Goal: Task Accomplishment & Management: Complete application form

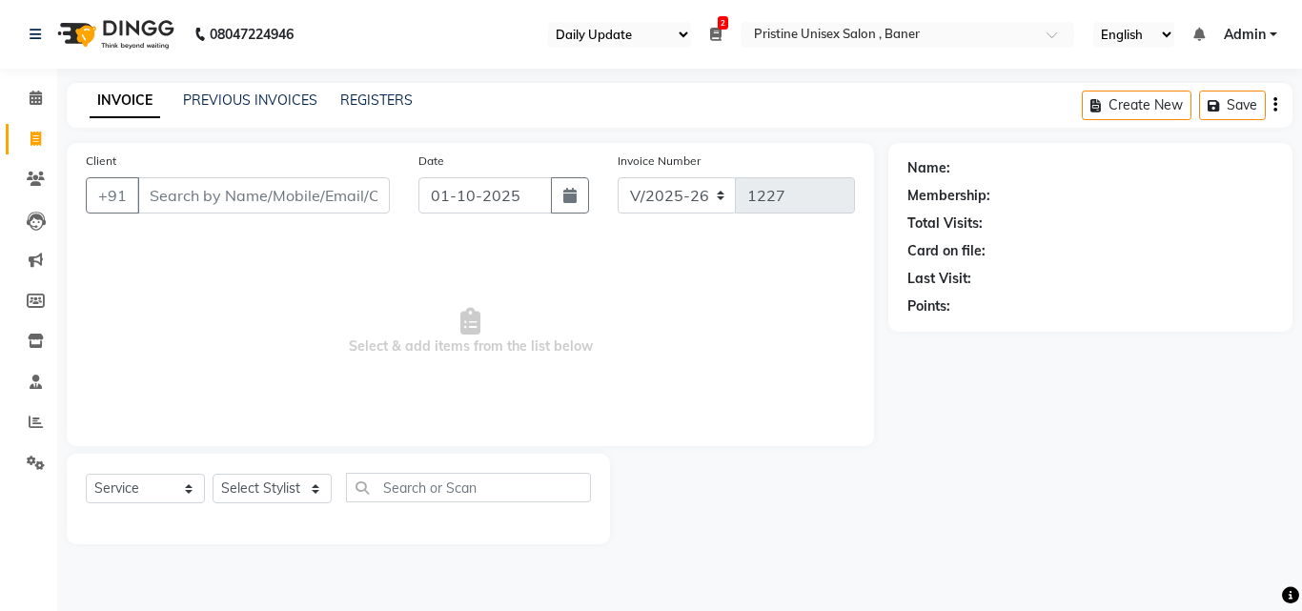
select select "110"
select select "6610"
select select "service"
click at [239, 92] on link "PREVIOUS INVOICES" at bounding box center [250, 100] width 134 height 17
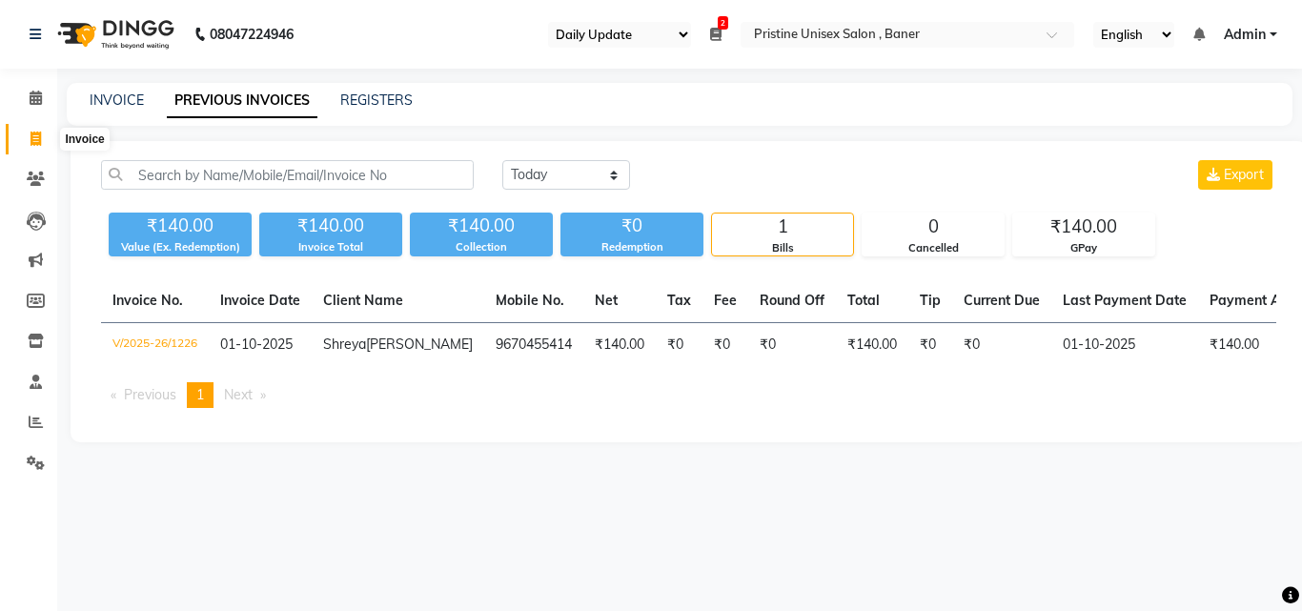
click at [24, 138] on span at bounding box center [35, 140] width 33 height 22
select select "service"
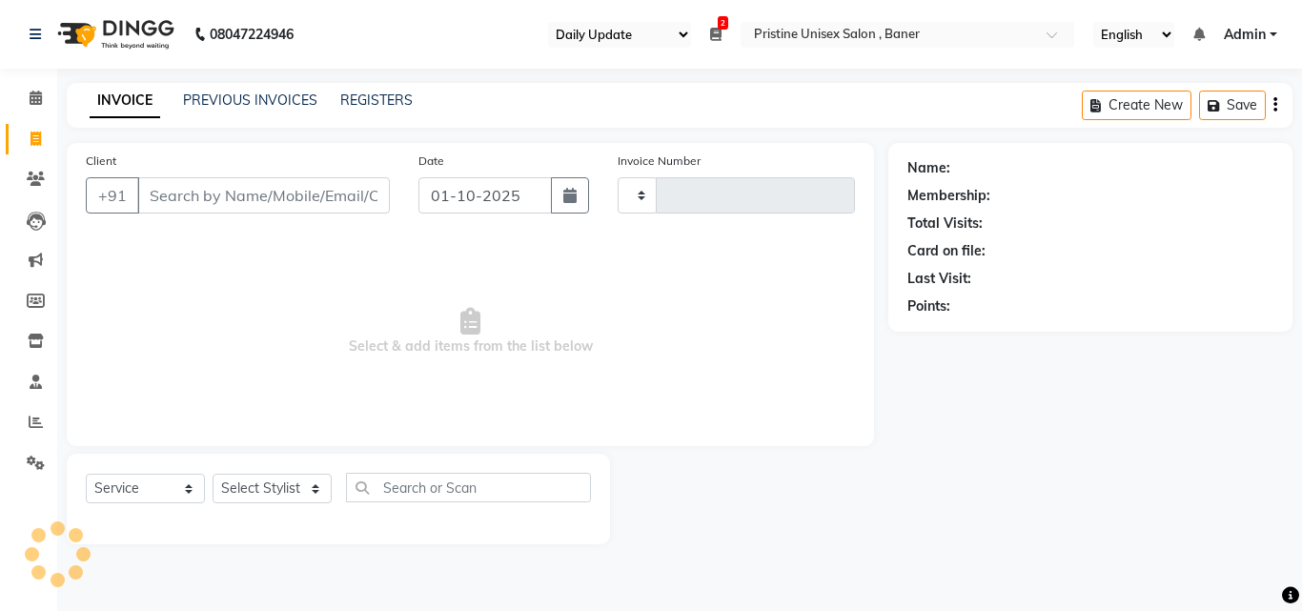
type input "1227"
select select "6610"
click at [235, 200] on input "Client" at bounding box center [263, 195] width 253 height 36
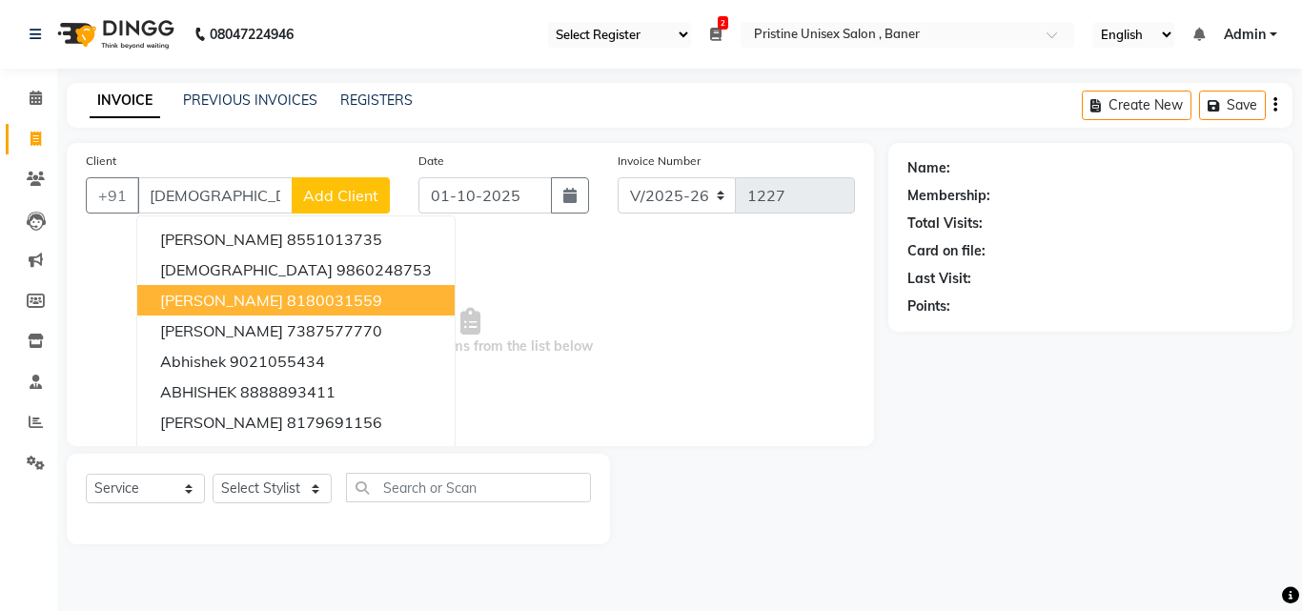
click at [283, 299] on span "[PERSON_NAME]" at bounding box center [221, 300] width 123 height 19
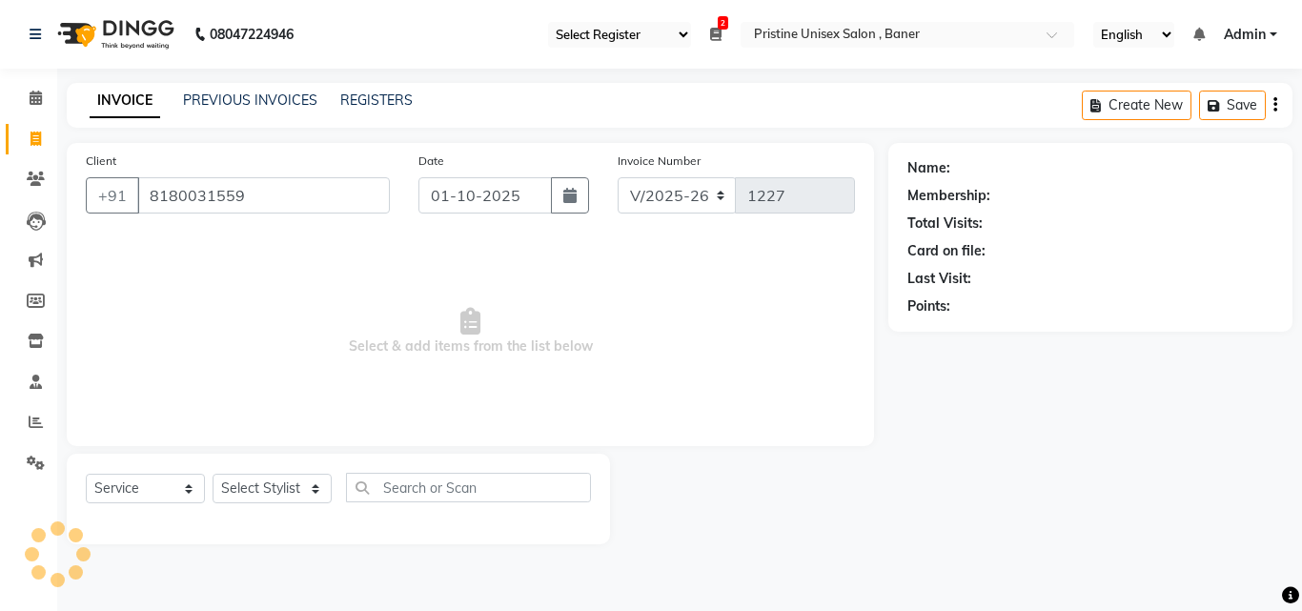
type input "8180031559"
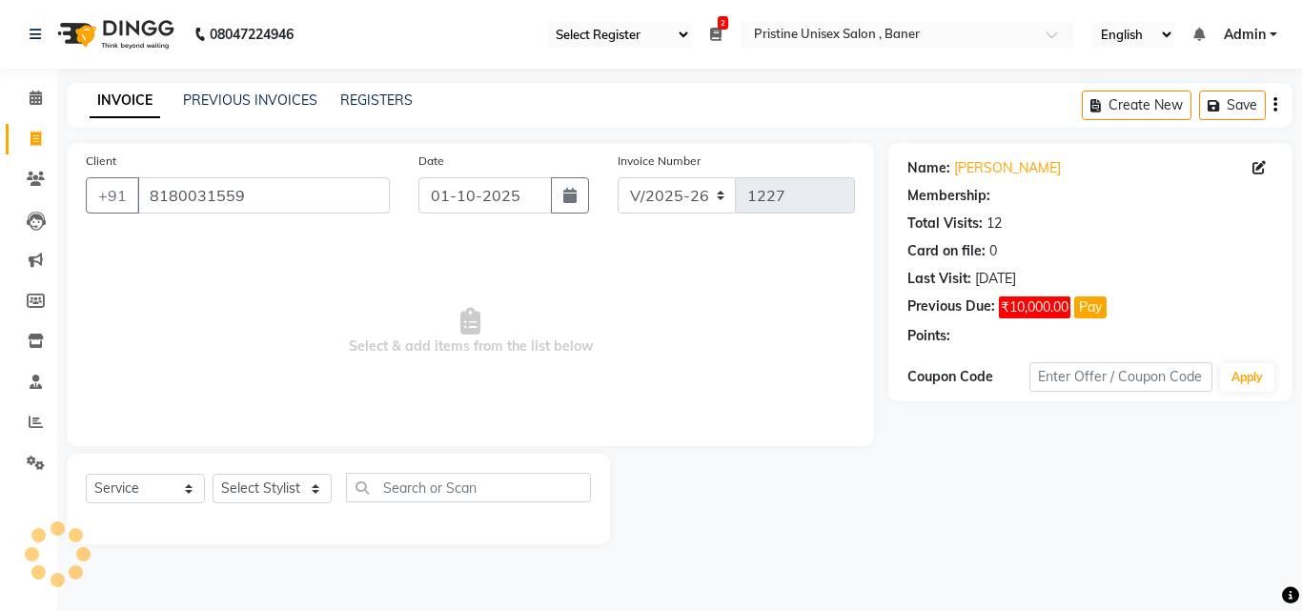
select select "1: Object"
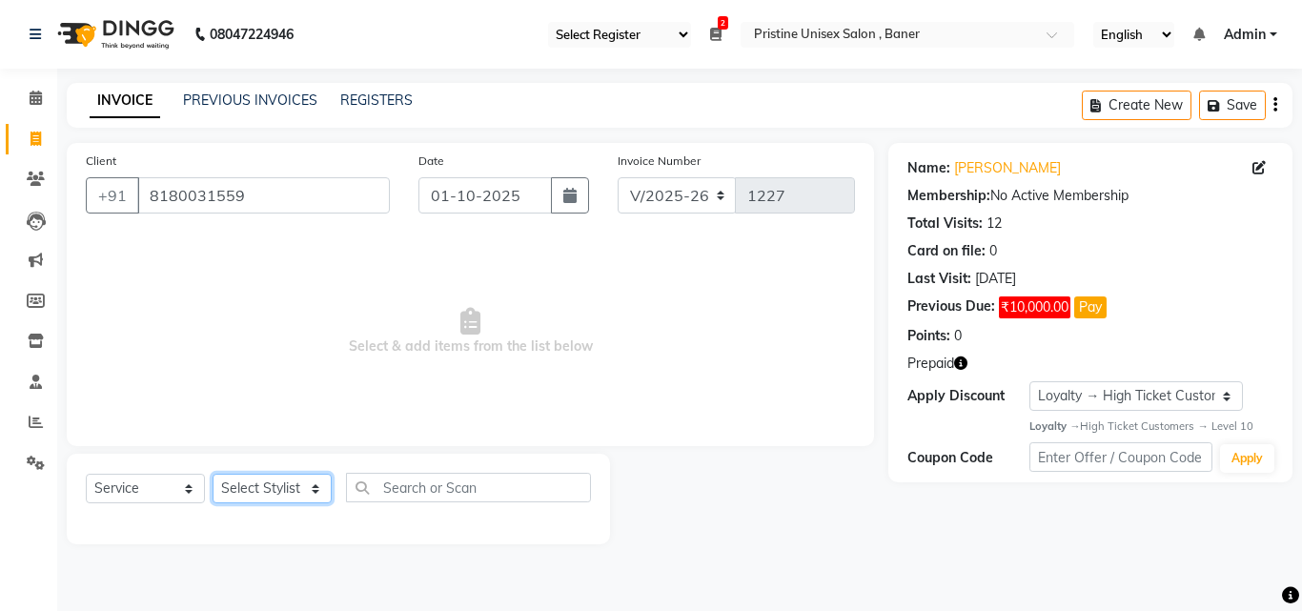
click at [287, 490] on select "Select Stylist [PERSON_NAME] [PERSON_NAME] Karan [PERSON_NAME] Mohd [PERSON_NAM…" at bounding box center [272, 489] width 119 height 30
select select "50947"
click at [213, 474] on select "Select Stylist [PERSON_NAME] [PERSON_NAME] Karan [PERSON_NAME] Mohd [PERSON_NAM…" at bounding box center [272, 489] width 119 height 30
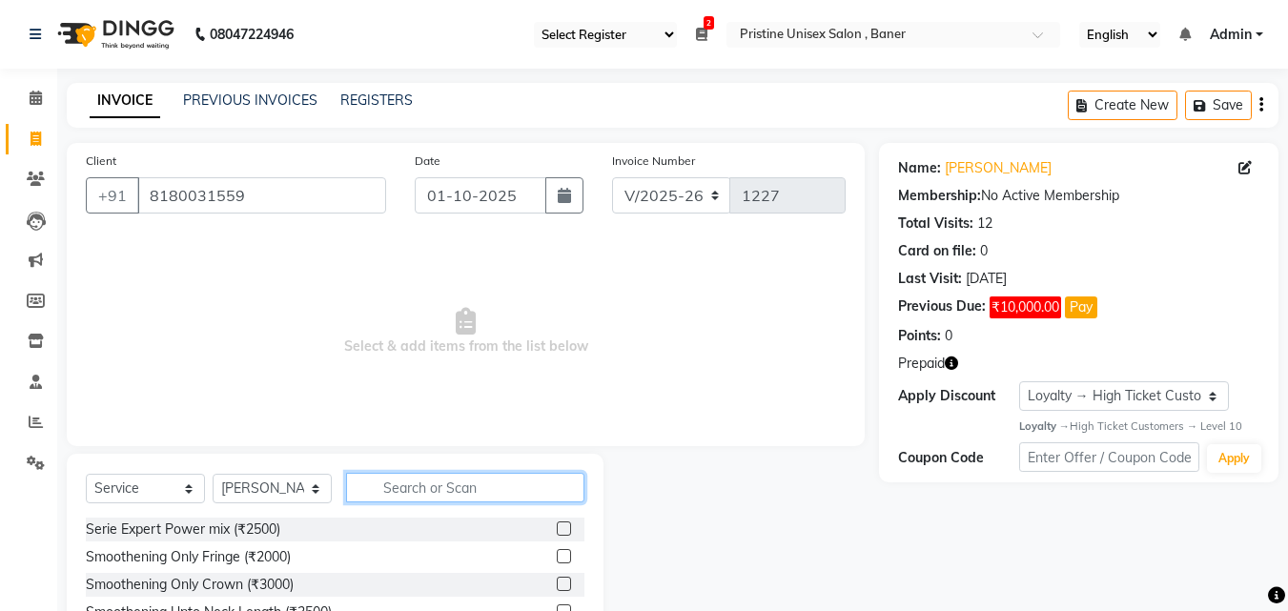
click at [411, 483] on input "text" at bounding box center [465, 488] width 238 height 30
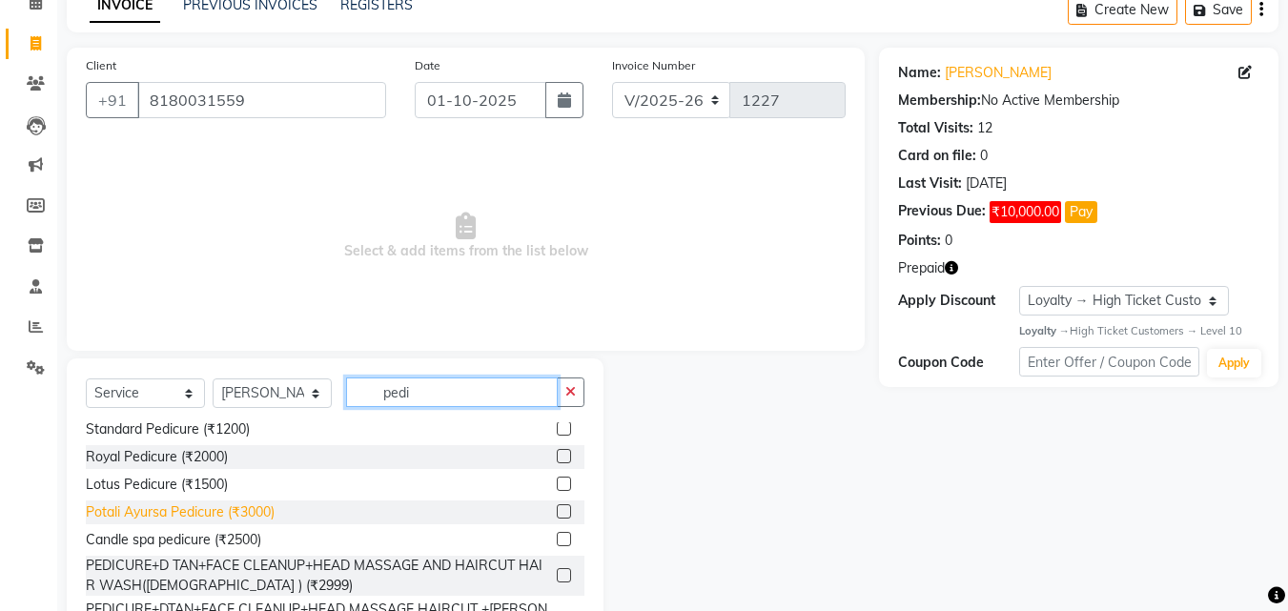
scroll to position [63, 0]
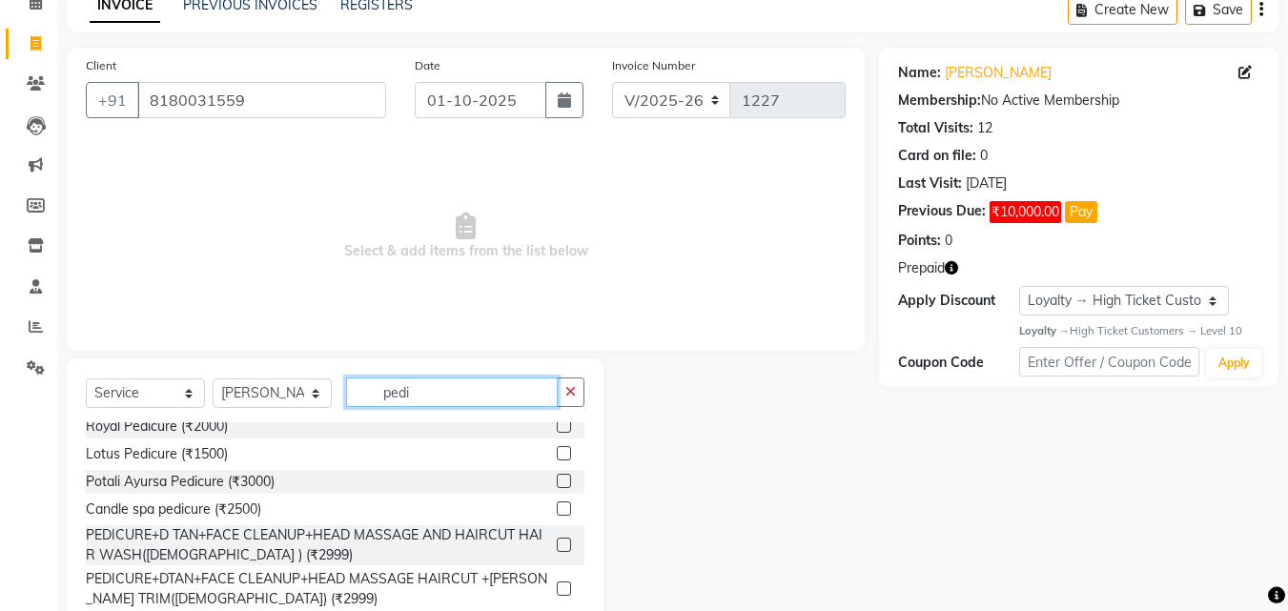
type input "pedi"
click at [557, 509] on label at bounding box center [564, 508] width 14 height 14
click at [557, 509] on input "checkbox" at bounding box center [563, 509] width 12 height 12
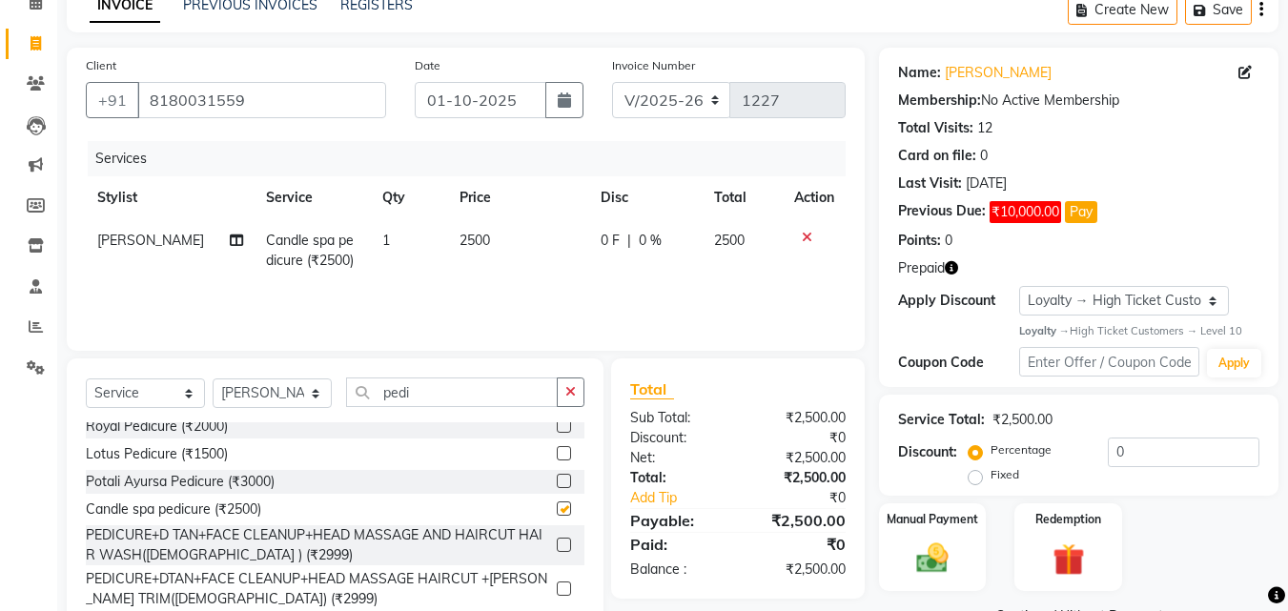
checkbox input "false"
click at [434, 398] on input "pedi" at bounding box center [452, 393] width 212 height 30
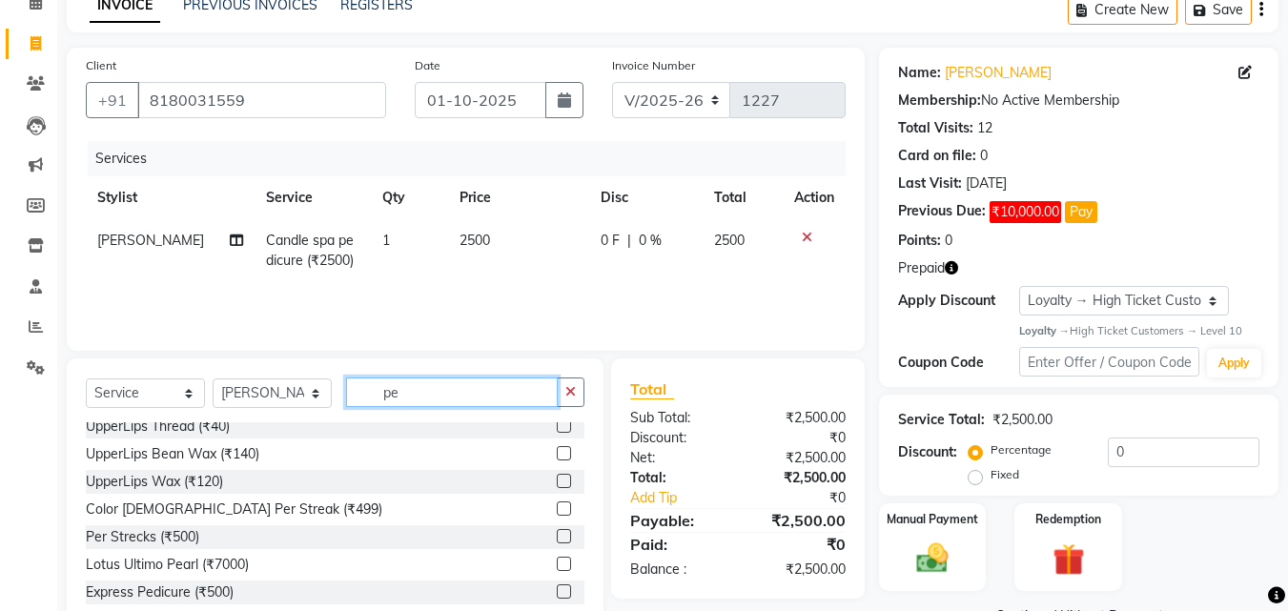
type input "p"
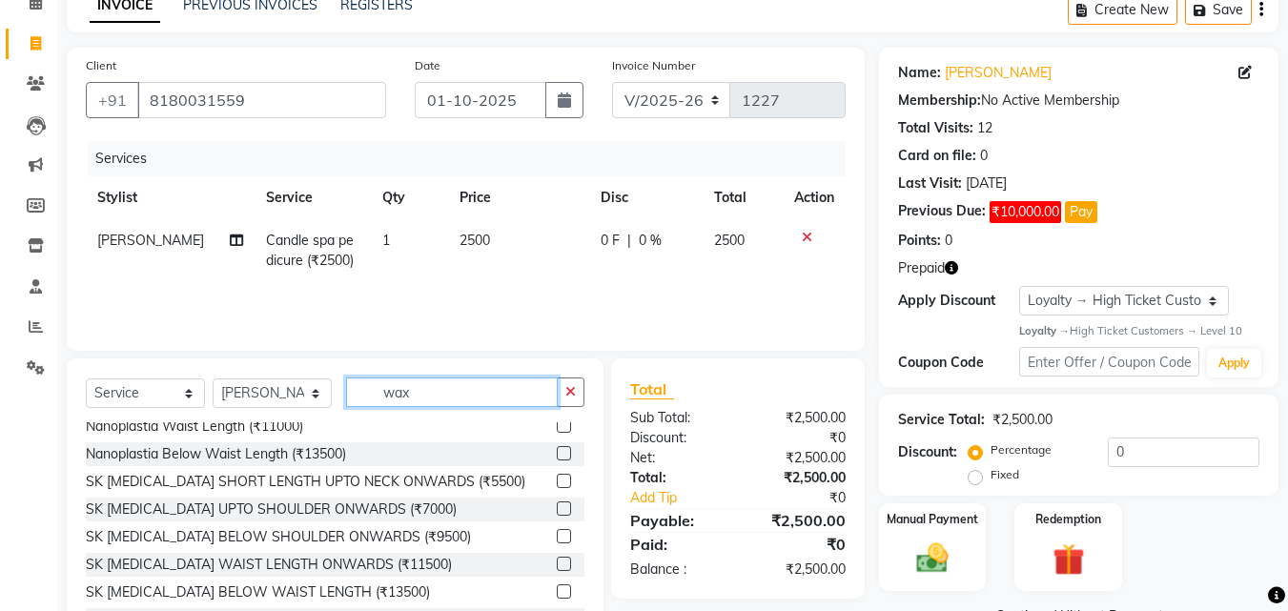
scroll to position [279, 0]
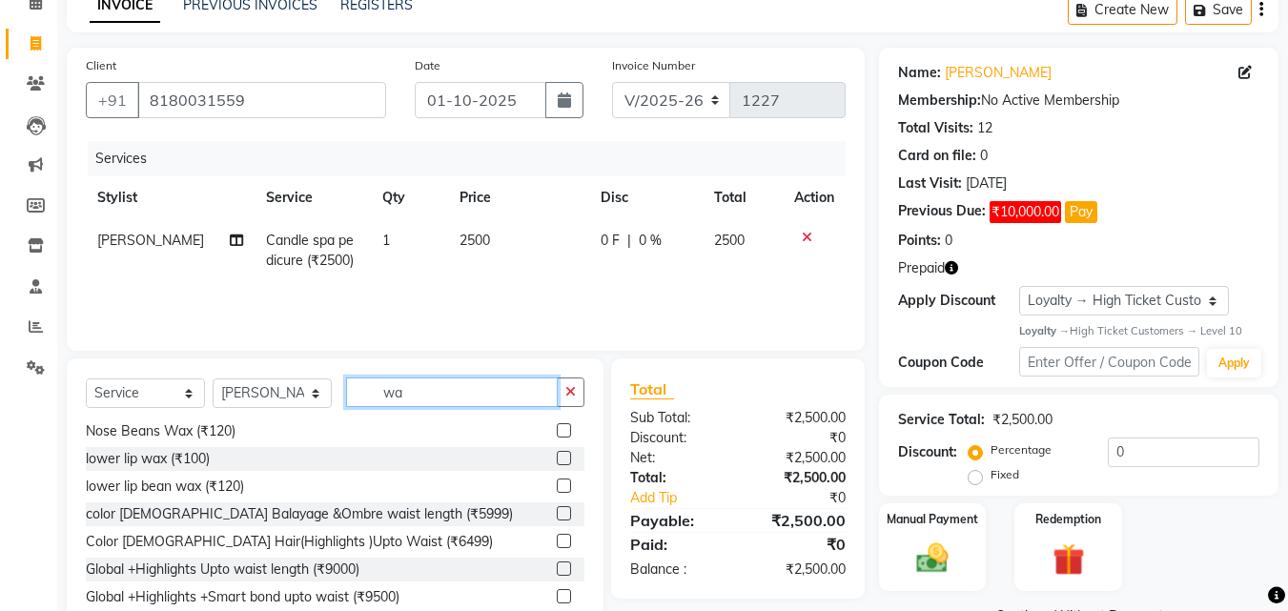
type input "w"
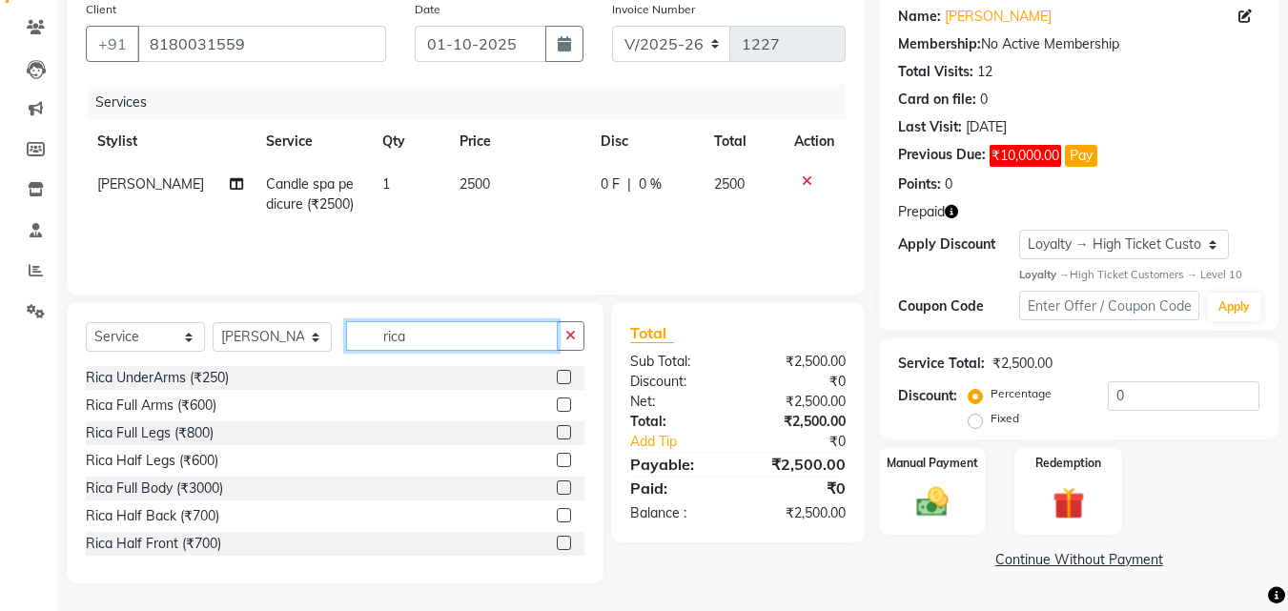
scroll to position [153, 0]
type input "rica"
click at [557, 376] on label at bounding box center [564, 376] width 14 height 14
click at [557, 376] on input "checkbox" at bounding box center [563, 377] width 12 height 12
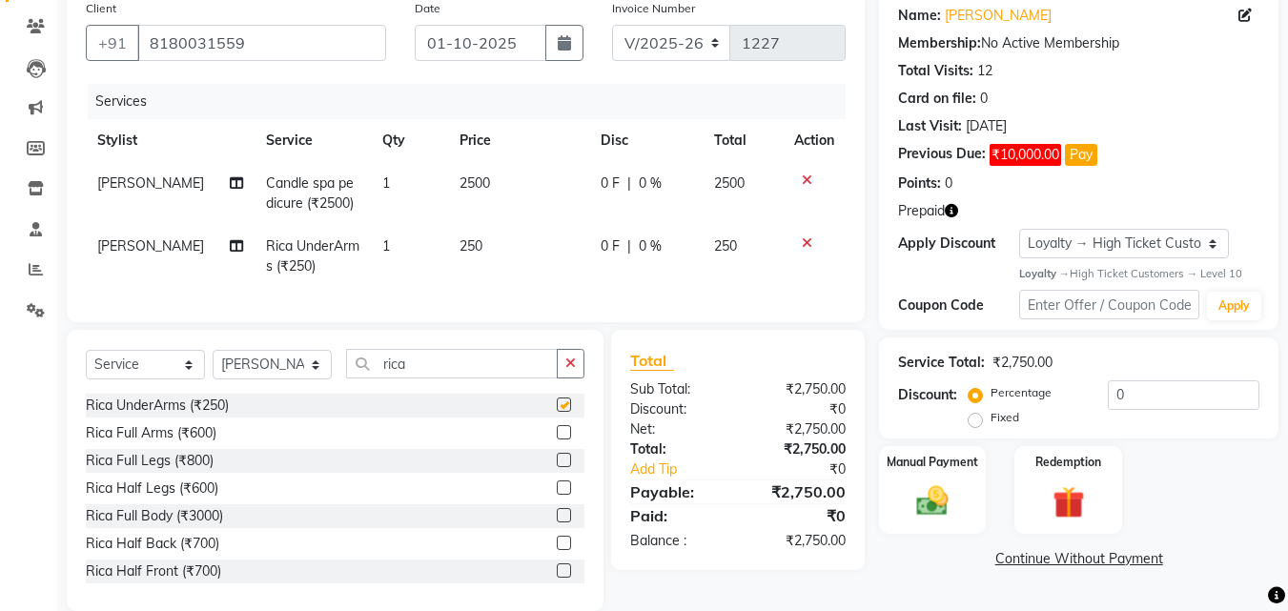
checkbox input "false"
click at [557, 439] on label at bounding box center [564, 432] width 14 height 14
click at [557, 439] on input "checkbox" at bounding box center [563, 433] width 12 height 12
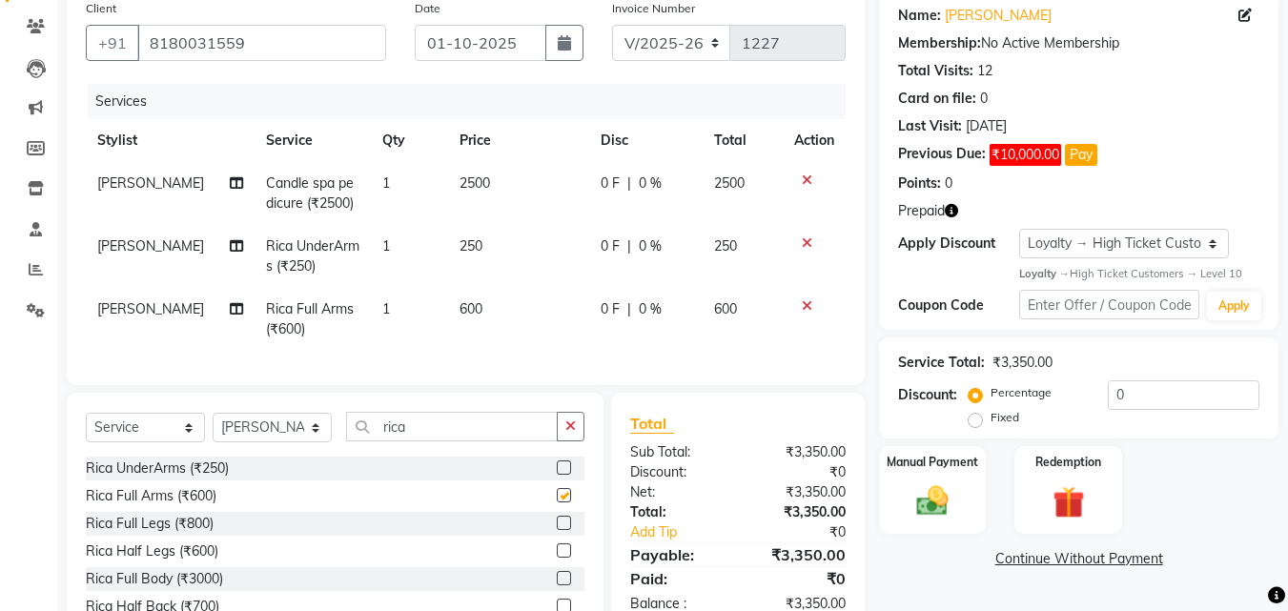
checkbox input "false"
click at [557, 558] on label at bounding box center [564, 550] width 14 height 14
click at [557, 558] on input "checkbox" at bounding box center [563, 551] width 12 height 12
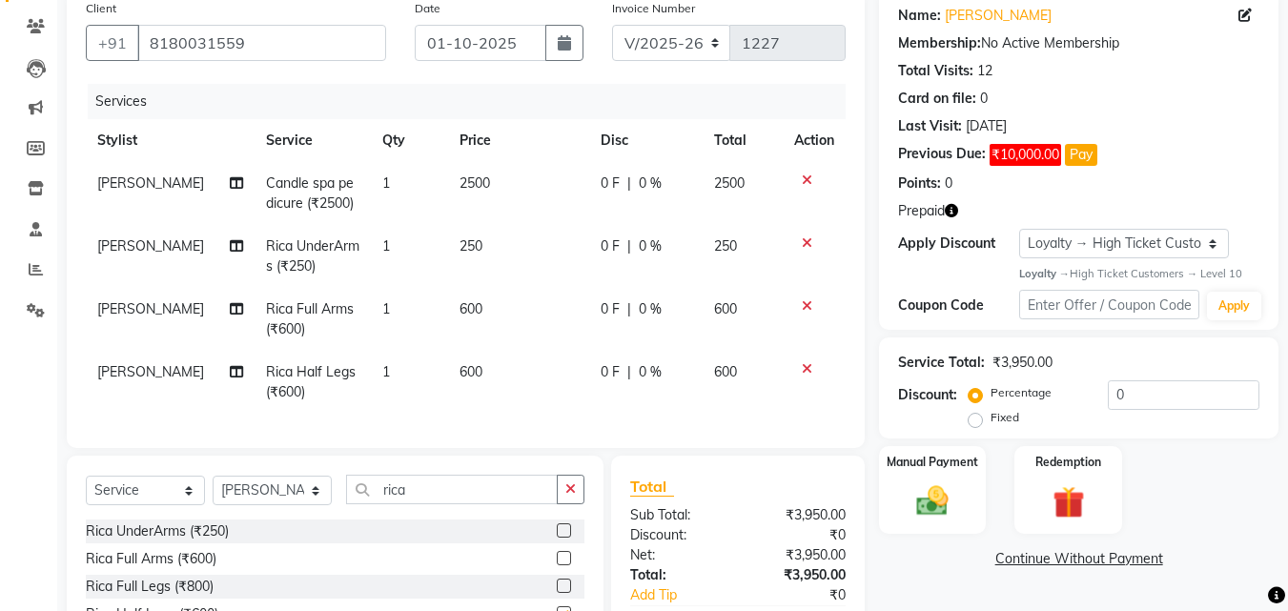
checkbox input "false"
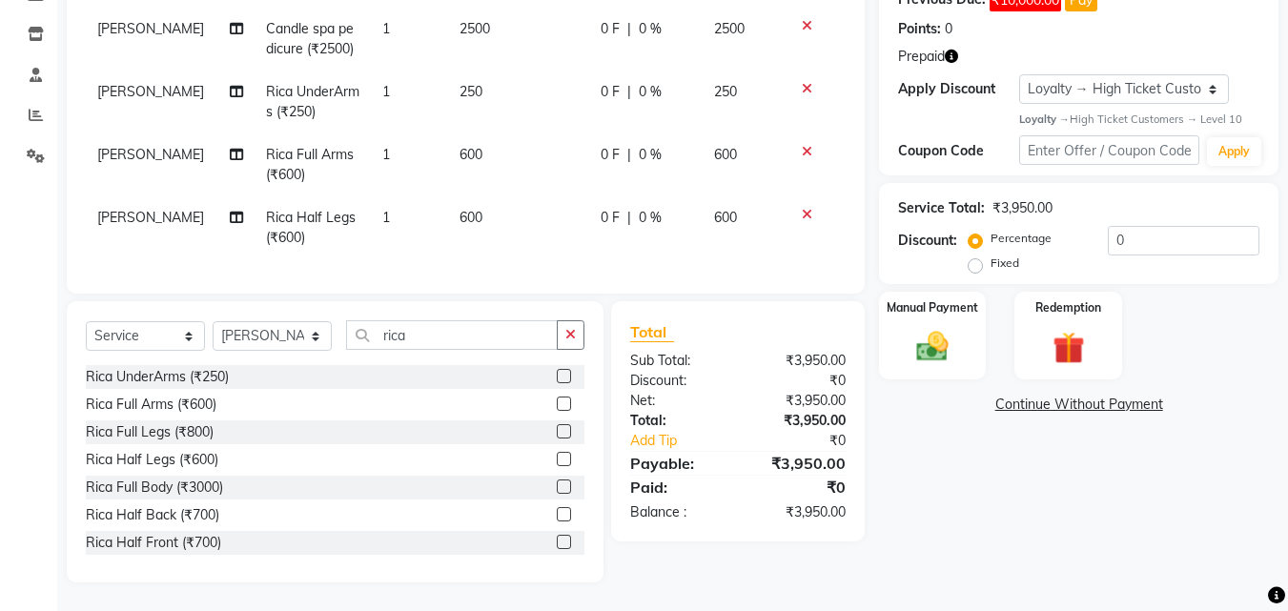
scroll to position [321, 0]
click at [931, 332] on img at bounding box center [932, 347] width 53 height 38
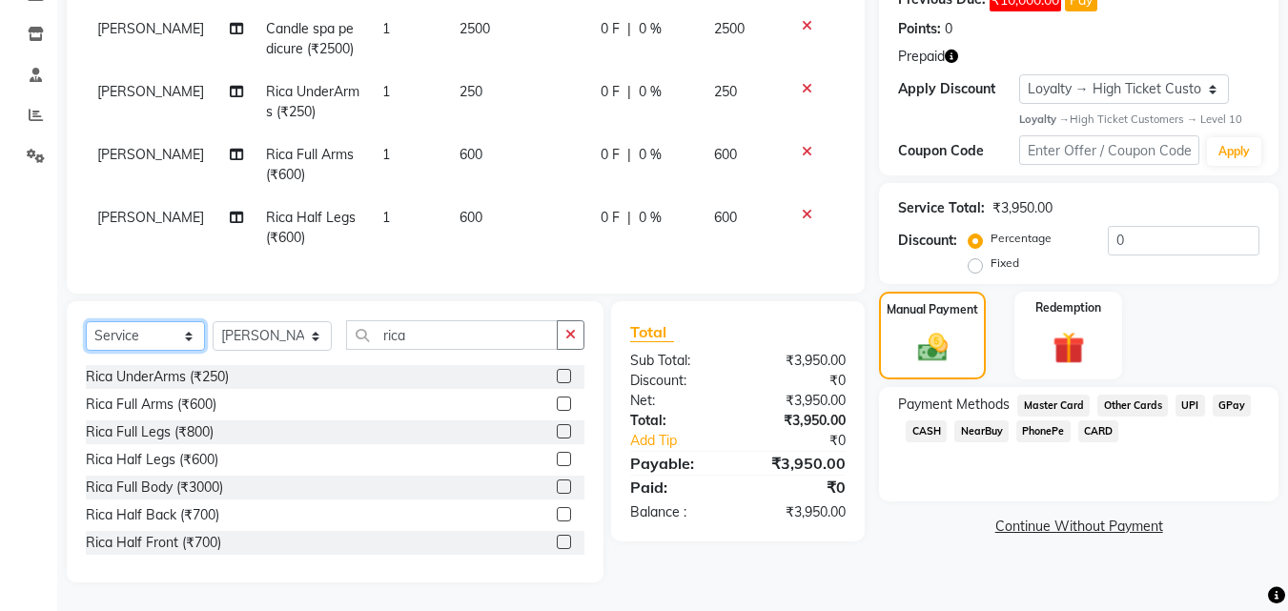
click at [170, 340] on select "Select Service Product Membership Package Voucher Prepaid Gift Card" at bounding box center [145, 336] width 119 height 30
select select "package"
click at [86, 351] on select "Select Service Product Membership Package Voucher Prepaid Gift Card" at bounding box center [145, 336] width 119 height 30
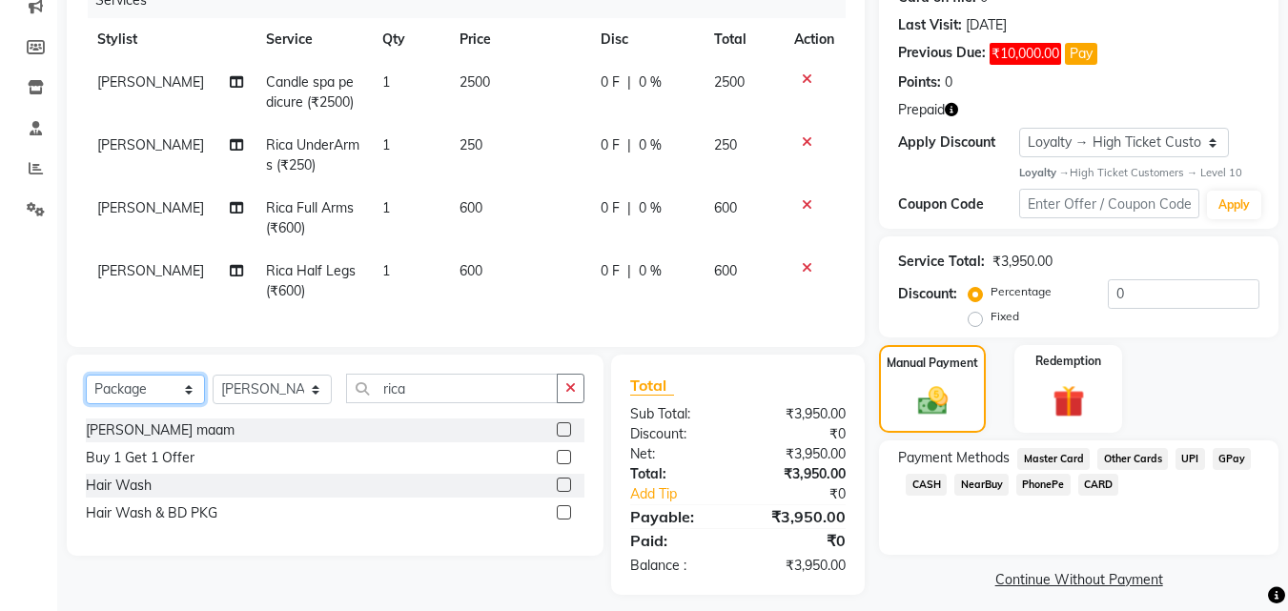
scroll to position [280, 0]
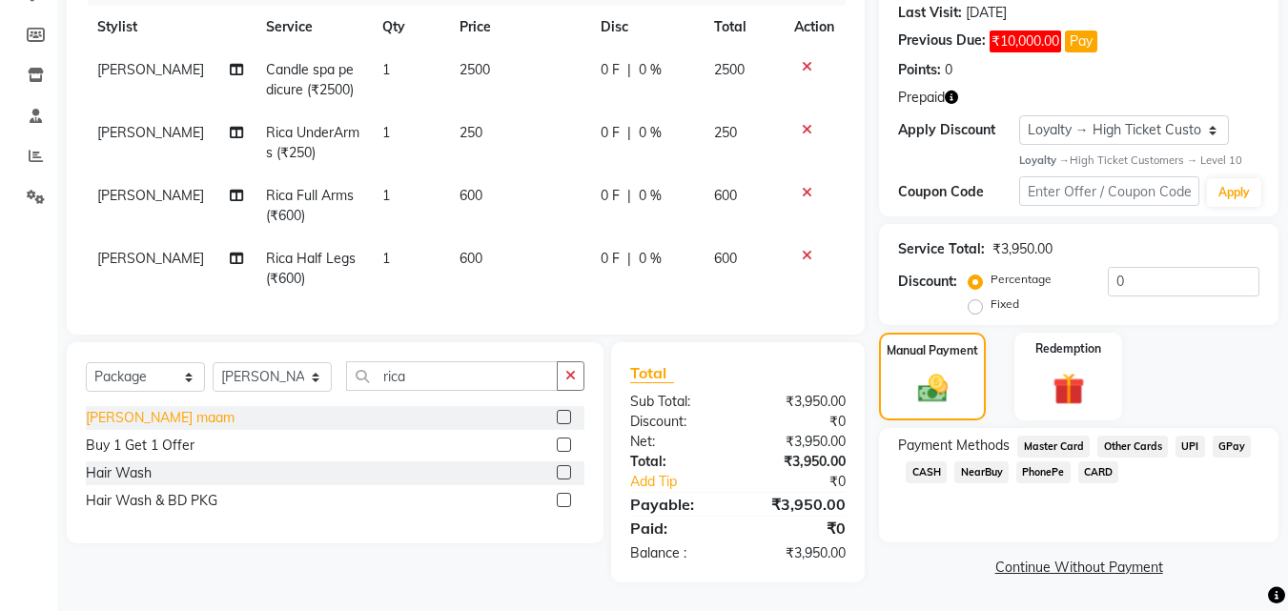
click at [188, 417] on div "[PERSON_NAME] maam" at bounding box center [160, 418] width 149 height 20
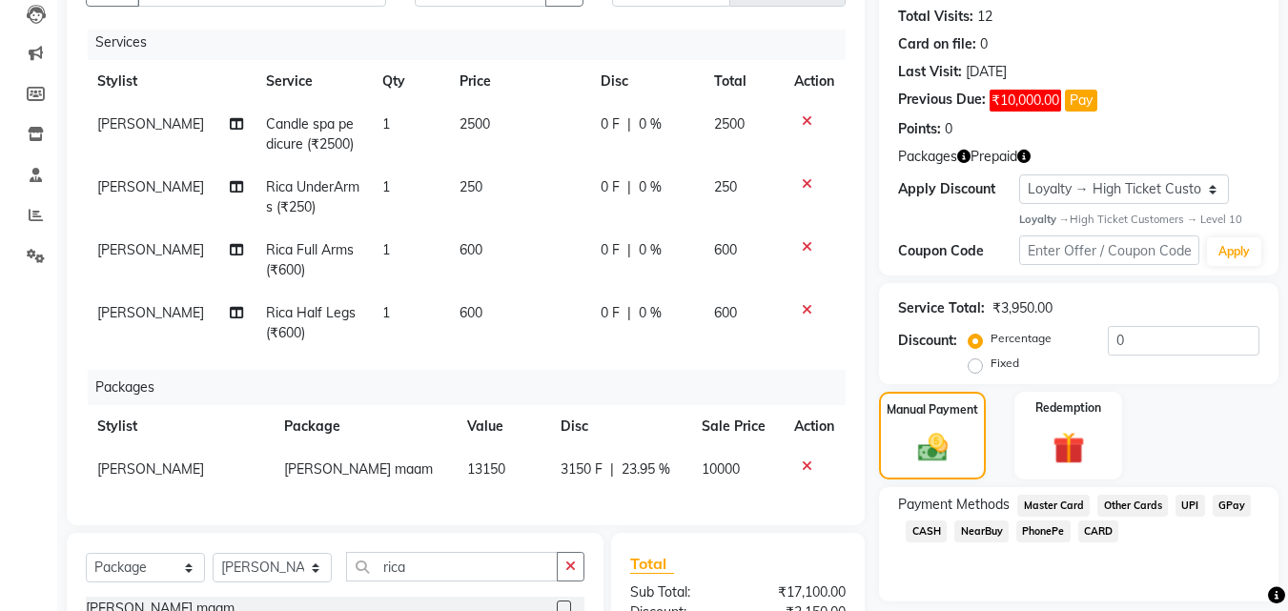
scroll to position [19, 0]
click at [802, 460] on icon at bounding box center [807, 466] width 10 height 13
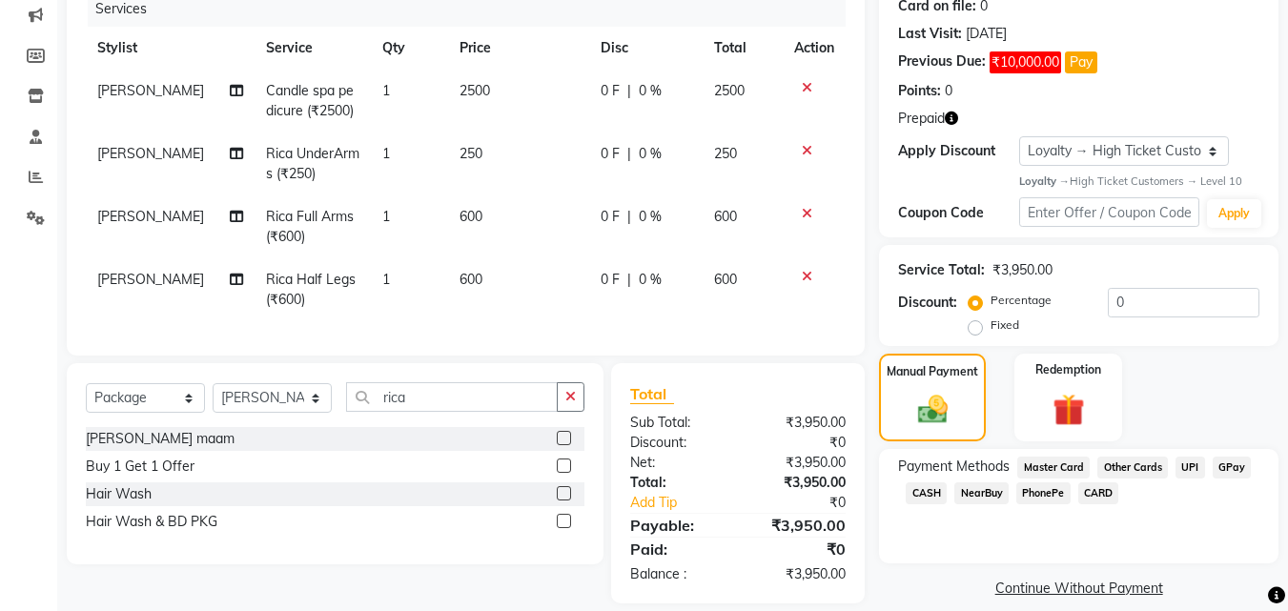
scroll to position [266, 0]
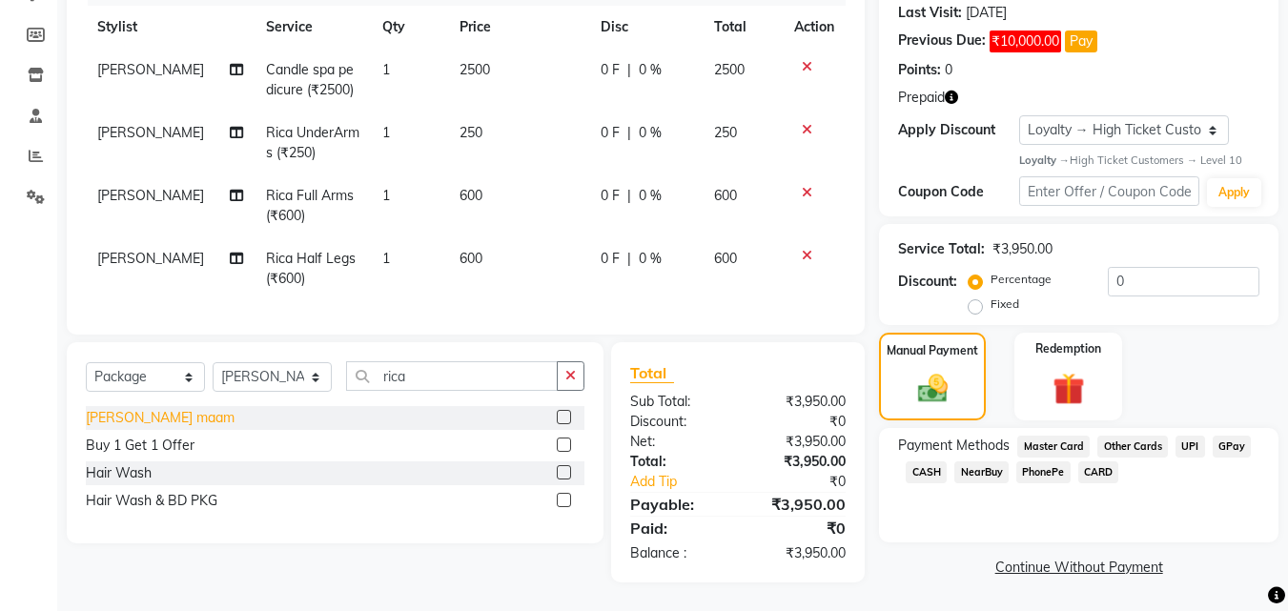
click at [167, 419] on div "[PERSON_NAME] maam" at bounding box center [160, 418] width 149 height 20
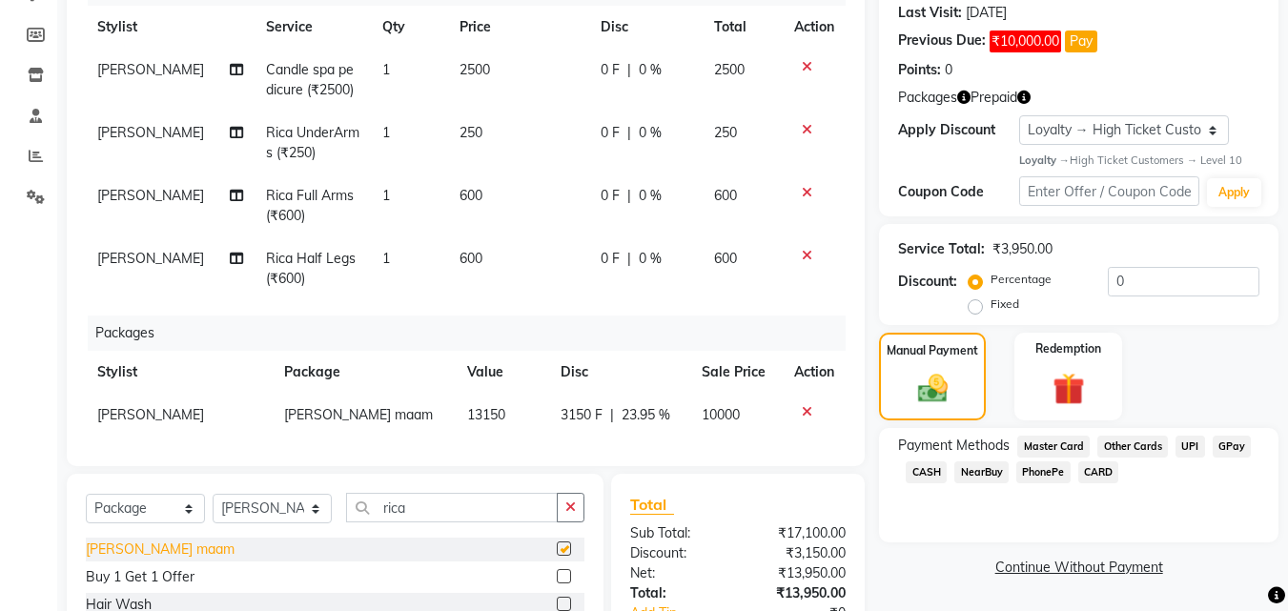
checkbox input "false"
click at [272, 516] on select "Select Stylist [PERSON_NAME] [PERSON_NAME] Karan [PERSON_NAME] Mohd [PERSON_NAM…" at bounding box center [272, 509] width 119 height 30
click at [213, 494] on select "Select Stylist [PERSON_NAME] [PERSON_NAME] Karan [PERSON_NAME] Mohd [PERSON_NAM…" at bounding box center [272, 509] width 119 height 30
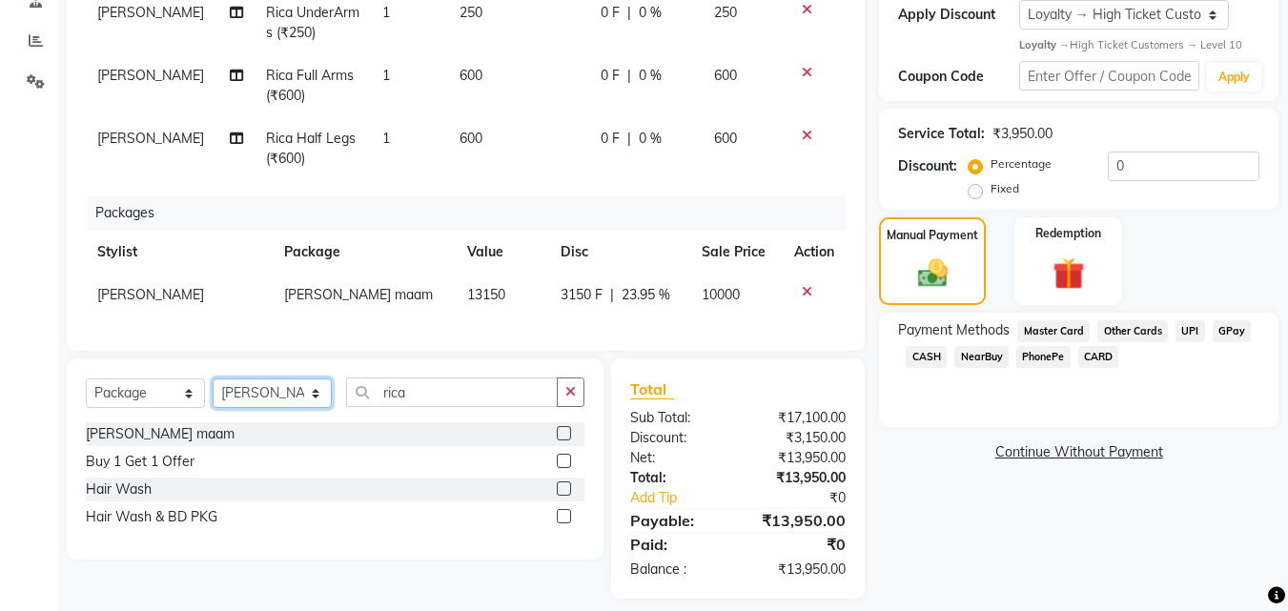
scroll to position [398, 0]
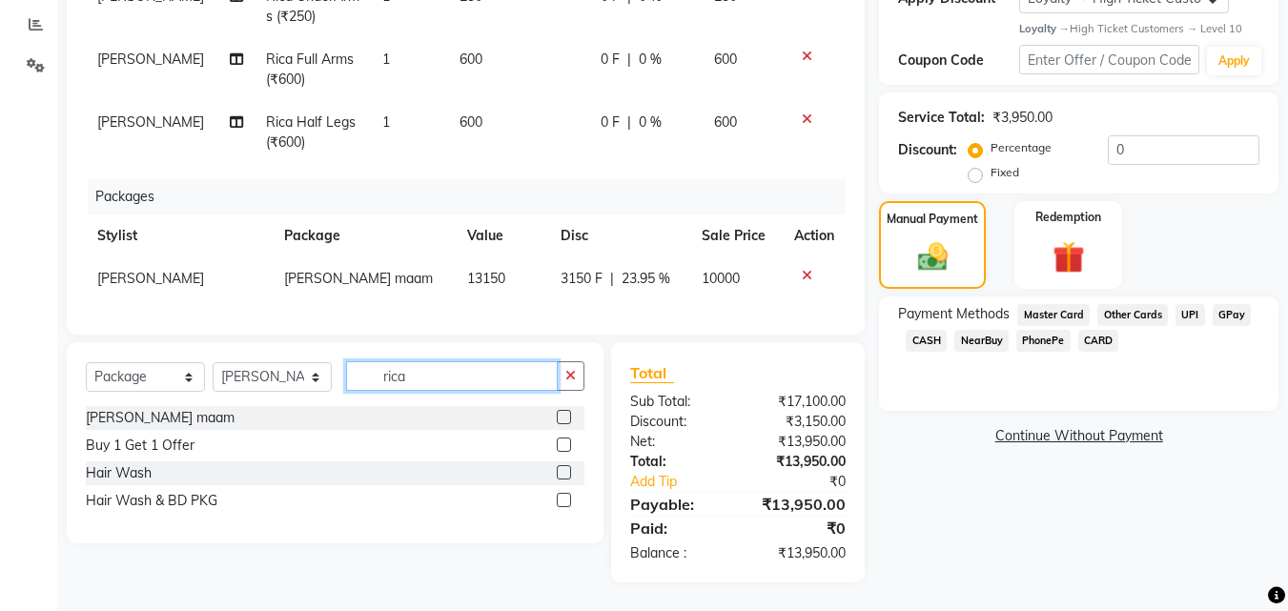
click at [428, 371] on input "rica" at bounding box center [452, 376] width 212 height 30
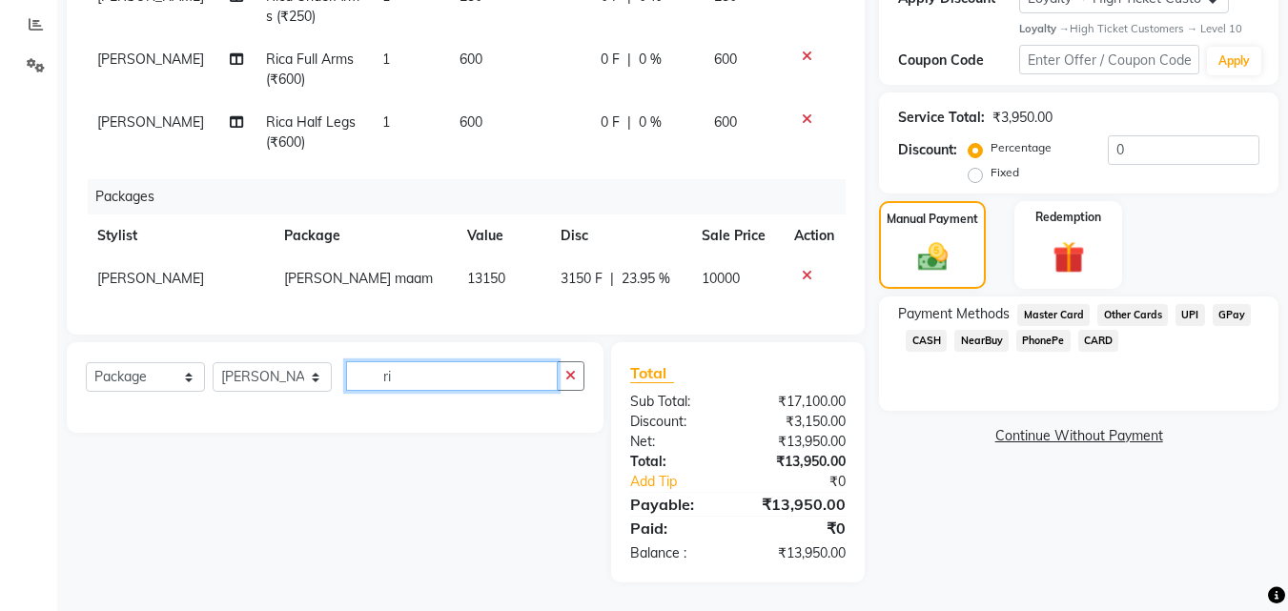
type input "r"
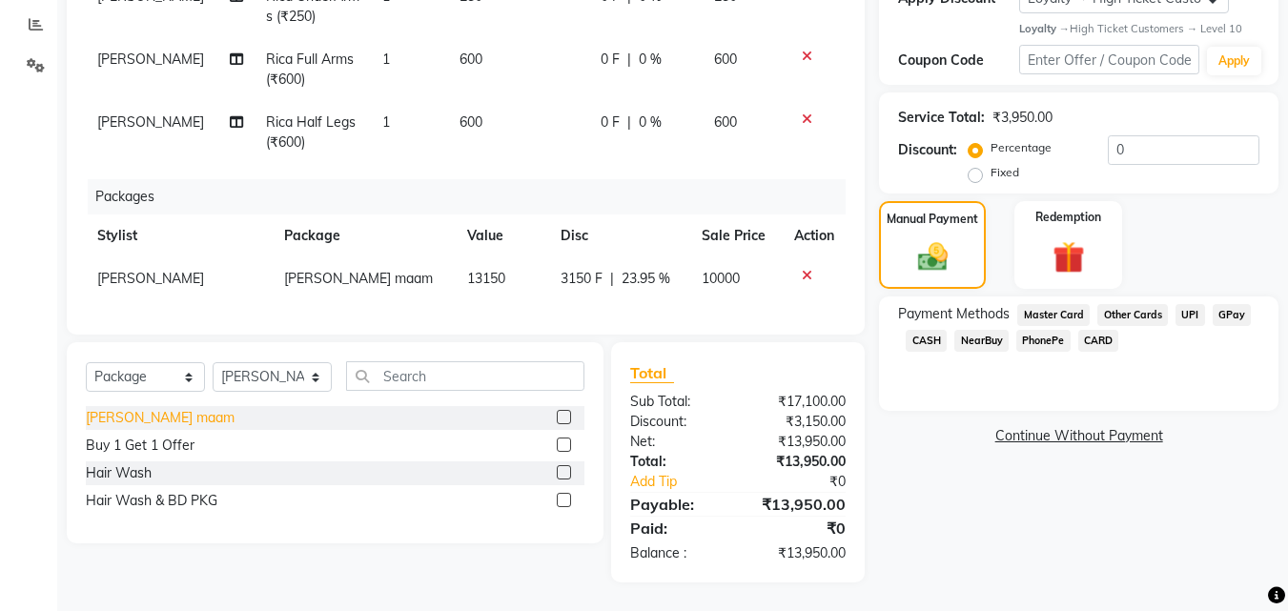
click at [158, 417] on div "[PERSON_NAME] maam" at bounding box center [160, 418] width 149 height 20
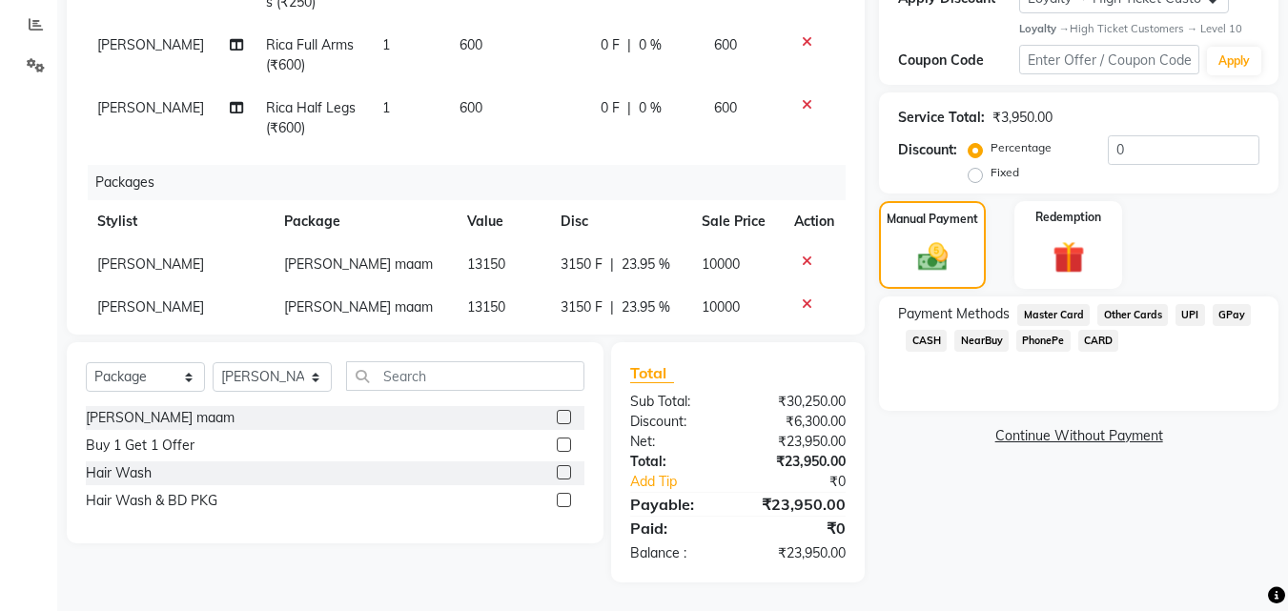
scroll to position [62, 0]
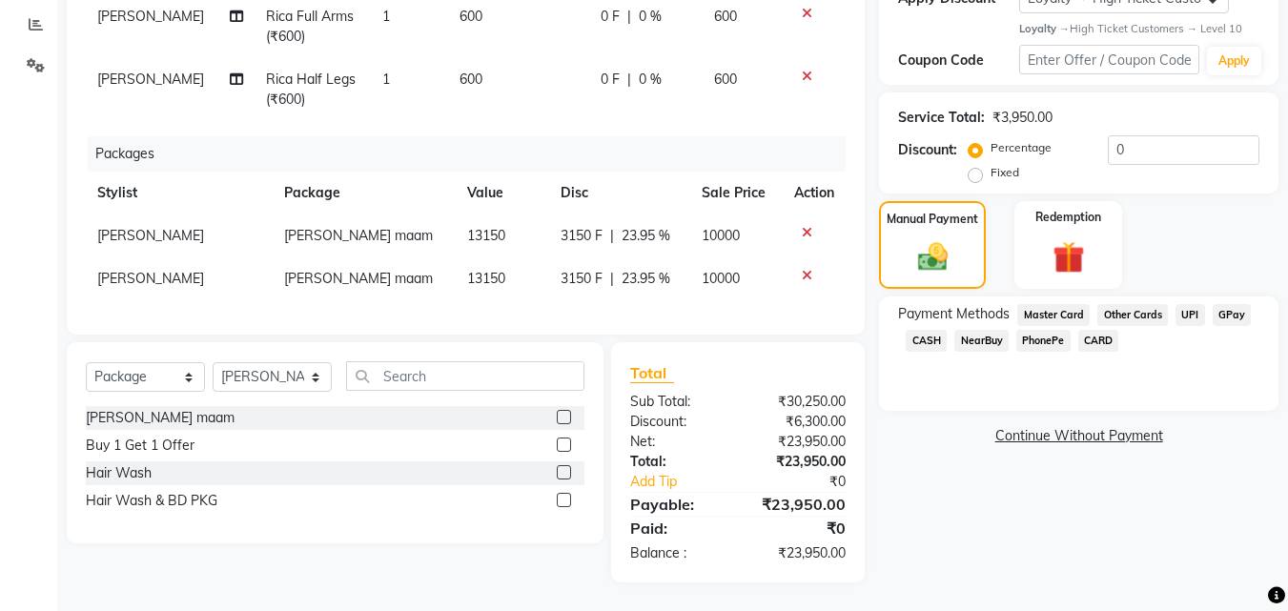
click at [802, 269] on icon at bounding box center [807, 275] width 10 height 13
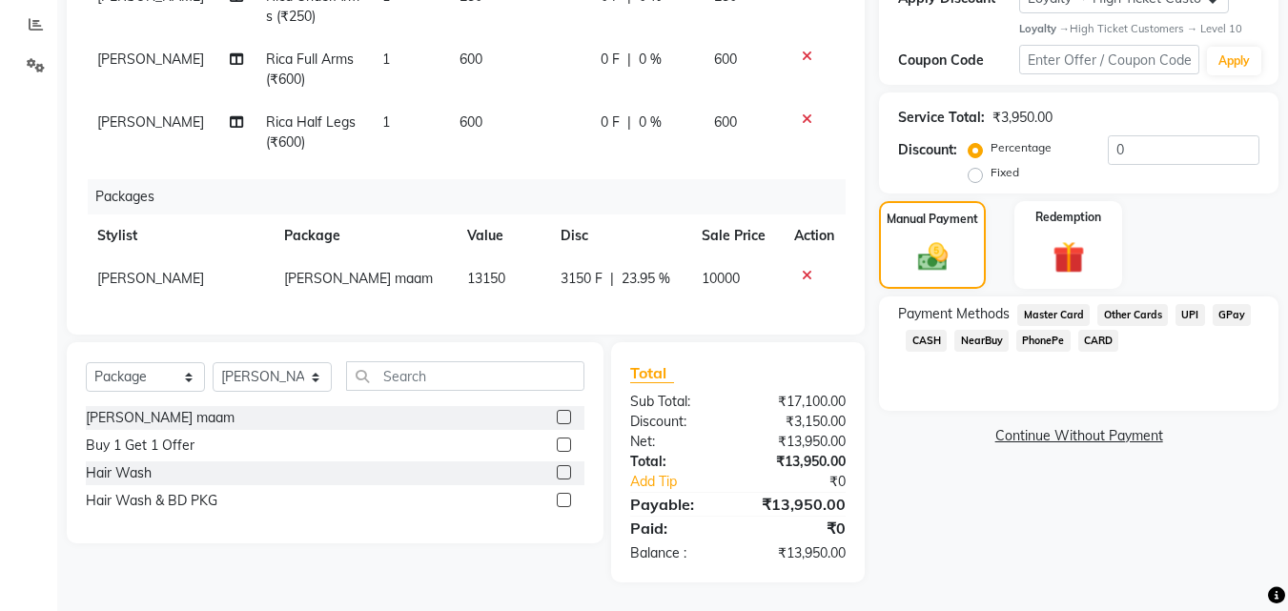
click at [802, 269] on icon at bounding box center [807, 275] width 10 height 13
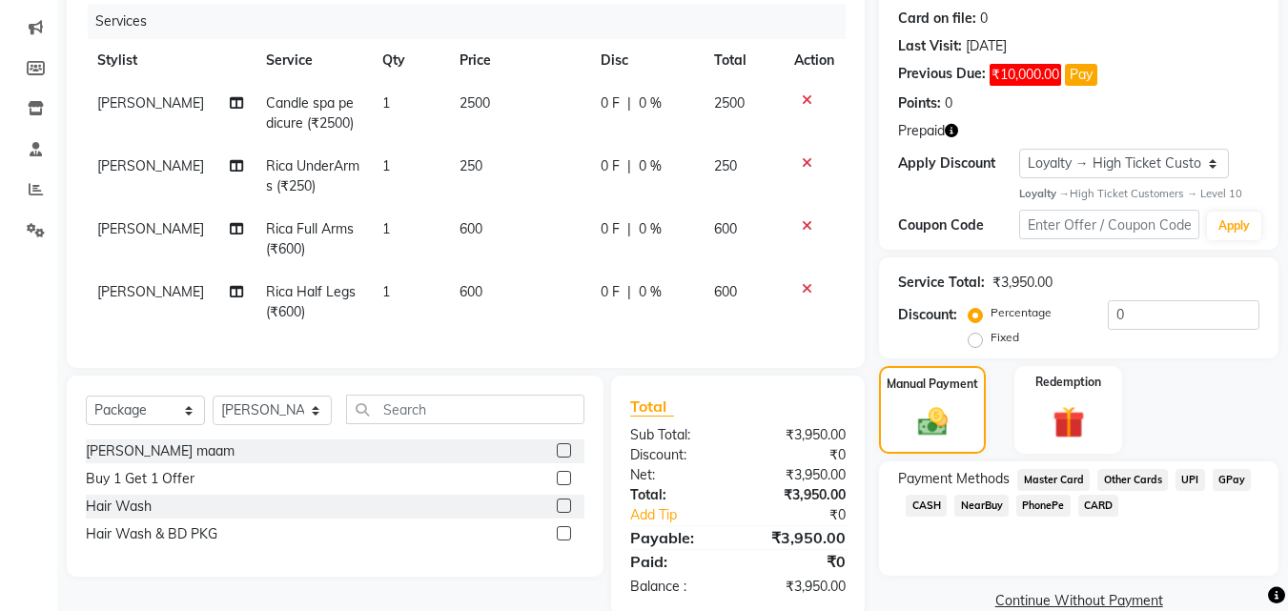
scroll to position [266, 0]
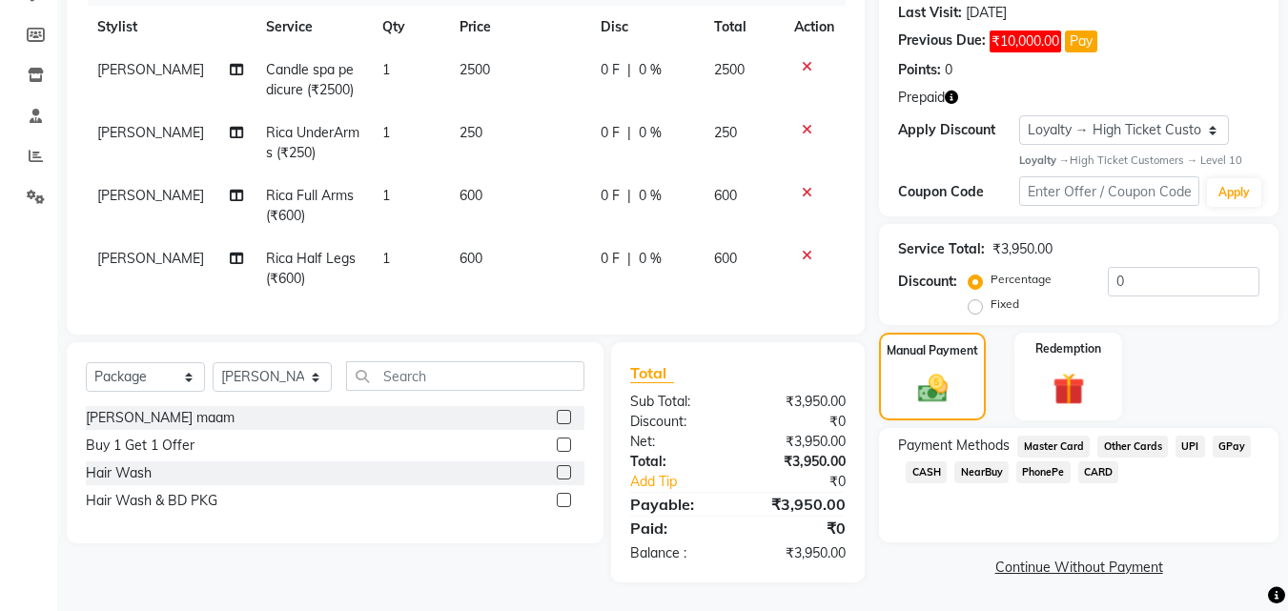
click at [807, 253] on icon at bounding box center [807, 255] width 10 height 13
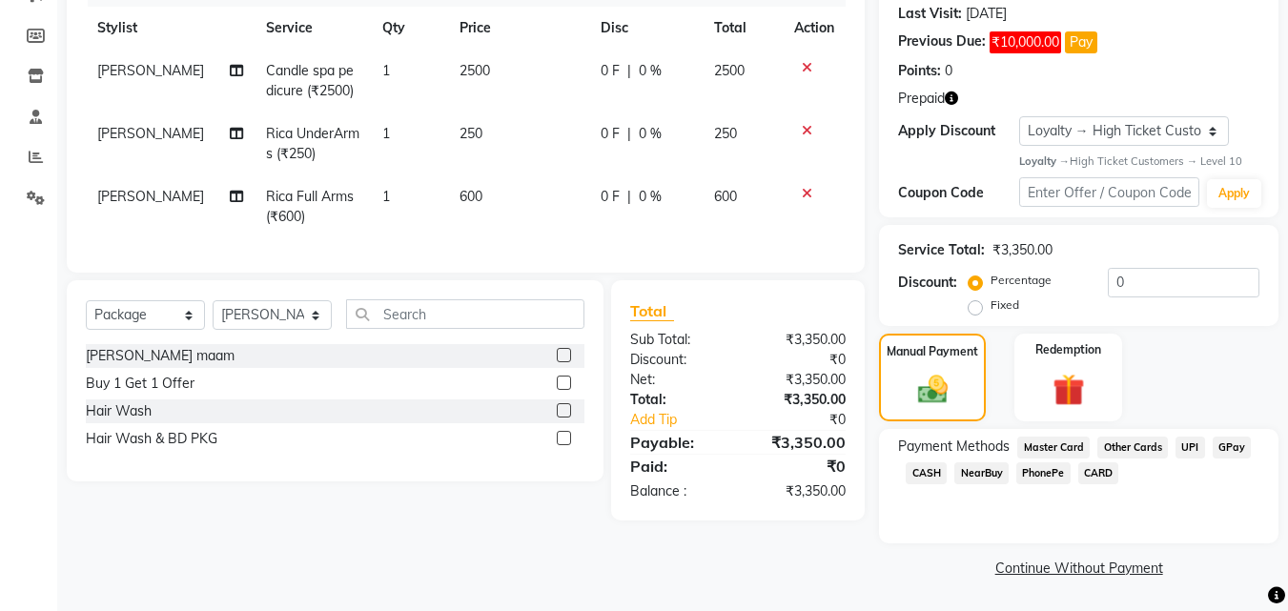
click at [807, 192] on icon at bounding box center [807, 193] width 10 height 13
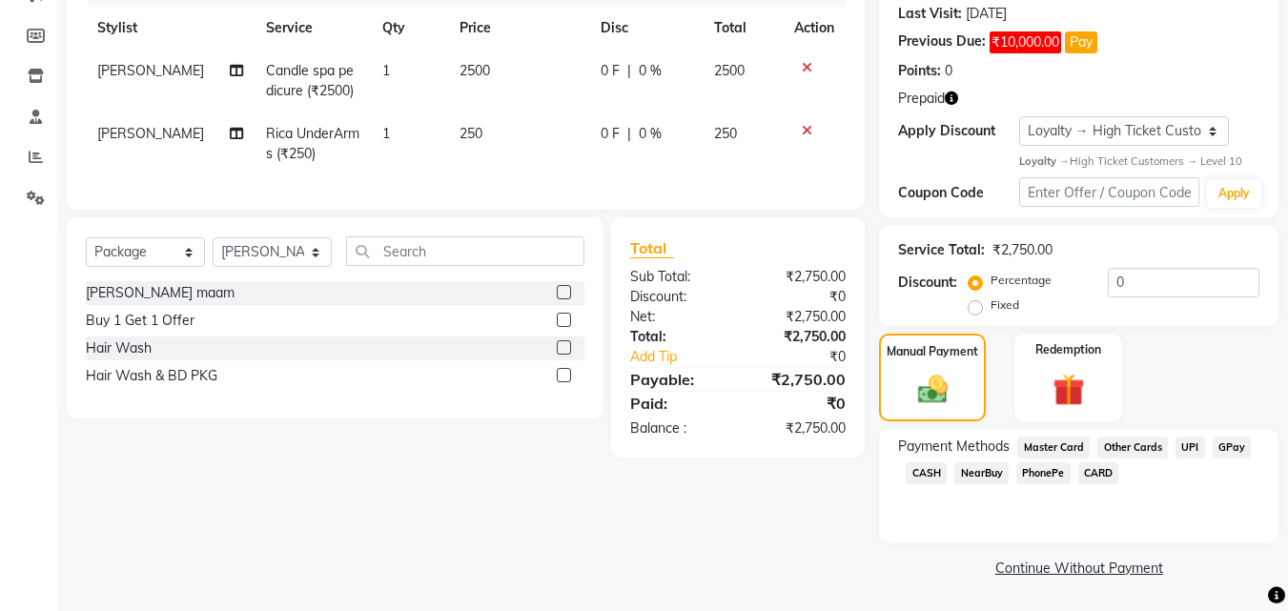
click at [806, 129] on icon at bounding box center [807, 130] width 10 height 13
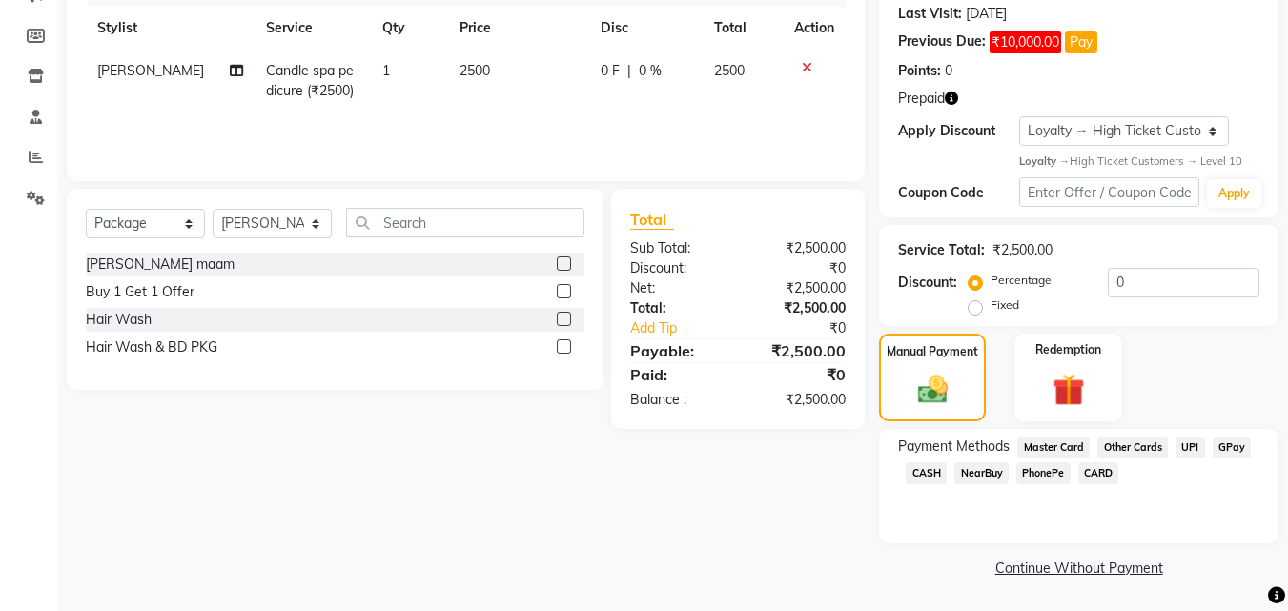
click at [804, 67] on icon at bounding box center [807, 67] width 10 height 13
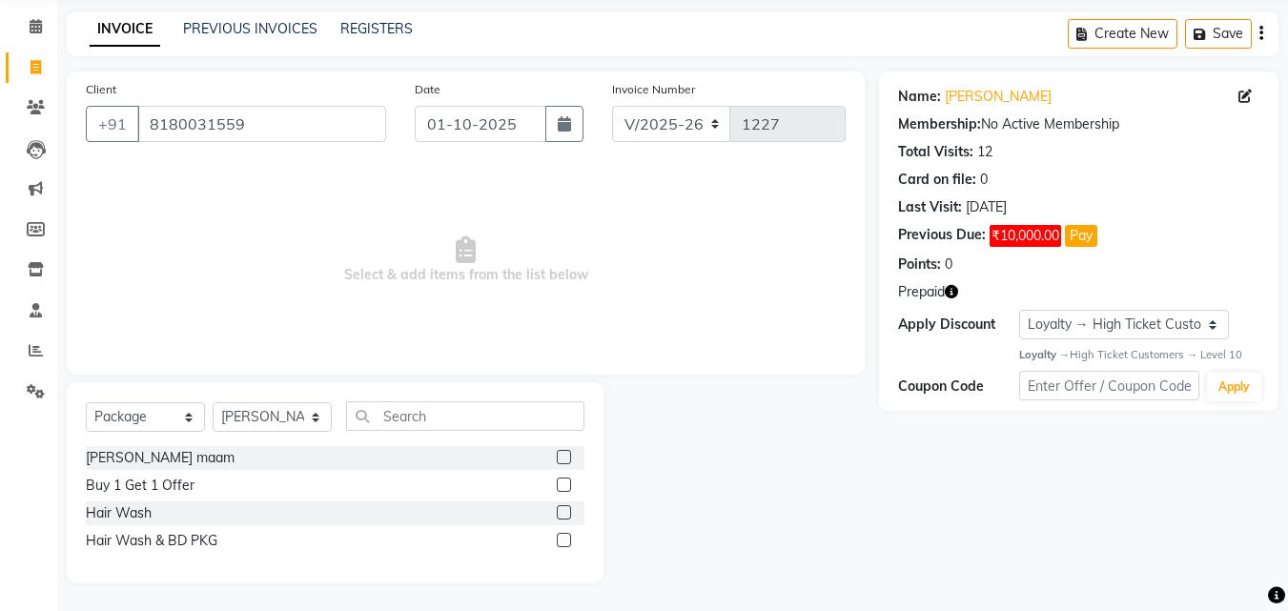
scroll to position [72, 0]
click at [130, 456] on div "[PERSON_NAME] maam" at bounding box center [160, 457] width 149 height 20
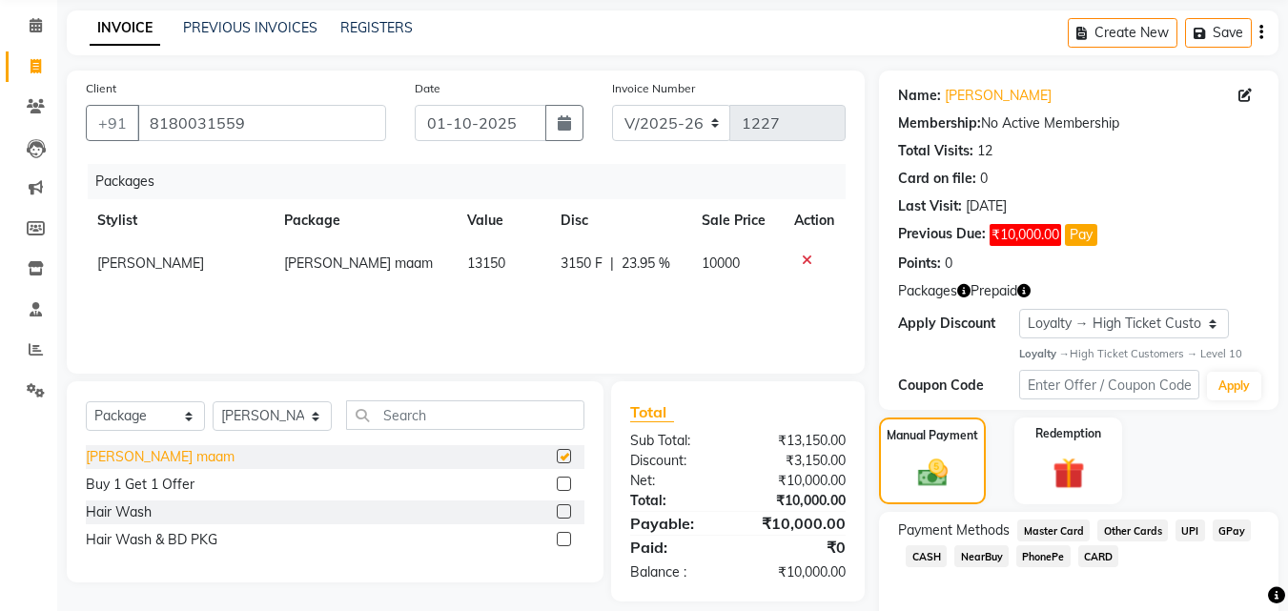
checkbox input "false"
click at [156, 410] on select "Select Service Product Membership Package Voucher Prepaid Gift Card" at bounding box center [145, 416] width 119 height 30
click at [86, 401] on select "Select Service Product Membership Package Voucher Prepaid Gift Card" at bounding box center [145, 416] width 119 height 30
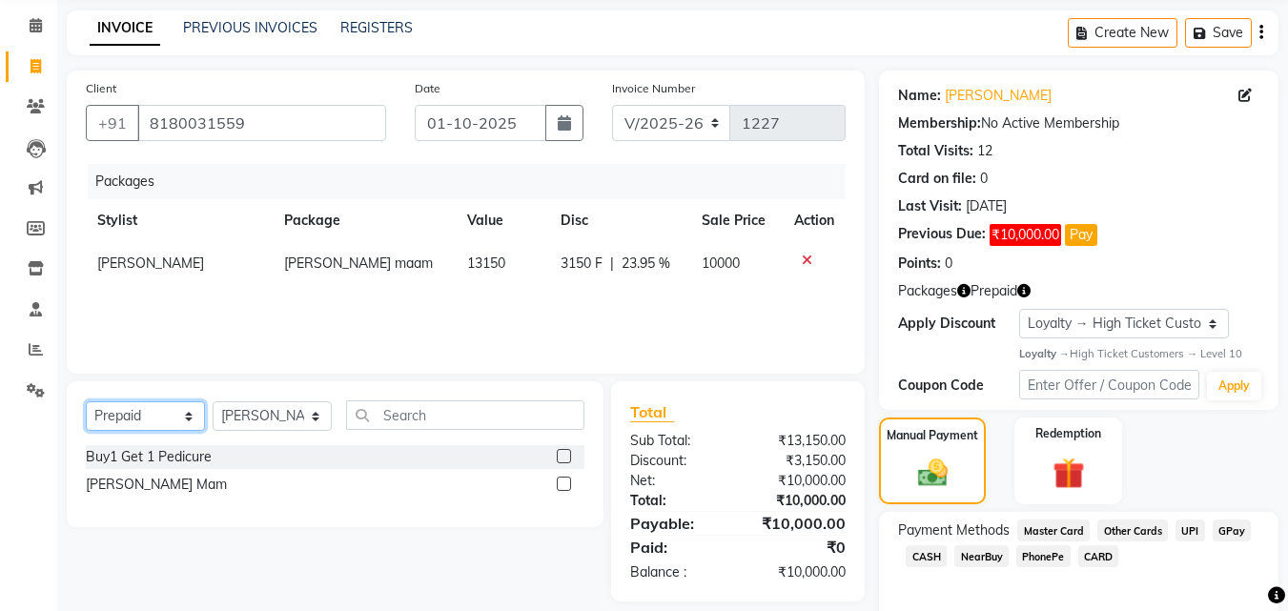
click at [168, 418] on select "Select Service Product Membership Package Voucher Prepaid Gift Card" at bounding box center [145, 416] width 119 height 30
click at [167, 417] on select "Select Service Product Membership Package Voucher Prepaid Gift Card" at bounding box center [145, 416] width 119 height 30
select select "package"
click at [86, 401] on select "Select Service Product Membership Package Voucher Prepaid Gift Card" at bounding box center [145, 416] width 119 height 30
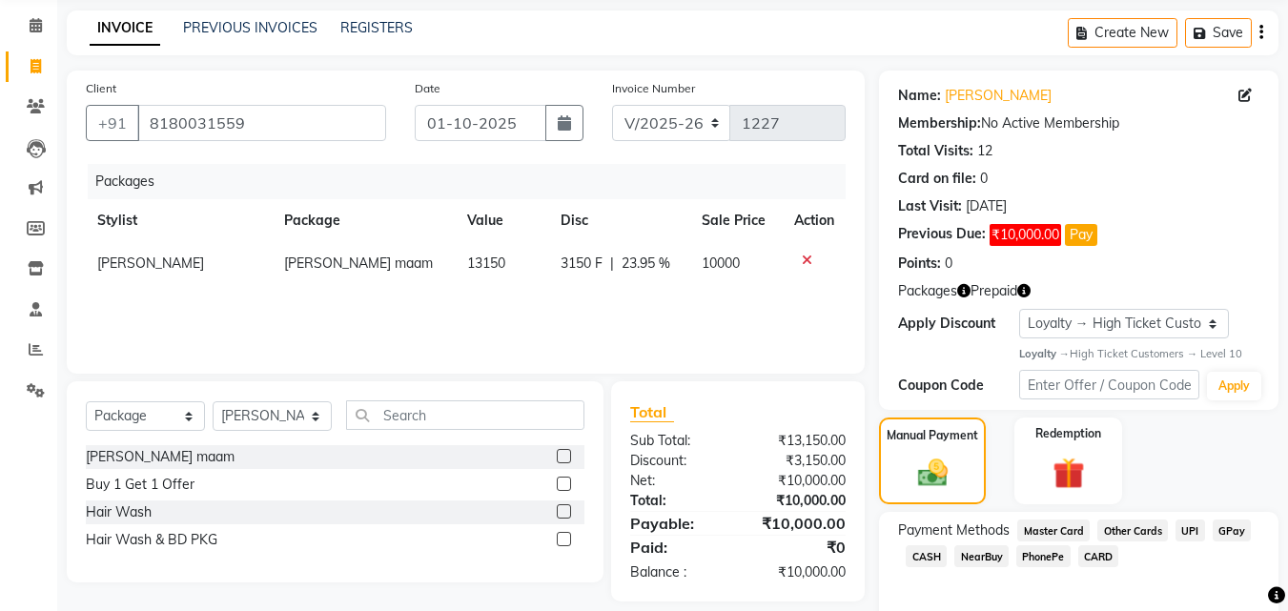
click at [562, 453] on label at bounding box center [564, 456] width 14 height 14
click at [562, 453] on input "checkbox" at bounding box center [563, 457] width 12 height 12
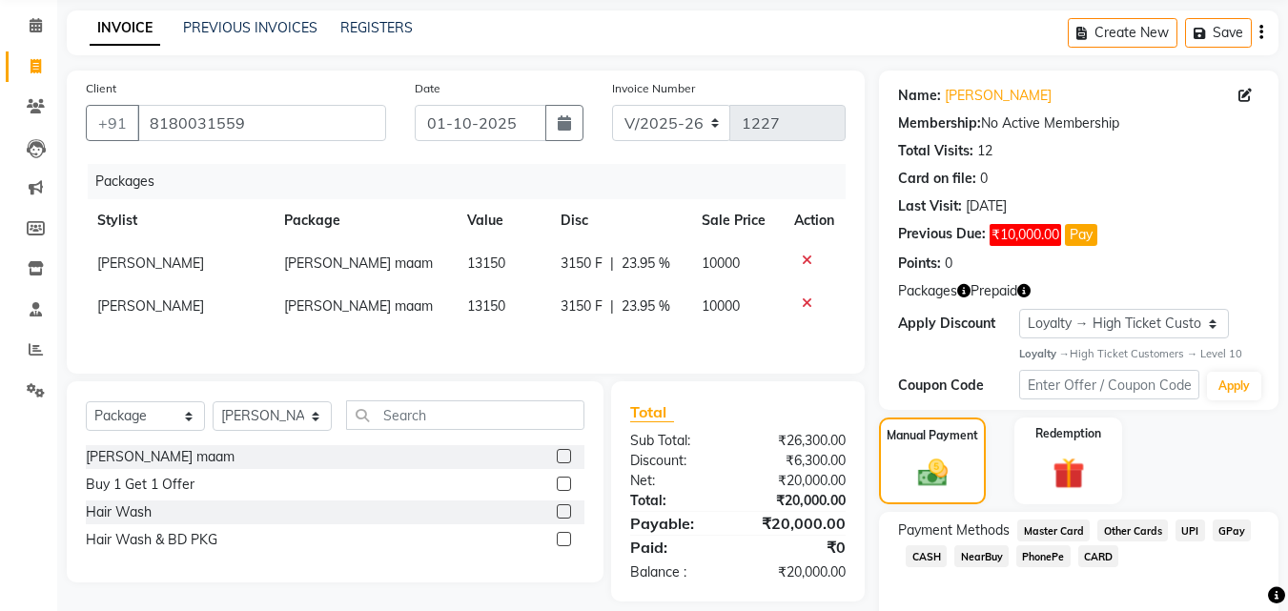
click at [807, 299] on icon at bounding box center [807, 302] width 10 height 13
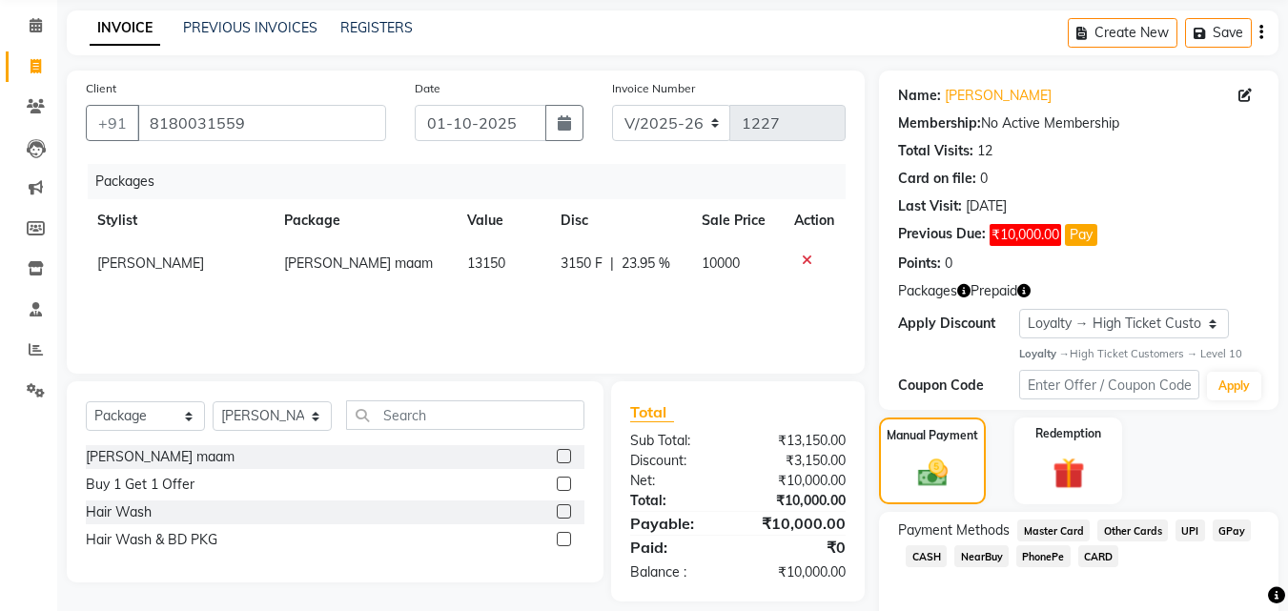
click at [798, 258] on div at bounding box center [814, 260] width 40 height 13
click at [105, 452] on div "[PERSON_NAME] maam" at bounding box center [160, 457] width 149 height 20
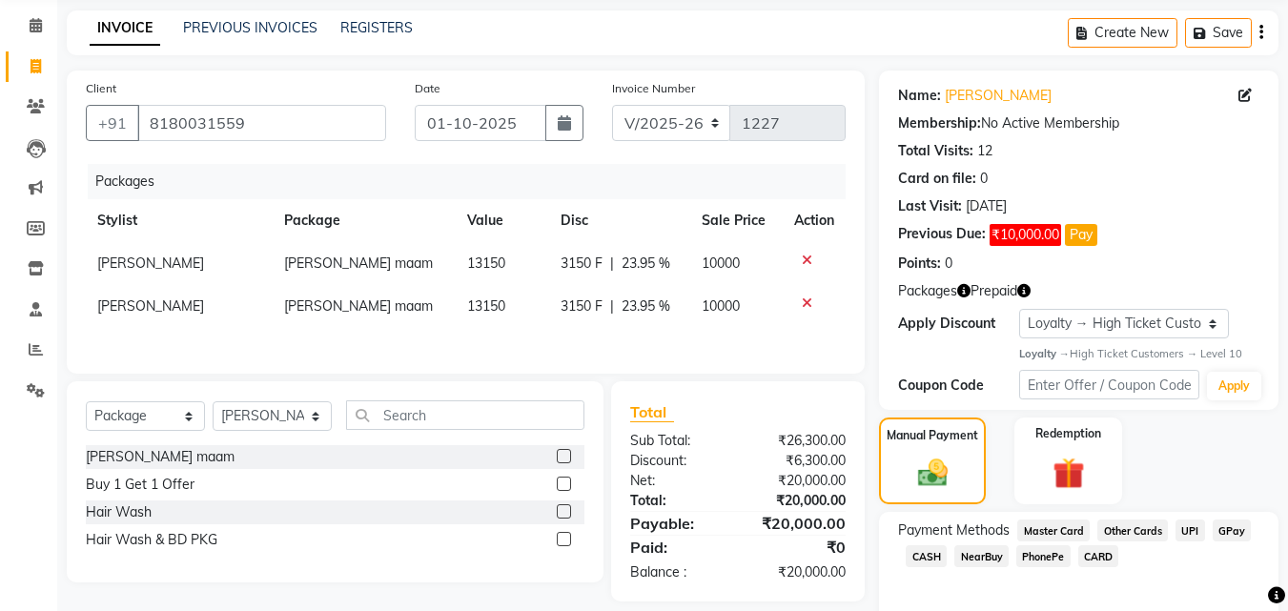
click at [806, 302] on icon at bounding box center [807, 302] width 10 height 13
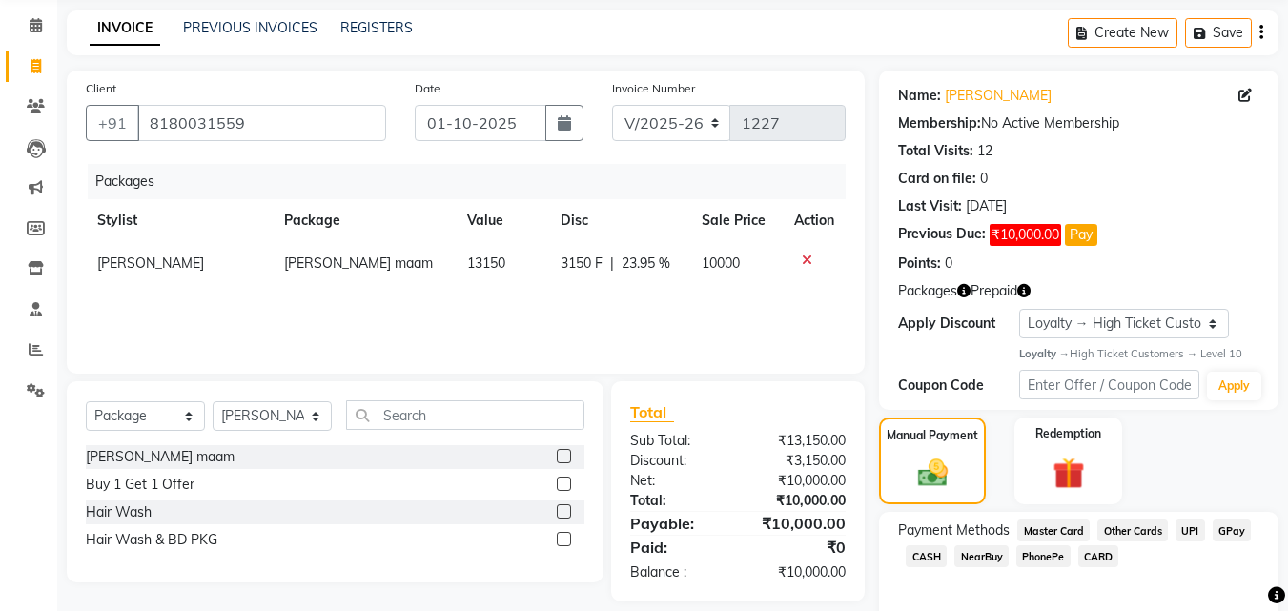
click at [803, 256] on icon at bounding box center [807, 260] width 10 height 13
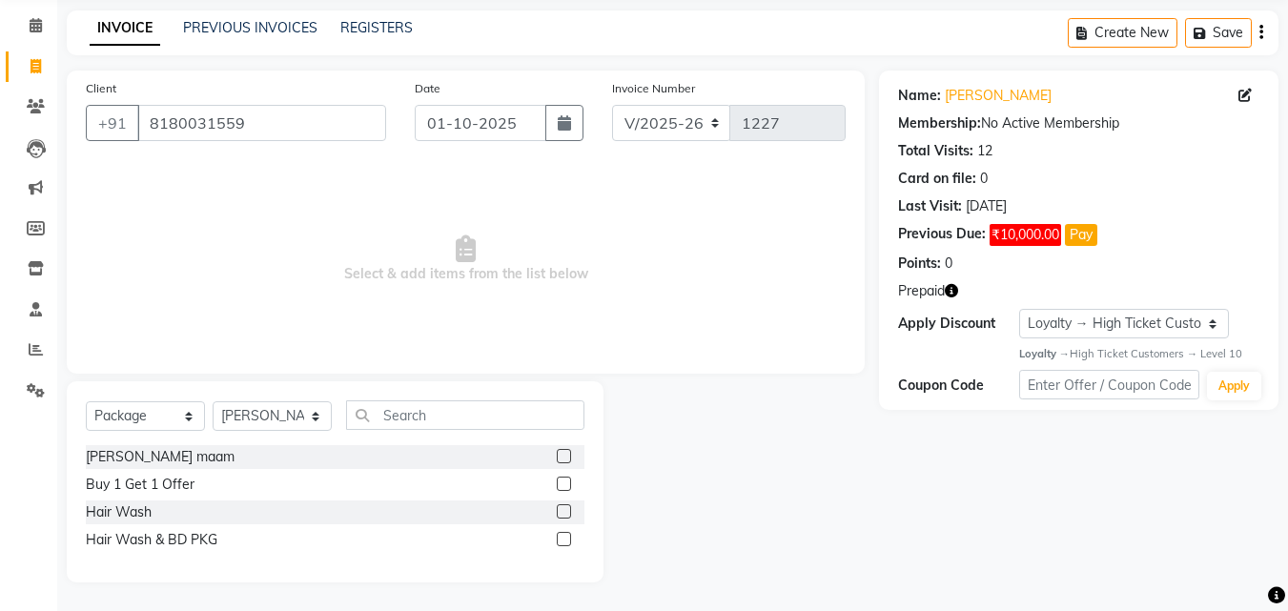
scroll to position [0, 0]
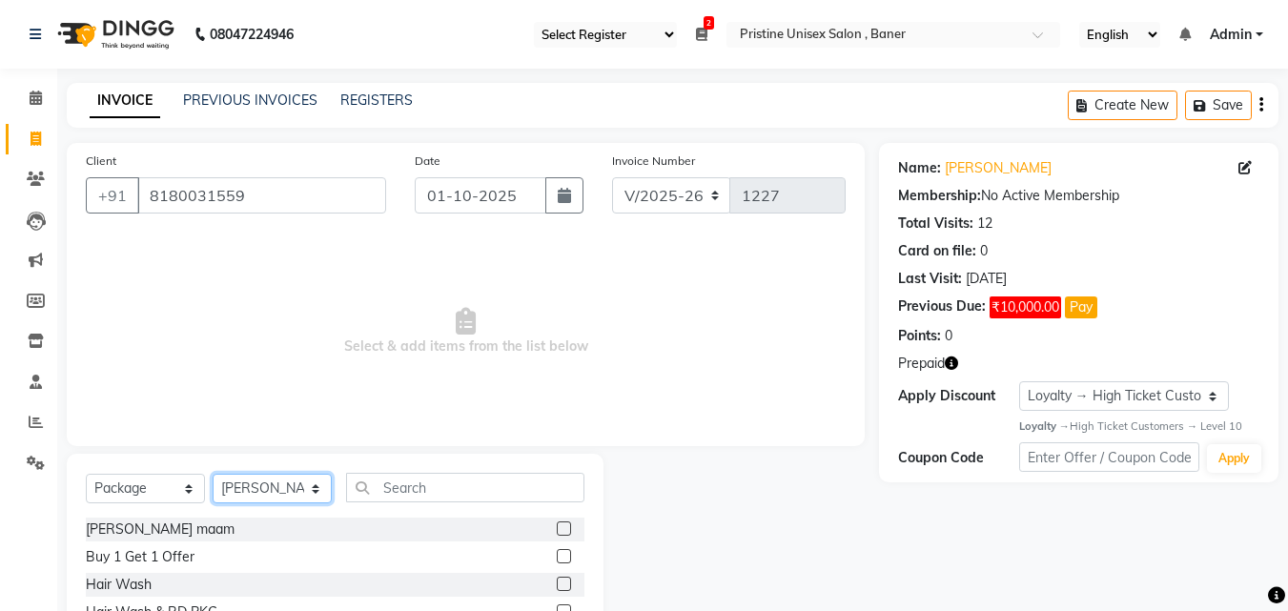
click at [282, 490] on select "Select Stylist [PERSON_NAME] [PERSON_NAME] Karan [PERSON_NAME] Mohd [PERSON_NAM…" at bounding box center [272, 489] width 119 height 30
click at [213, 474] on select "Select Stylist [PERSON_NAME] [PERSON_NAME] Karan [PERSON_NAME] Mohd [PERSON_NAM…" at bounding box center [272, 489] width 119 height 30
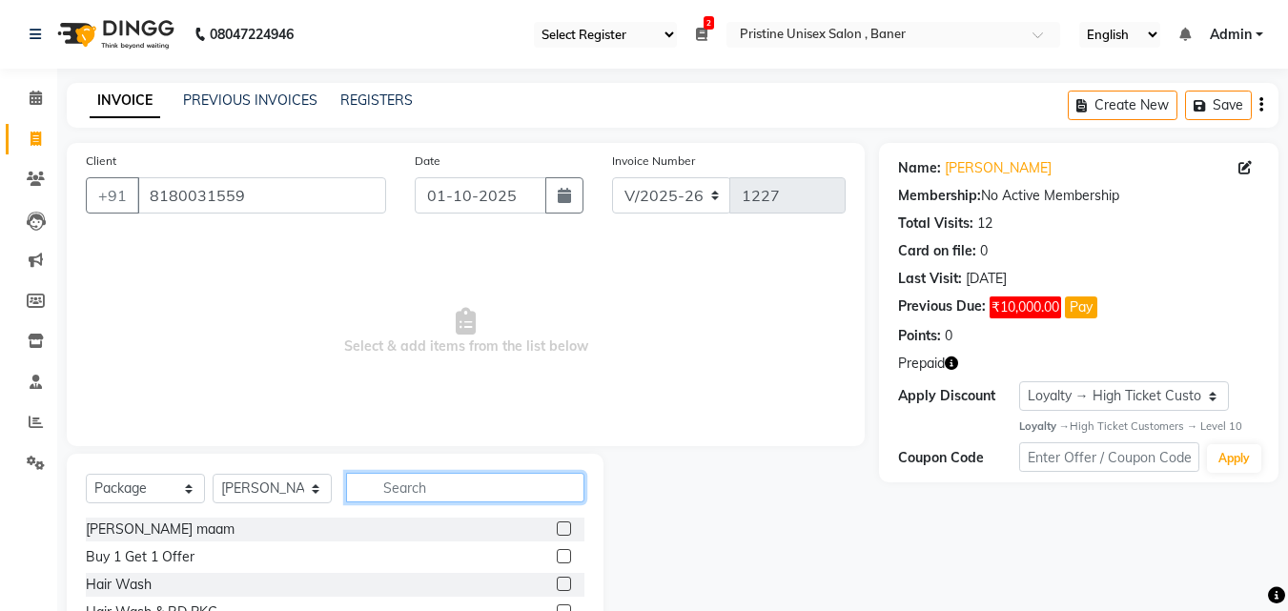
click at [430, 495] on input "text" at bounding box center [465, 488] width 238 height 30
click at [193, 531] on div "[PERSON_NAME] maam" at bounding box center [335, 530] width 499 height 24
click at [115, 528] on div "[PERSON_NAME] maam" at bounding box center [160, 530] width 149 height 20
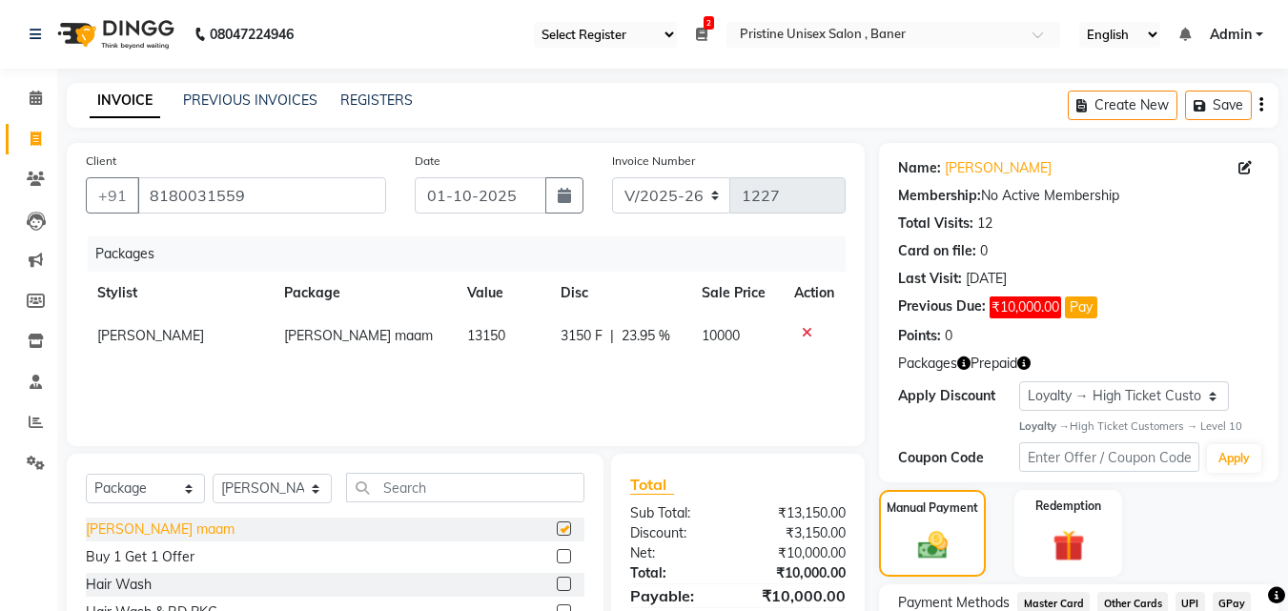
checkbox input "false"
click at [328, 340] on span "[PERSON_NAME] maam" at bounding box center [358, 335] width 149 height 17
select select "50947"
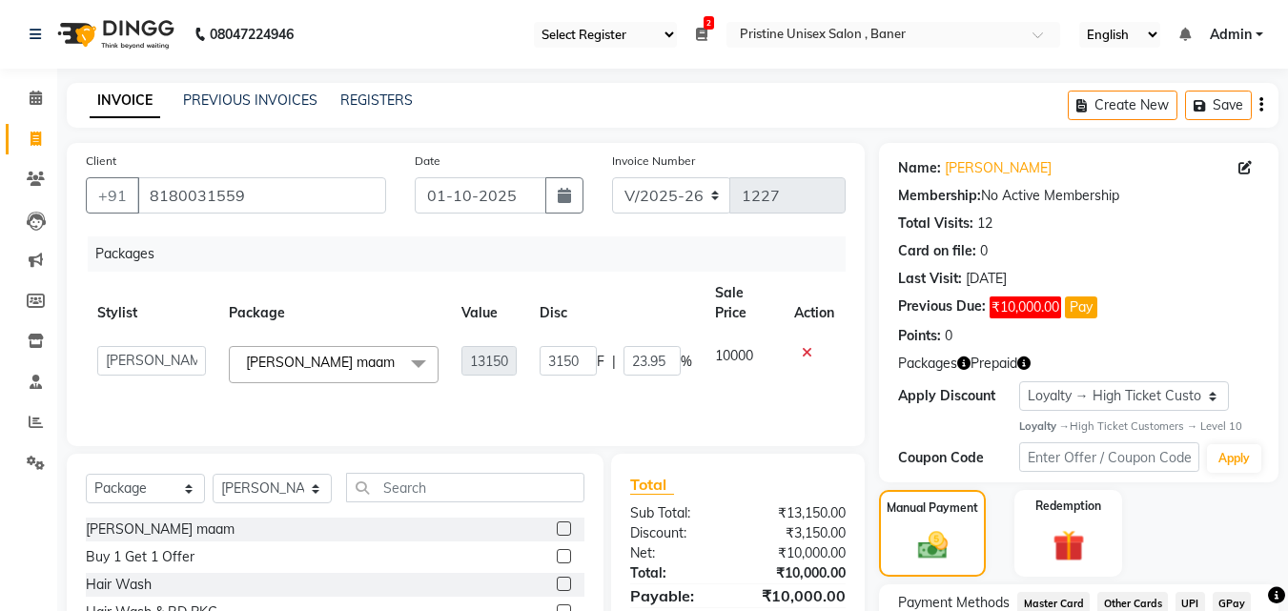
click at [808, 353] on icon at bounding box center [807, 352] width 10 height 13
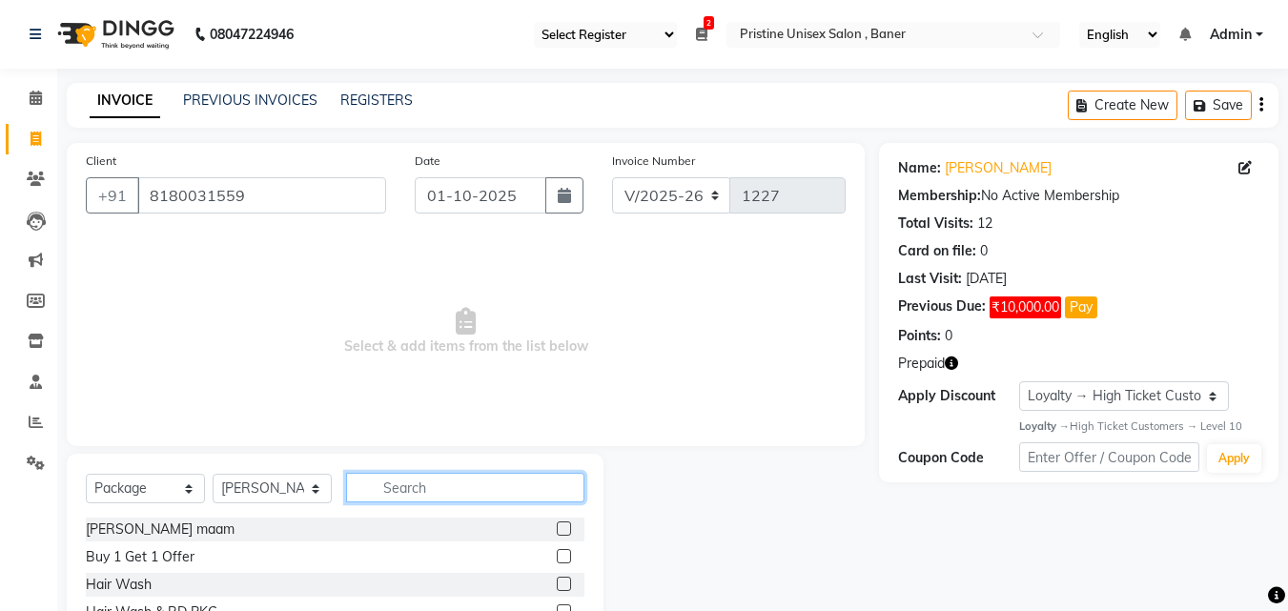
click at [417, 489] on input "text" at bounding box center [465, 488] width 238 height 30
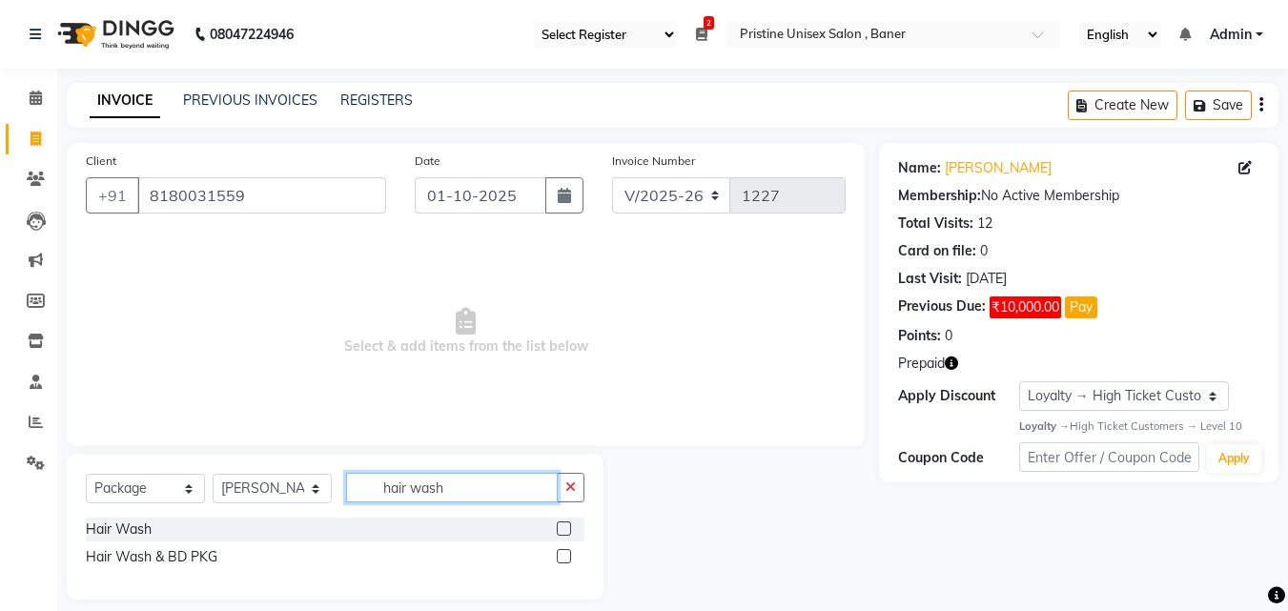
type input "hair wash"
click at [565, 528] on label at bounding box center [564, 528] width 14 height 14
click at [565, 528] on input "checkbox" at bounding box center [563, 529] width 12 height 12
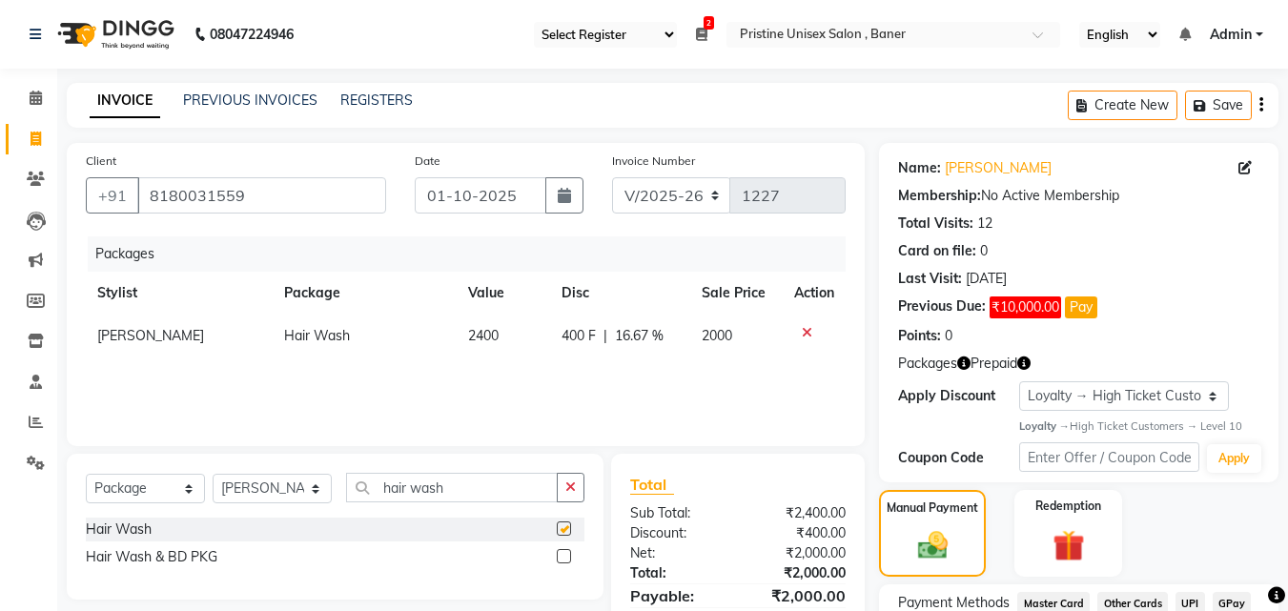
checkbox input "false"
click at [806, 329] on icon at bounding box center [807, 332] width 10 height 13
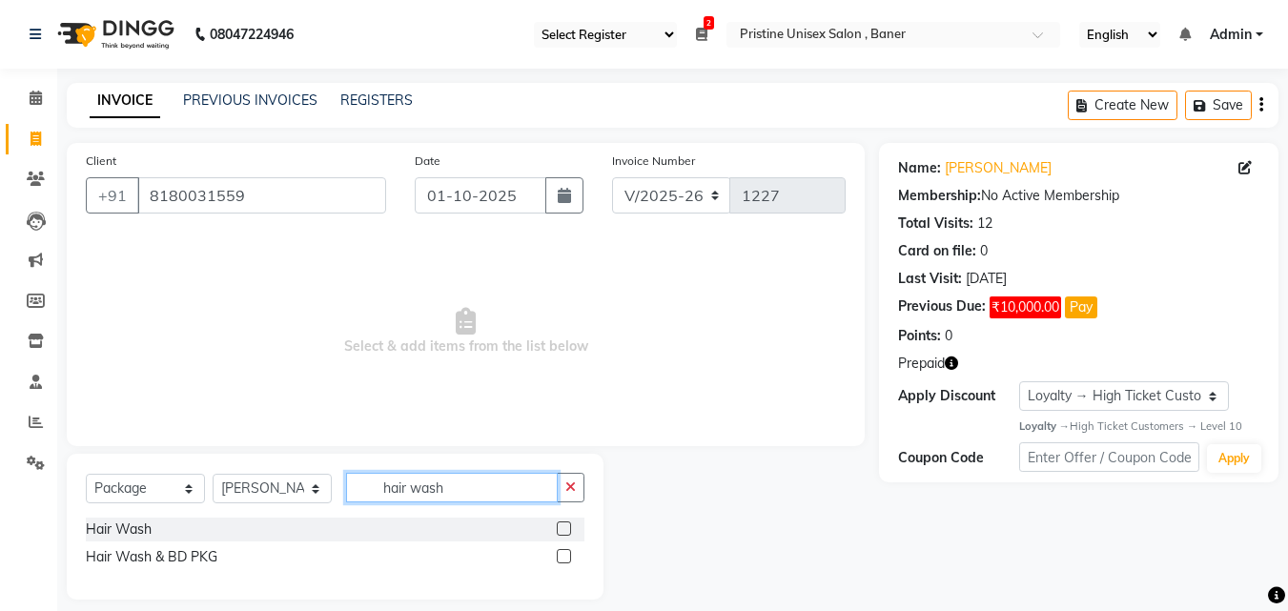
click at [478, 475] on input "hair wash" at bounding box center [452, 488] width 212 height 30
type input "h"
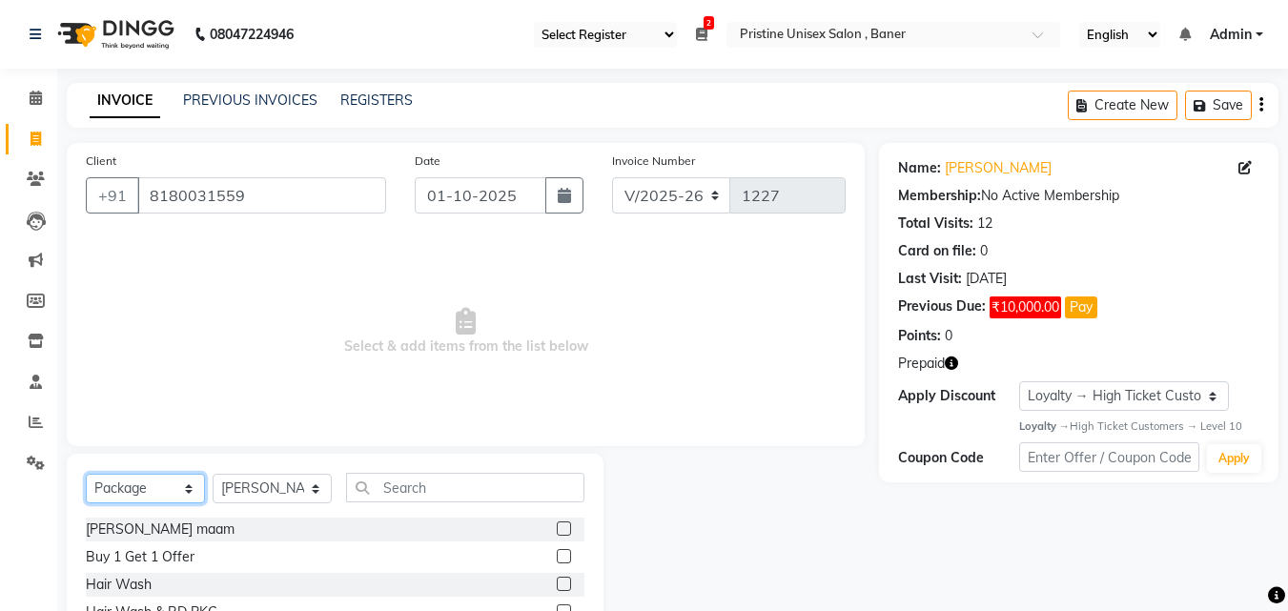
click at [172, 497] on select "Select Service Product Membership Package Voucher Prepaid Gift Card" at bounding box center [145, 489] width 119 height 30
click at [86, 474] on select "Select Service Product Membership Package Voucher Prepaid Gift Card" at bounding box center [145, 489] width 119 height 30
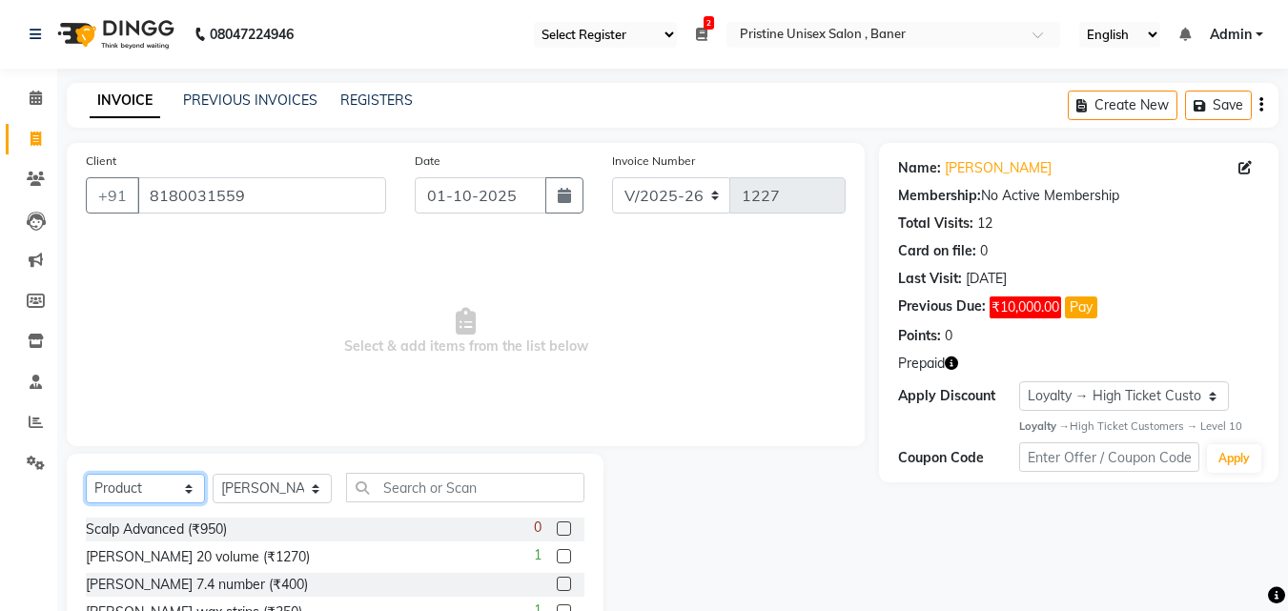
click at [152, 491] on select "Select Service Product Membership Package Voucher Prepaid Gift Card" at bounding box center [145, 489] width 119 height 30
select select "service"
click at [86, 474] on select "Select Service Product Membership Package Voucher Prepaid Gift Card" at bounding box center [145, 489] width 119 height 30
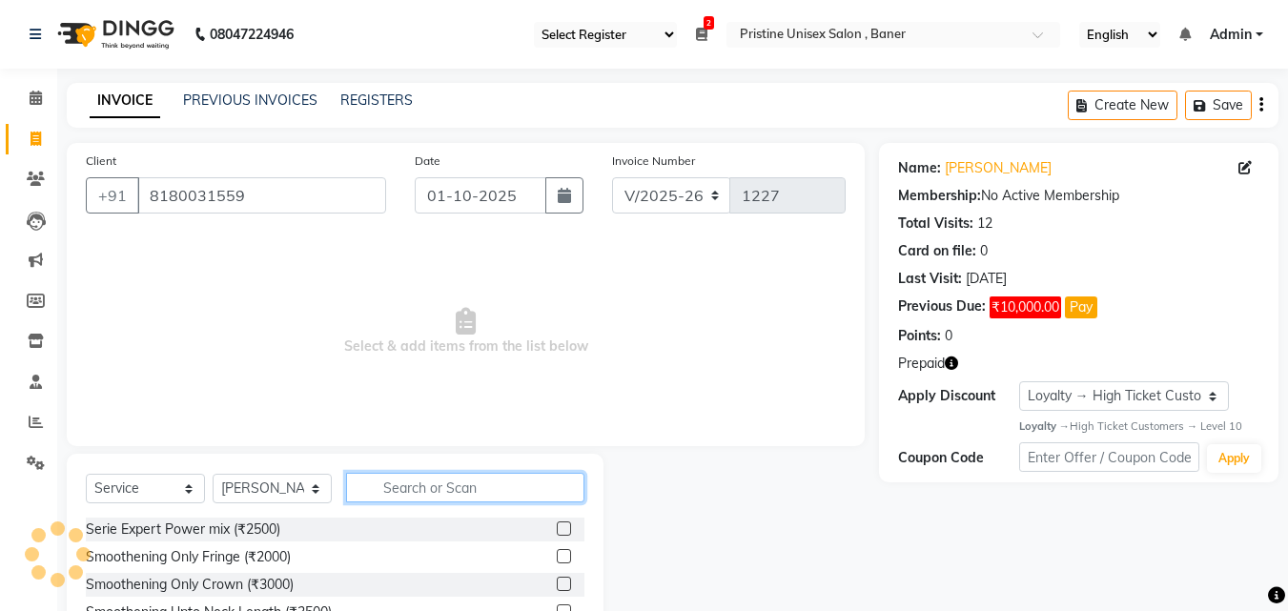
click at [434, 482] on input "text" at bounding box center [465, 488] width 238 height 30
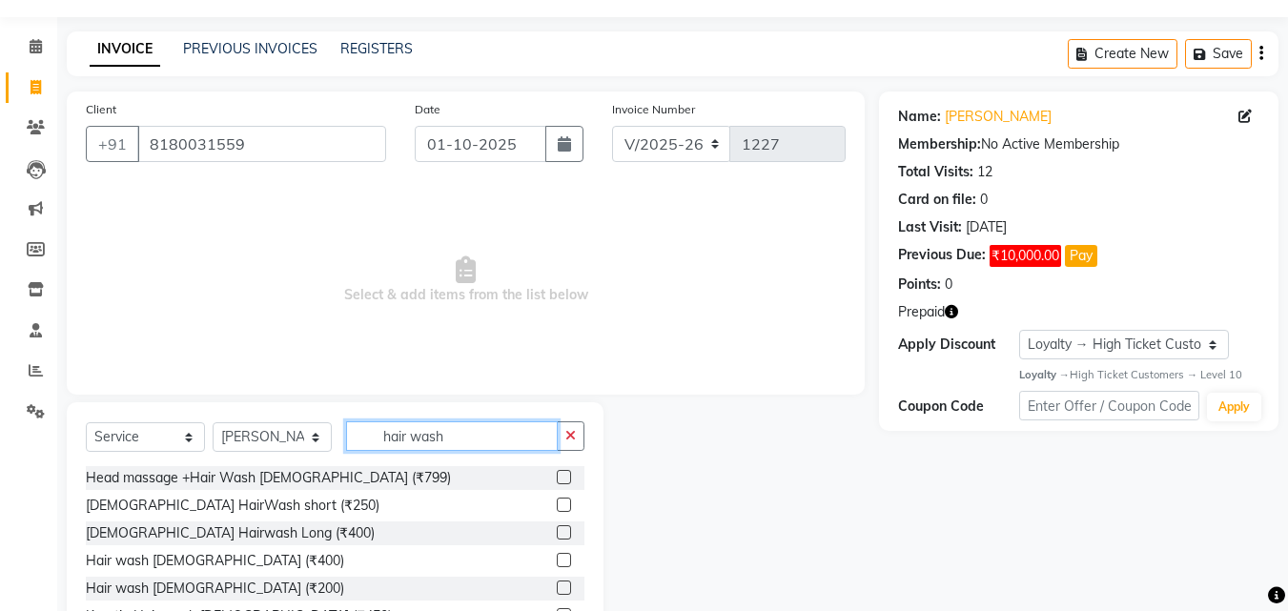
scroll to position [95, 0]
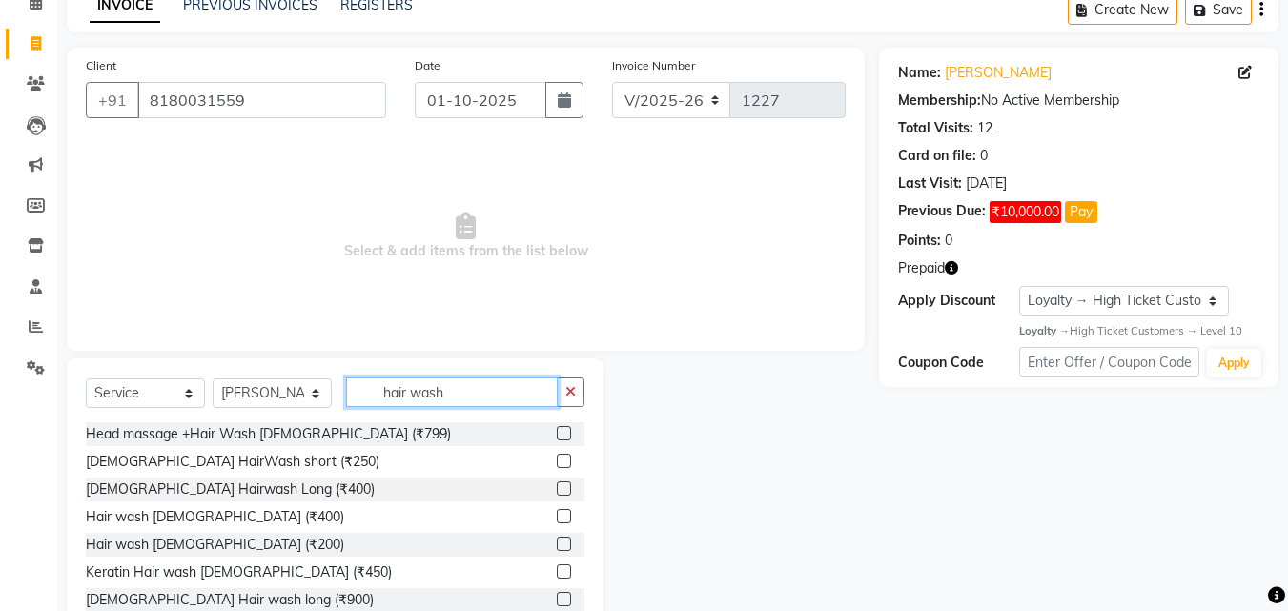
type input "hair wash"
click at [557, 571] on label at bounding box center [564, 571] width 14 height 14
click at [557, 571] on input "checkbox" at bounding box center [563, 572] width 12 height 12
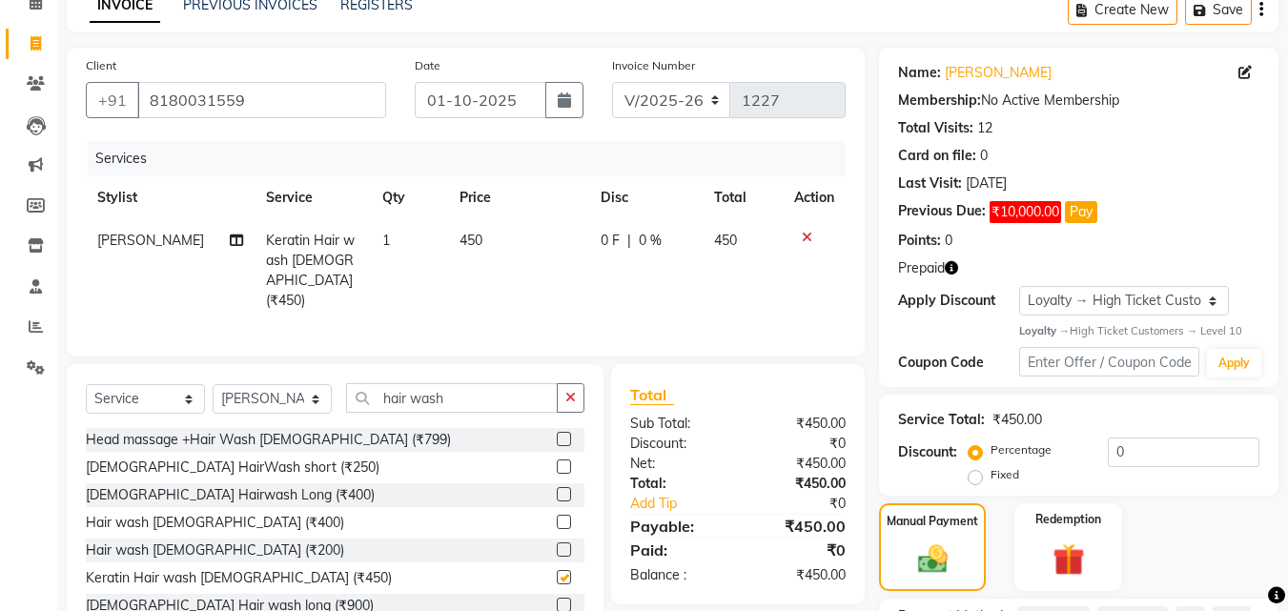
checkbox input "false"
click at [807, 239] on icon at bounding box center [807, 237] width 10 height 13
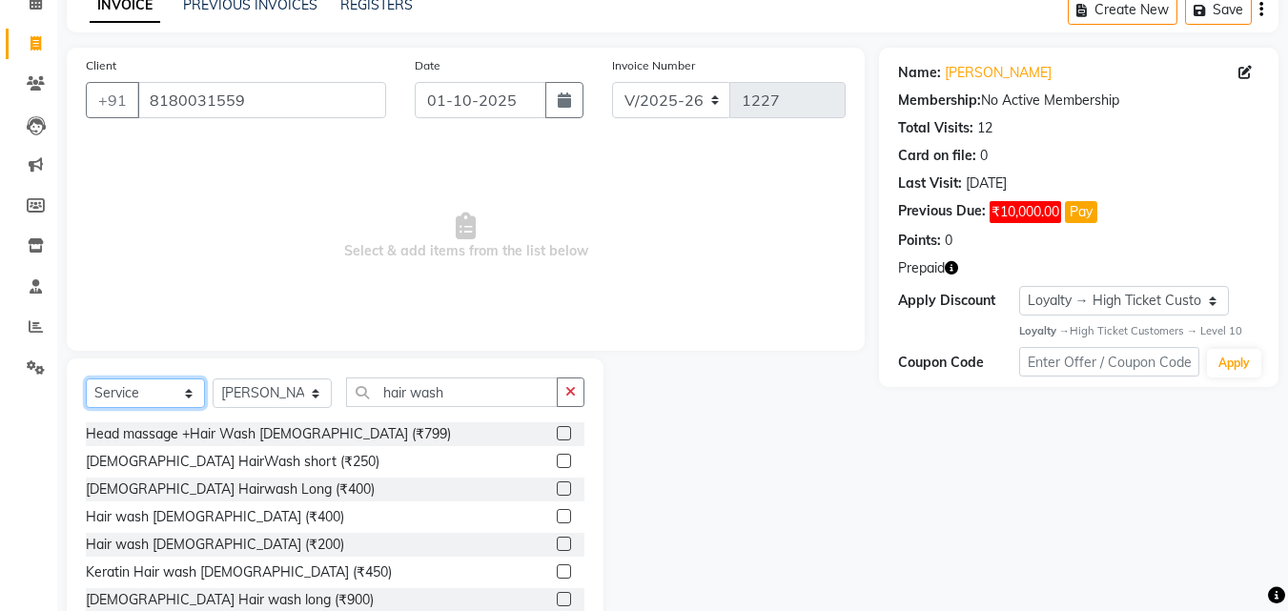
click at [134, 396] on select "Select Service Product Membership Package Voucher Prepaid Gift Card" at bounding box center [145, 393] width 119 height 30
select select "package"
click at [86, 401] on select "Select Service Product Membership Package Voucher Prepaid Gift Card" at bounding box center [145, 393] width 119 height 30
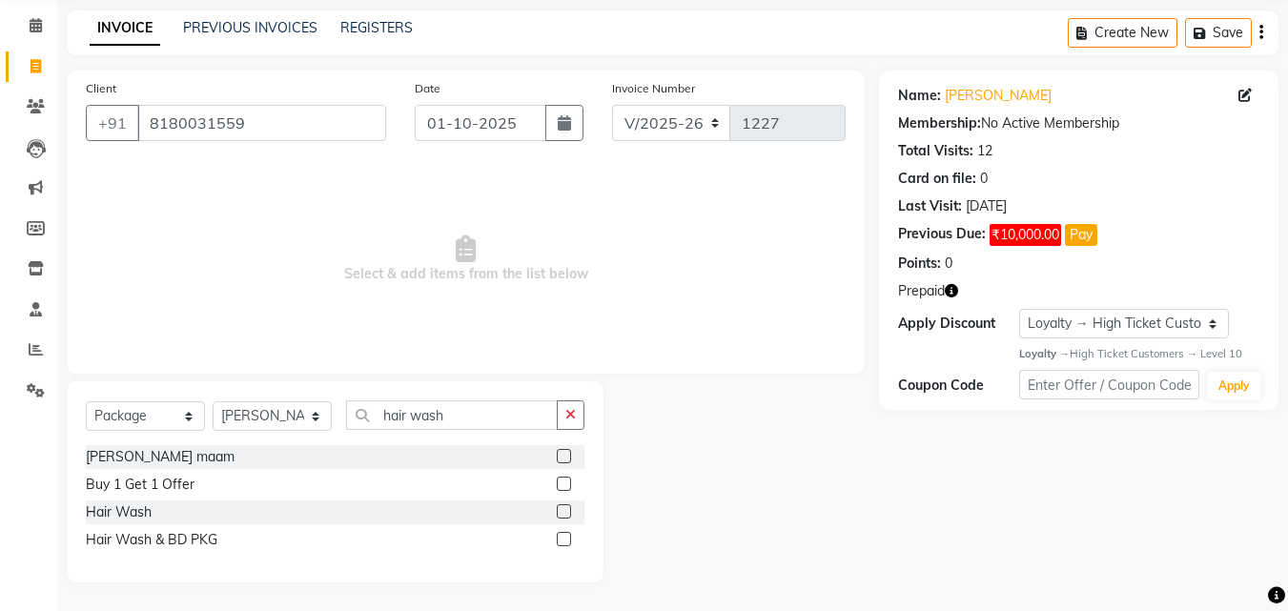
click at [81, 454] on div "Select Service Product Membership Package Voucher Prepaid Gift Card Select Styl…" at bounding box center [335, 481] width 537 height 201
click at [135, 458] on div "[PERSON_NAME] maam" at bounding box center [160, 457] width 149 height 20
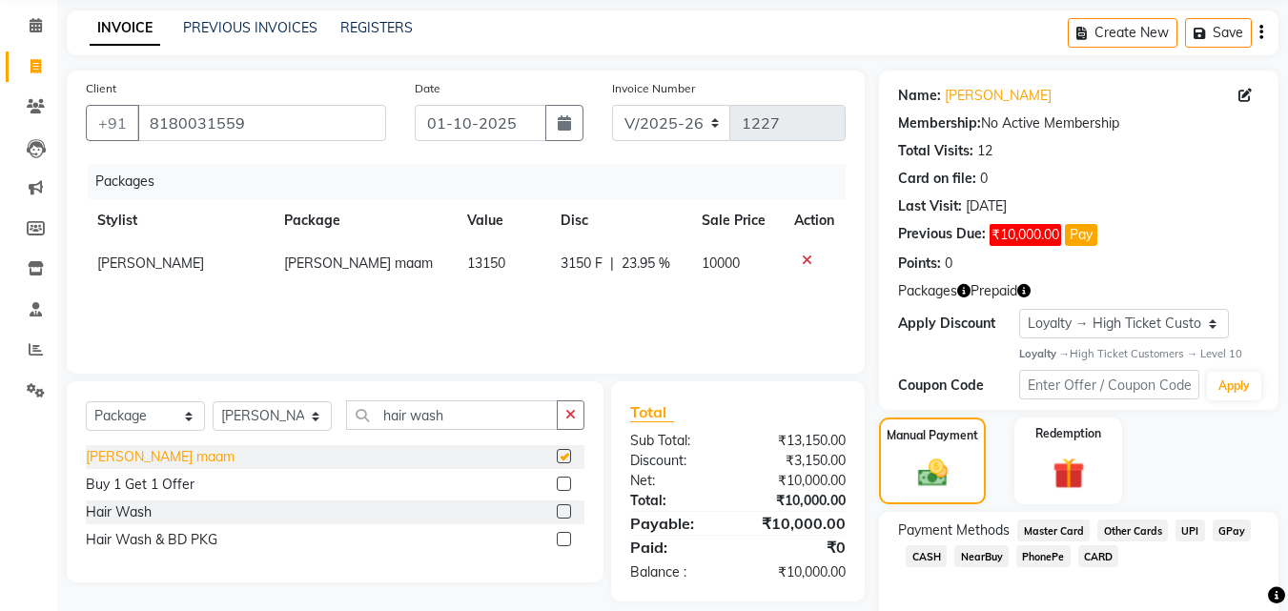
checkbox input "false"
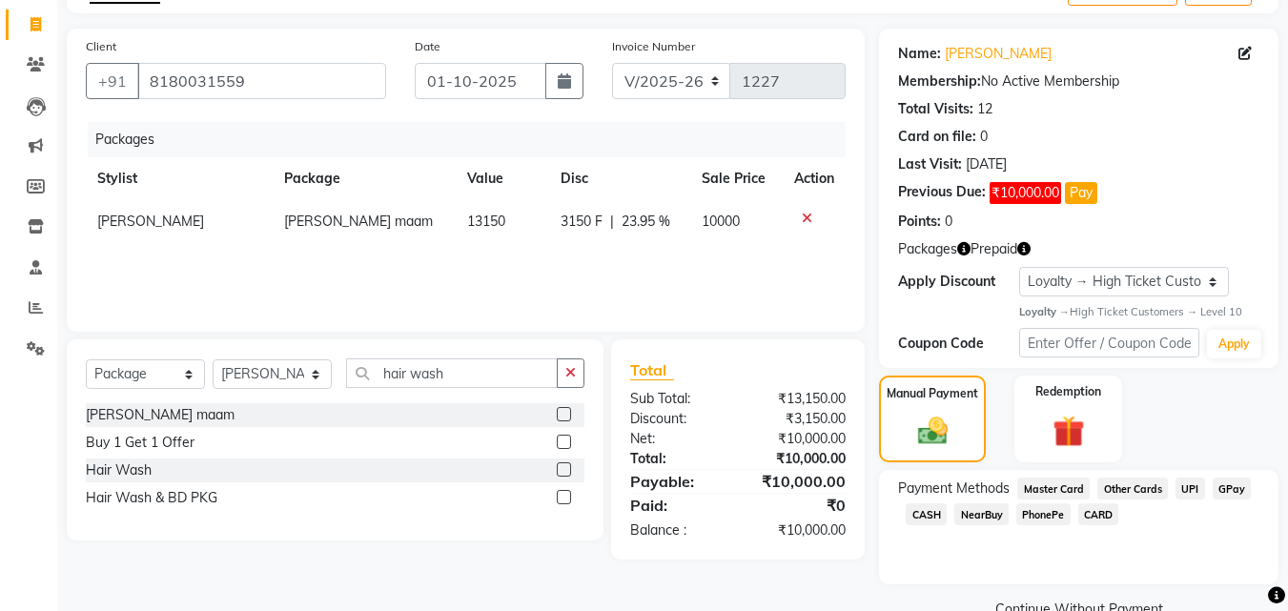
scroll to position [155, 0]
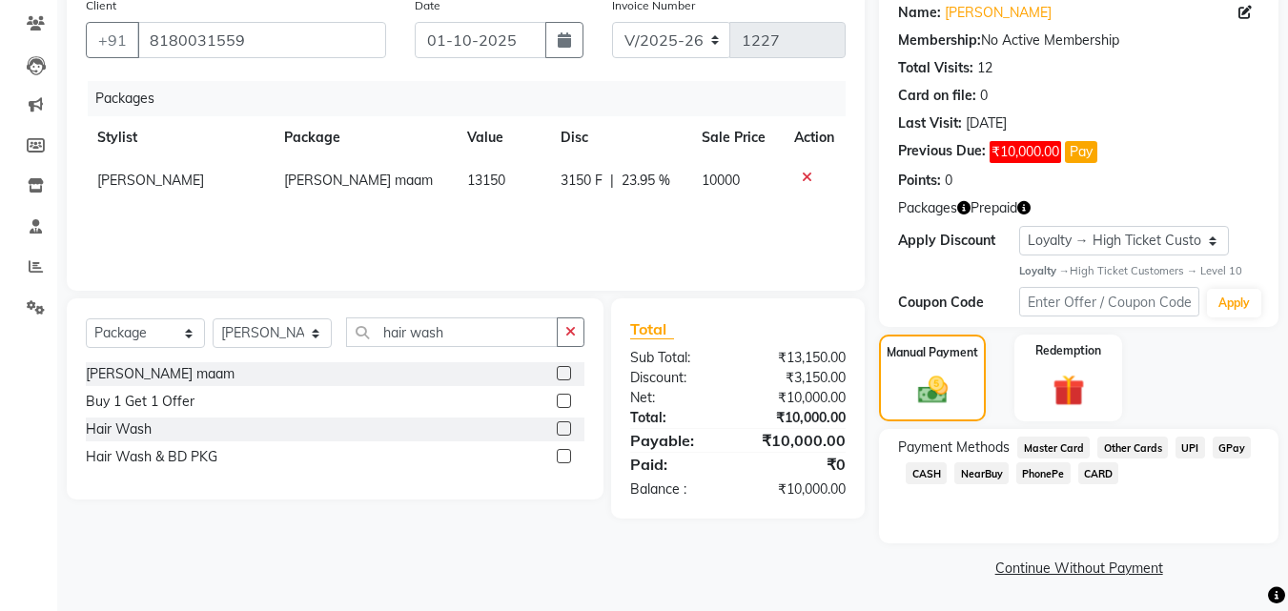
click at [323, 179] on span "[PERSON_NAME] maam" at bounding box center [358, 180] width 149 height 17
select select "50947"
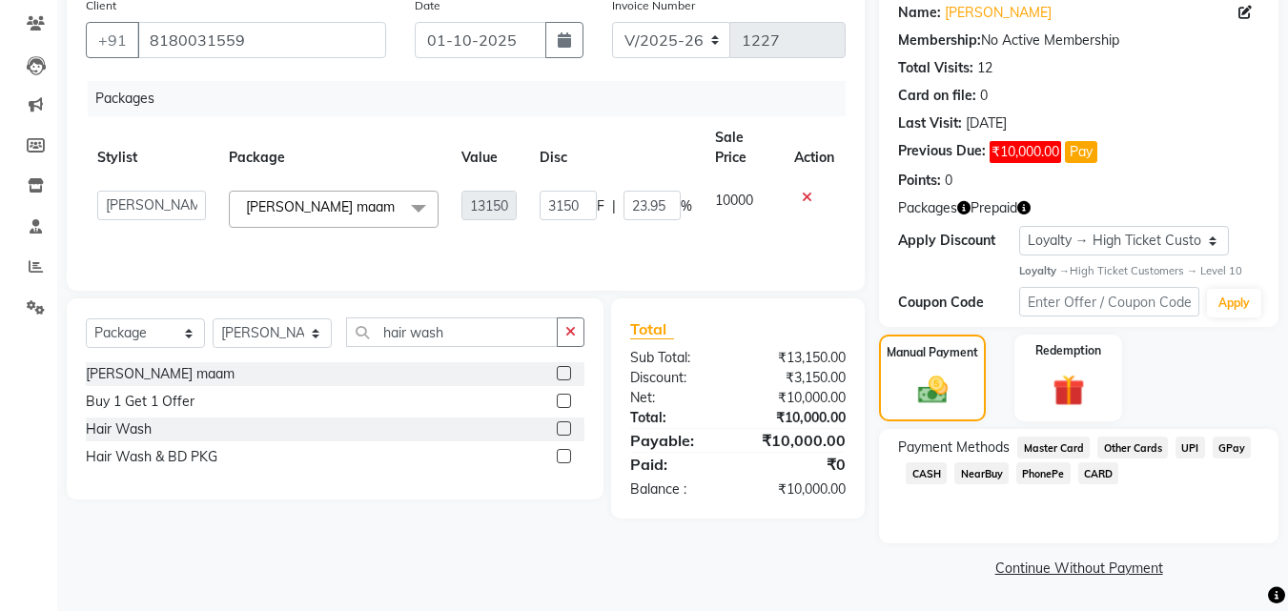
click at [419, 212] on span at bounding box center [418, 209] width 38 height 36
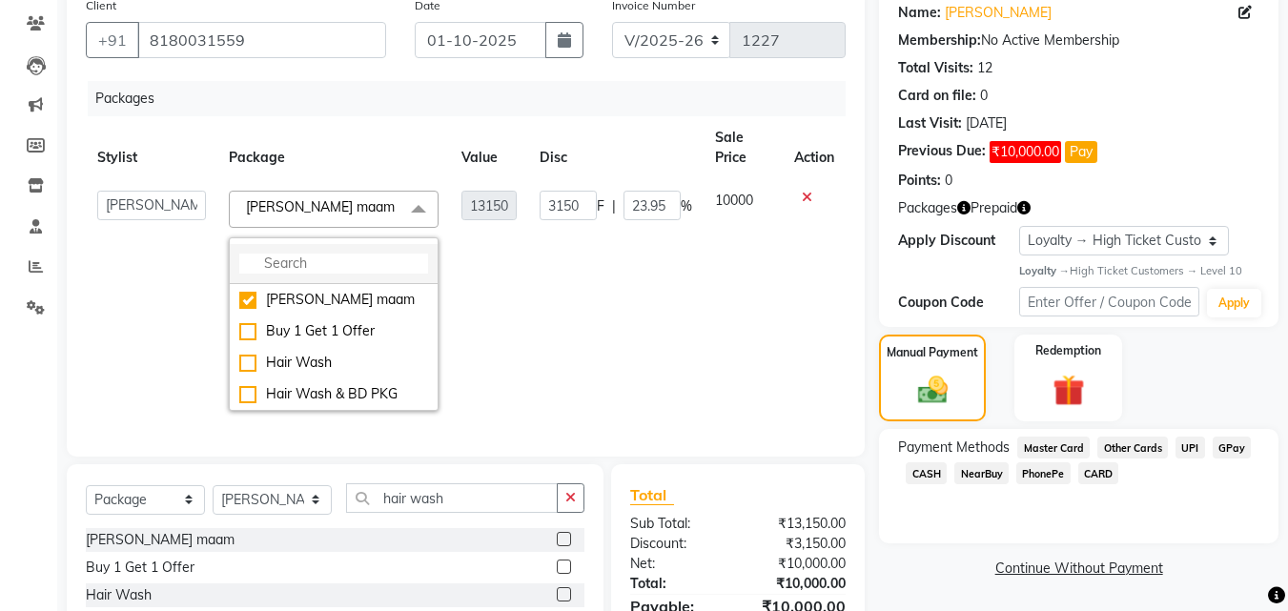
click at [302, 266] on input "multiselect-search" at bounding box center [333, 264] width 189 height 20
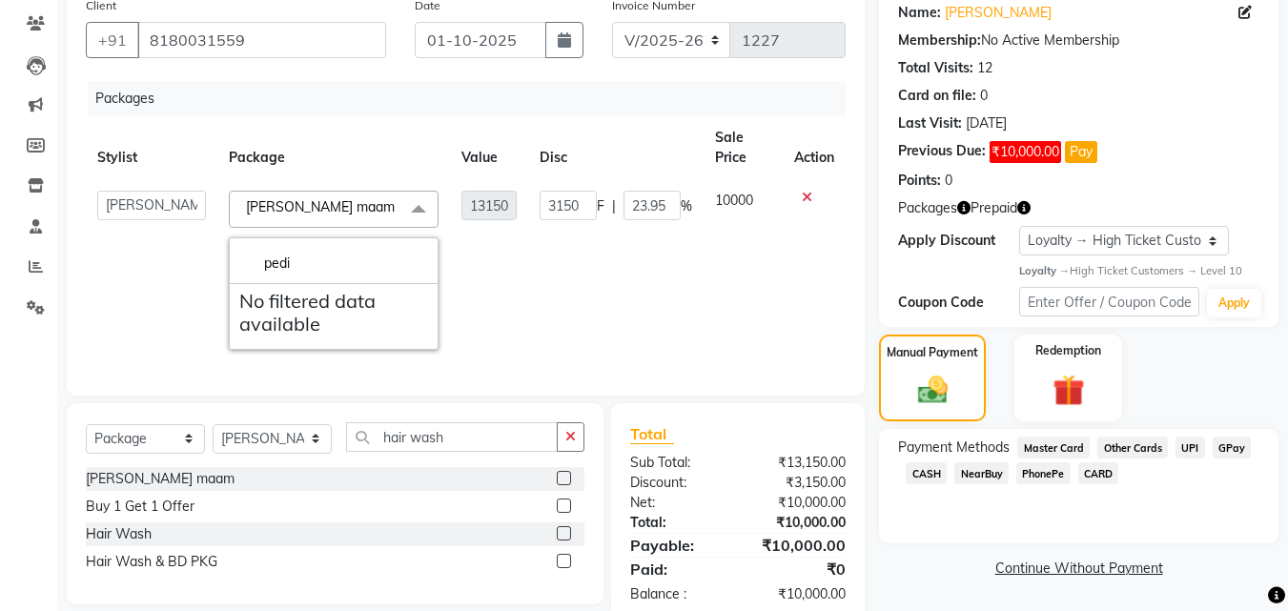
type input "pedi"
click at [802, 195] on icon at bounding box center [807, 197] width 10 height 13
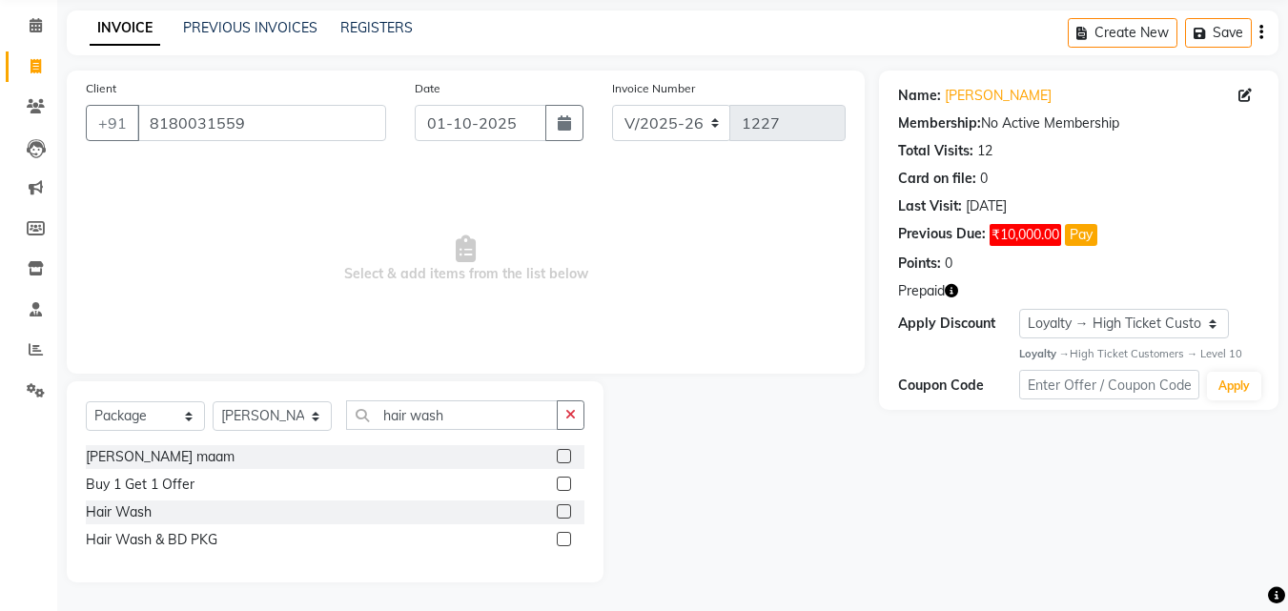
click at [698, 426] on div at bounding box center [741, 481] width 276 height 201
click at [951, 289] on icon "button" at bounding box center [951, 290] width 13 height 13
click at [847, 313] on div "1. [PERSON_NAME] Mam (₹8,900.00)" at bounding box center [814, 308] width 224 height 20
click at [951, 293] on icon "button" at bounding box center [951, 290] width 13 height 13
click at [931, 316] on div "1. [PERSON_NAME] Mam (₹8,900.00)" at bounding box center [813, 308] width 247 height 35
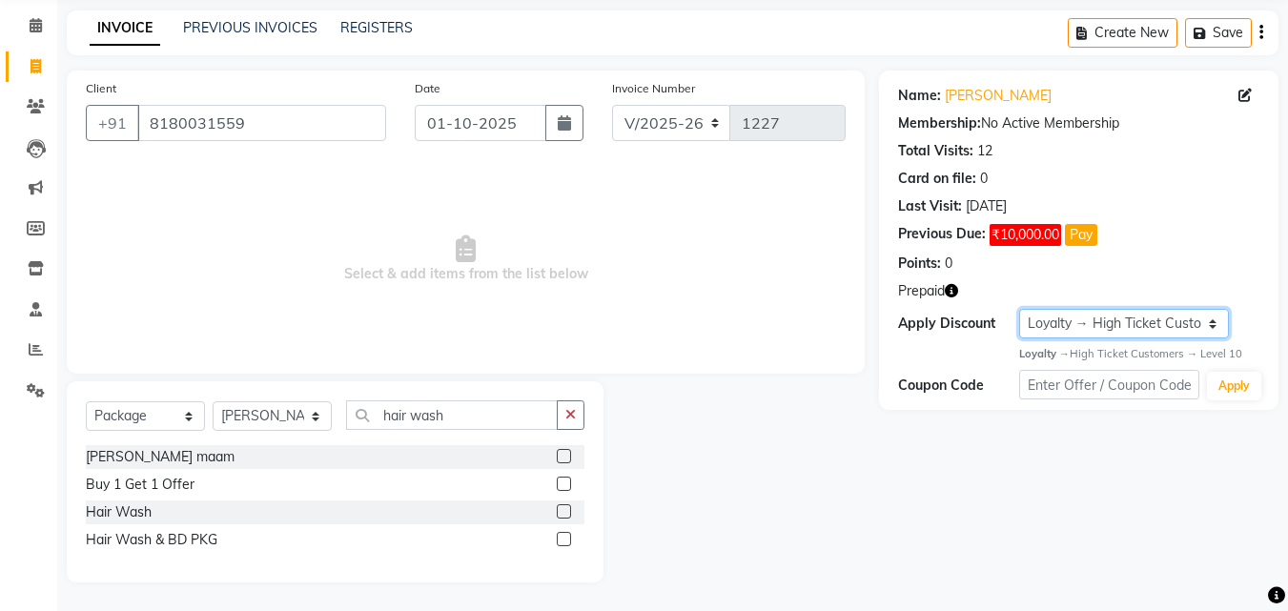
click at [1134, 324] on select "Select Loyalty → High Ticket Customers → Level 10" at bounding box center [1124, 324] width 211 height 30
click at [1019, 309] on select "Select Loyalty → High Ticket Customers → Level 10" at bounding box center [1124, 324] width 211 height 30
click at [960, 378] on div "Coupon Code" at bounding box center [958, 386] width 120 height 20
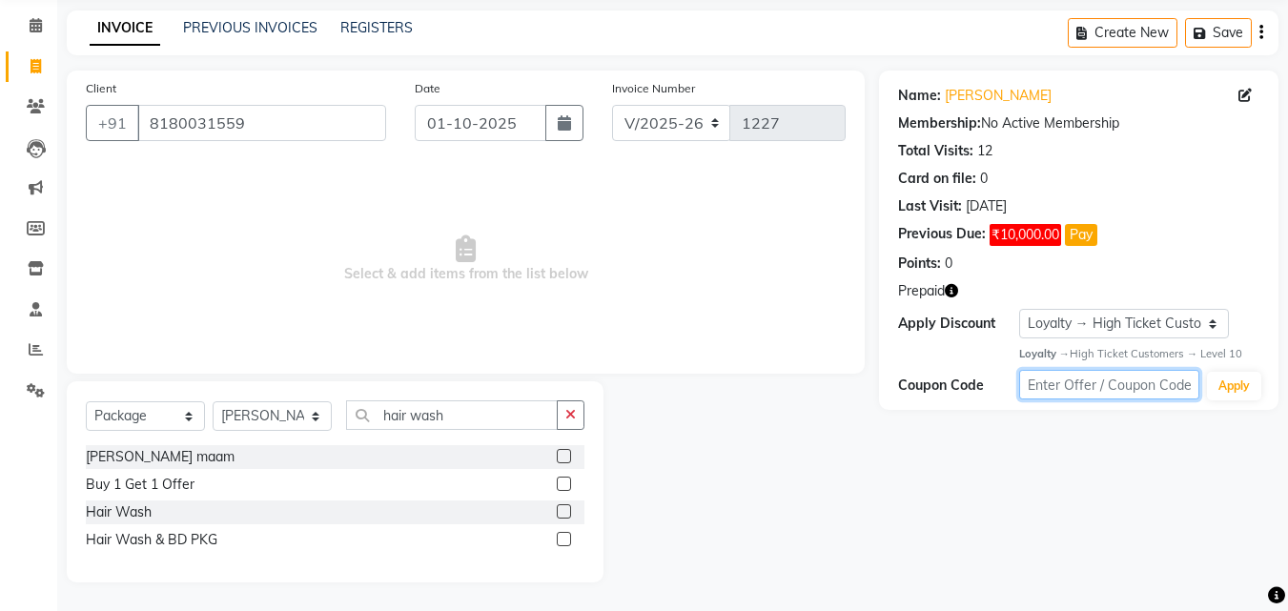
click at [1143, 396] on input "text" at bounding box center [1109, 385] width 180 height 30
click at [1135, 395] on input "text" at bounding box center [1109, 385] width 180 height 30
click at [95, 451] on div "[PERSON_NAME] maam" at bounding box center [160, 457] width 149 height 20
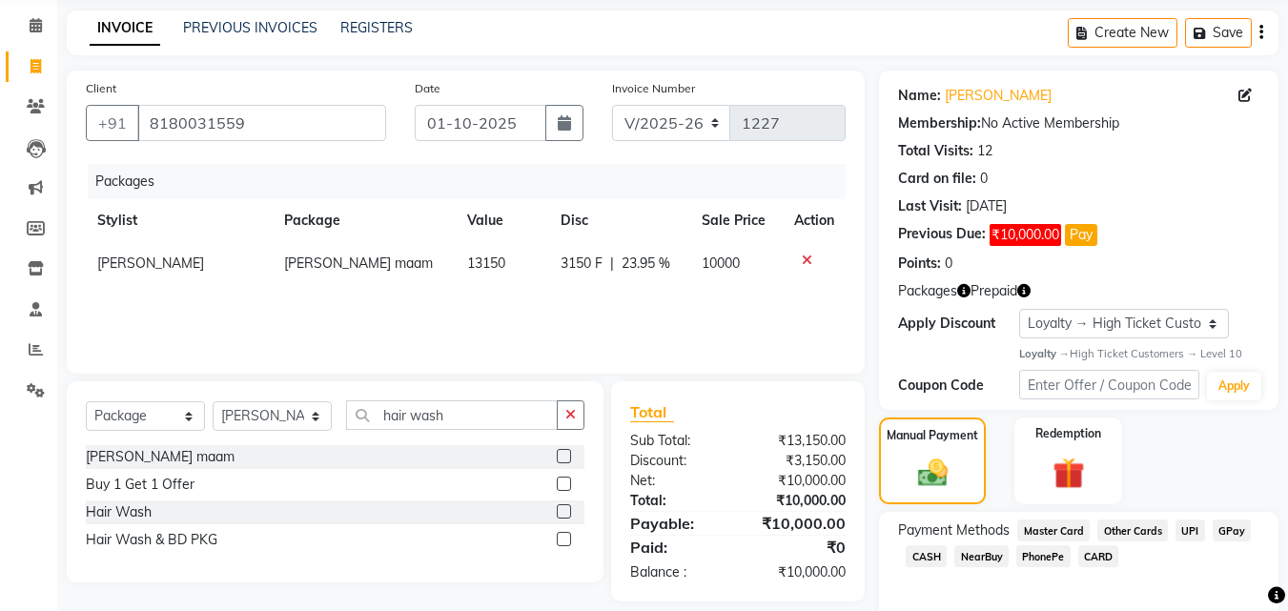
click at [803, 256] on icon at bounding box center [807, 260] width 10 height 13
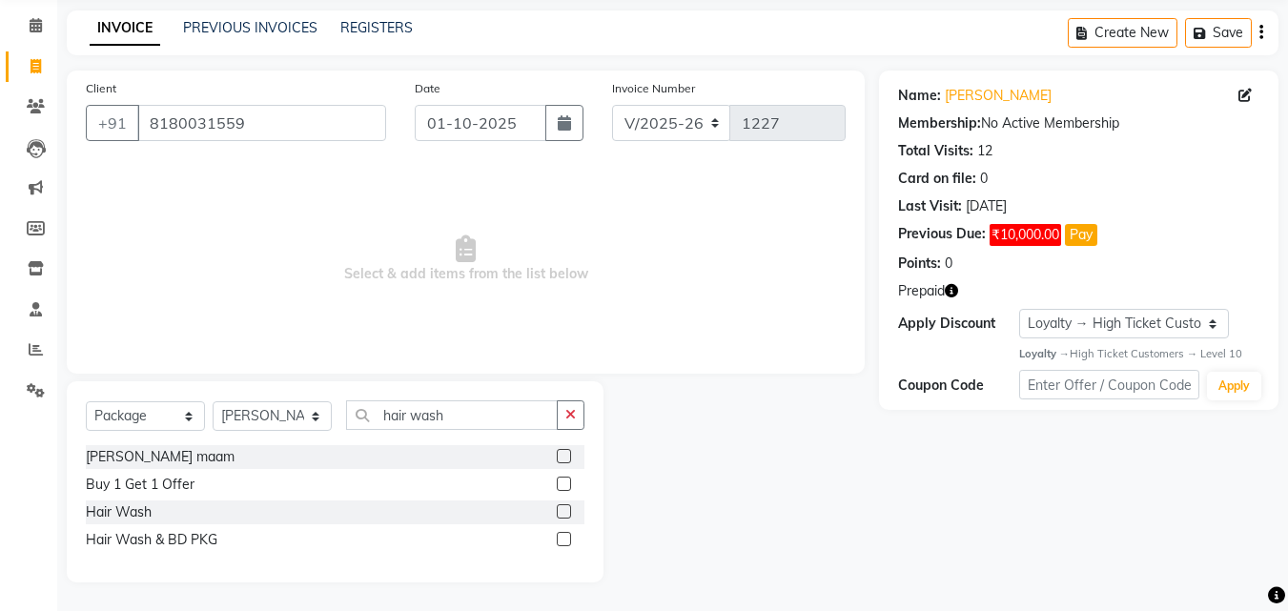
click at [899, 482] on div "Name: [PERSON_NAME] Membership: No Active Membership Total Visits: 12 Card on f…" at bounding box center [1086, 327] width 414 height 512
click at [173, 412] on select "Select Service Product Membership Package Voucher Prepaid Gift Card" at bounding box center [145, 416] width 119 height 30
click at [86, 401] on select "Select Service Product Membership Package Voucher Prepaid Gift Card" at bounding box center [145, 416] width 119 height 30
click at [144, 453] on div "[PERSON_NAME] maam" at bounding box center [160, 457] width 149 height 20
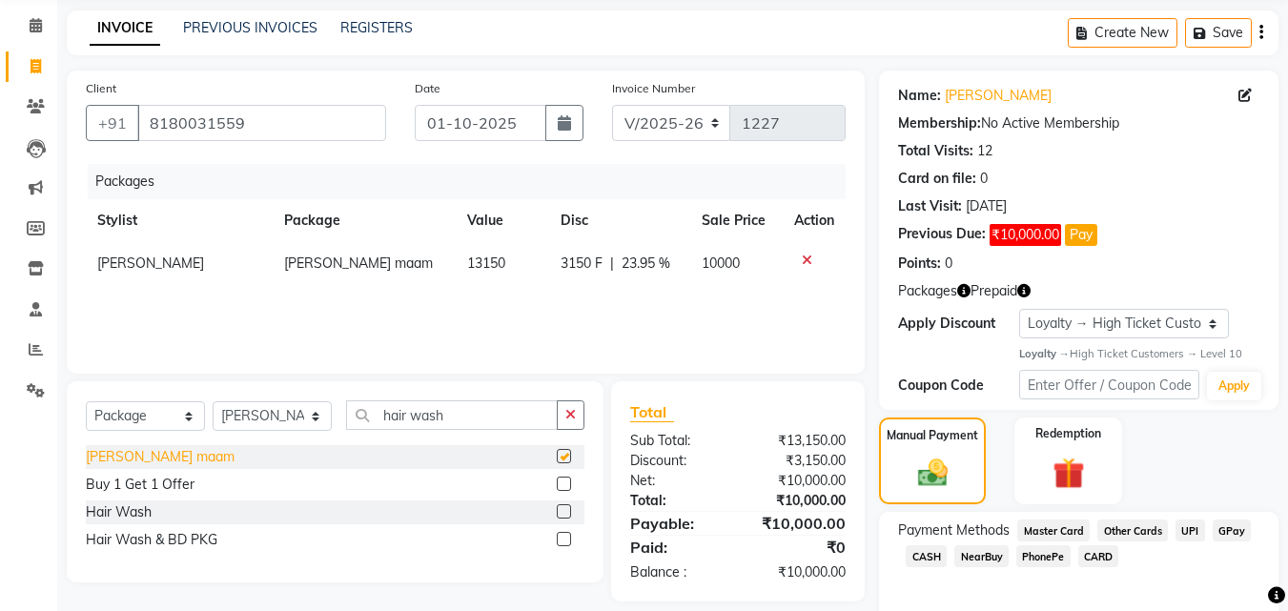
checkbox input "false"
click at [806, 261] on icon at bounding box center [807, 260] width 10 height 13
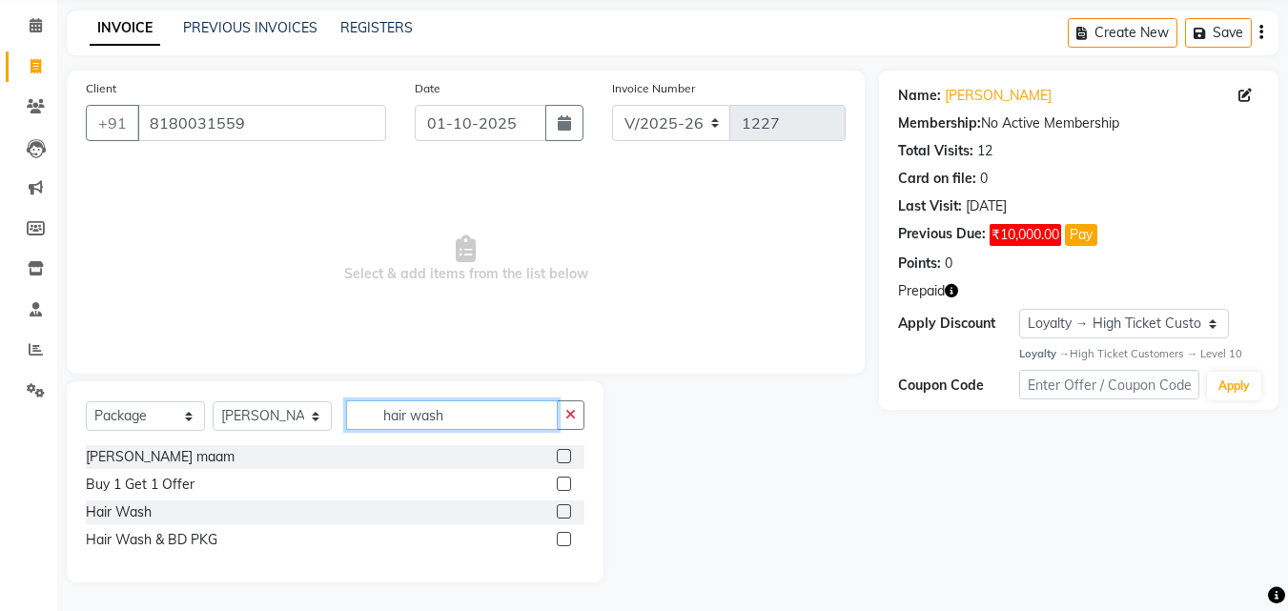
click at [478, 419] on input "hair wash" at bounding box center [452, 415] width 212 height 30
type input "h"
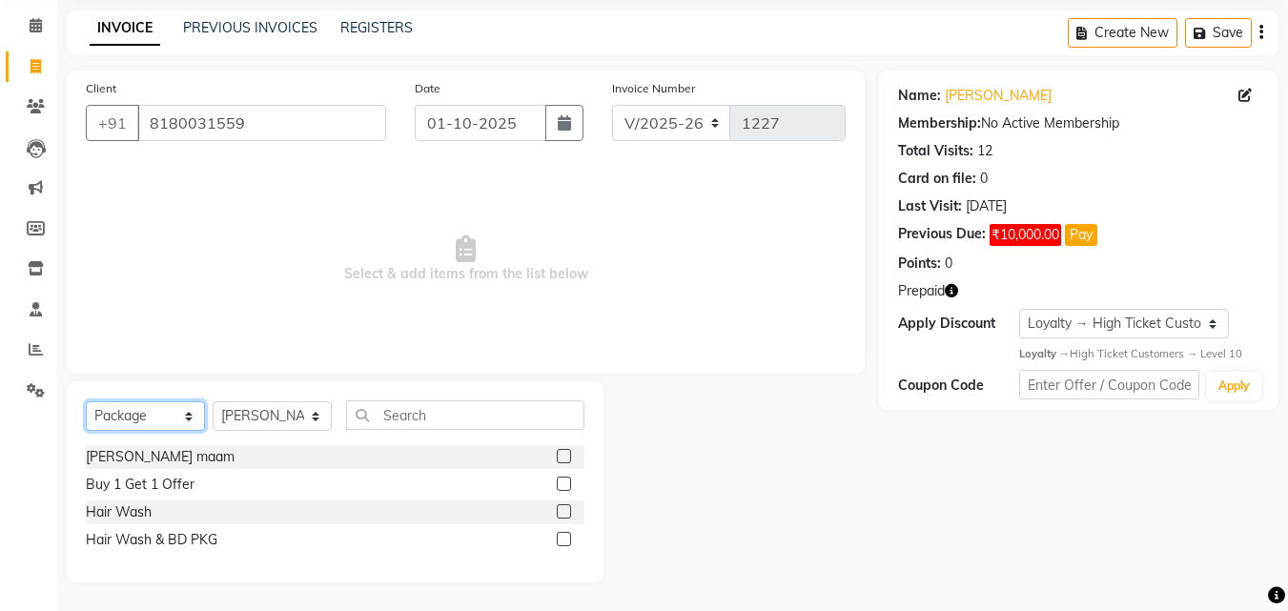
click at [147, 427] on select "Select Service Product Membership Package Voucher Prepaid Gift Card" at bounding box center [145, 416] width 119 height 30
select select "service"
click at [86, 401] on select "Select Service Product Membership Package Voucher Prepaid Gift Card" at bounding box center [145, 416] width 119 height 30
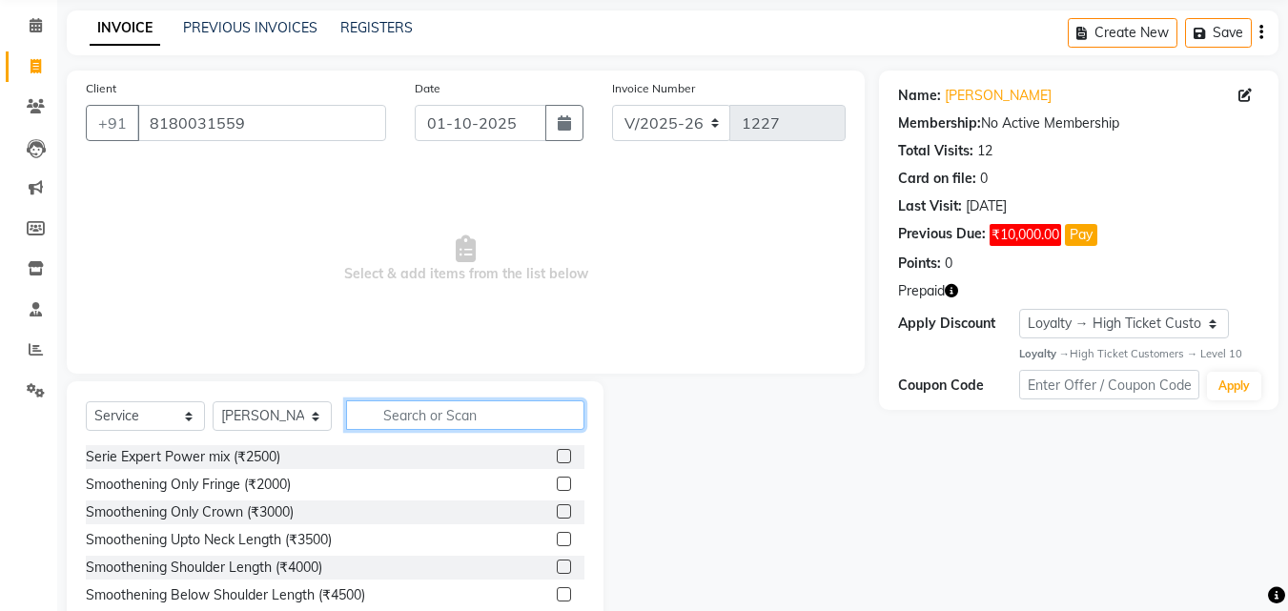
click at [429, 419] on input "text" at bounding box center [465, 415] width 238 height 30
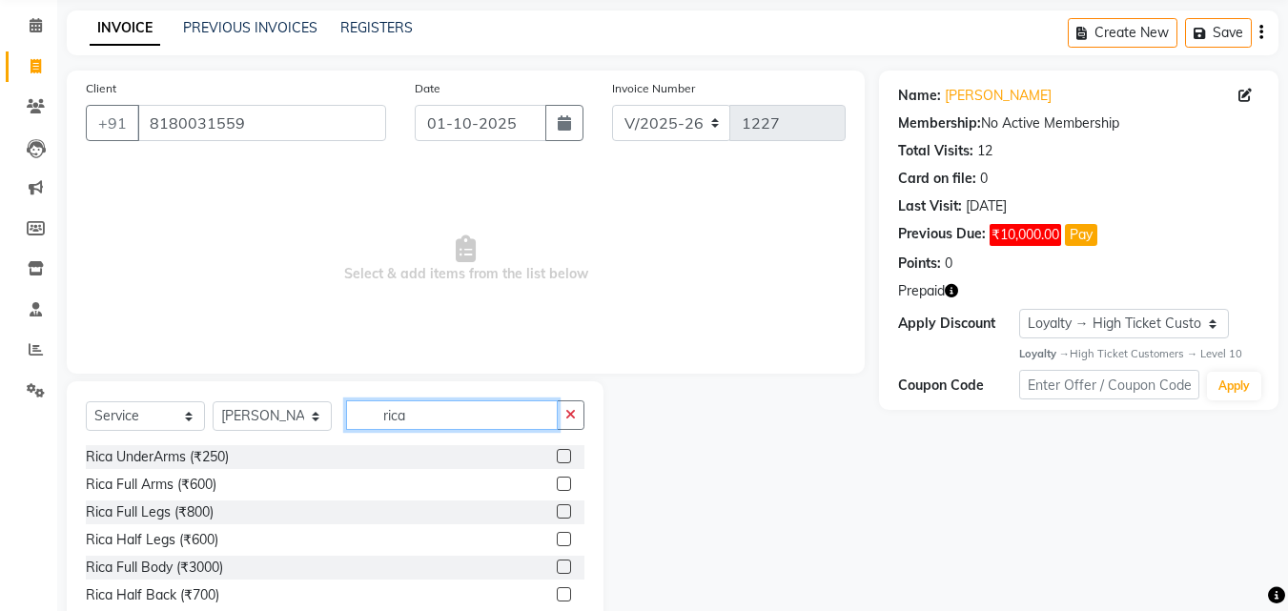
type input "rica"
click at [557, 453] on label at bounding box center [564, 456] width 14 height 14
click at [557, 453] on input "checkbox" at bounding box center [563, 457] width 12 height 12
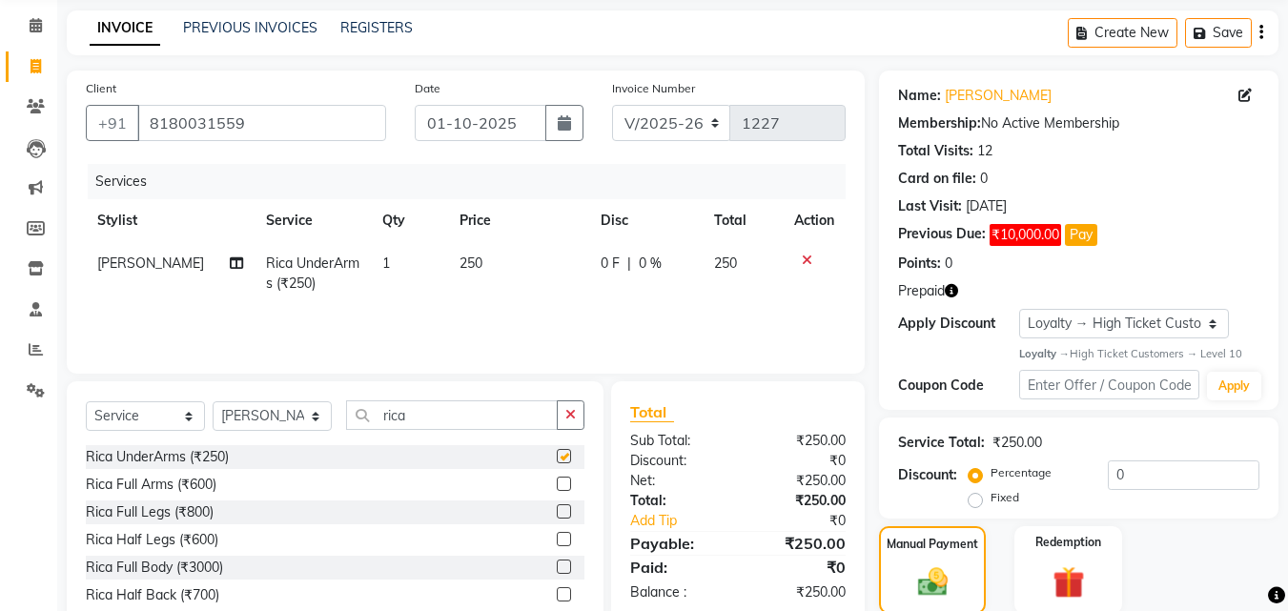
checkbox input "false"
click at [557, 484] on label at bounding box center [564, 484] width 14 height 14
click at [557, 484] on input "checkbox" at bounding box center [563, 485] width 12 height 12
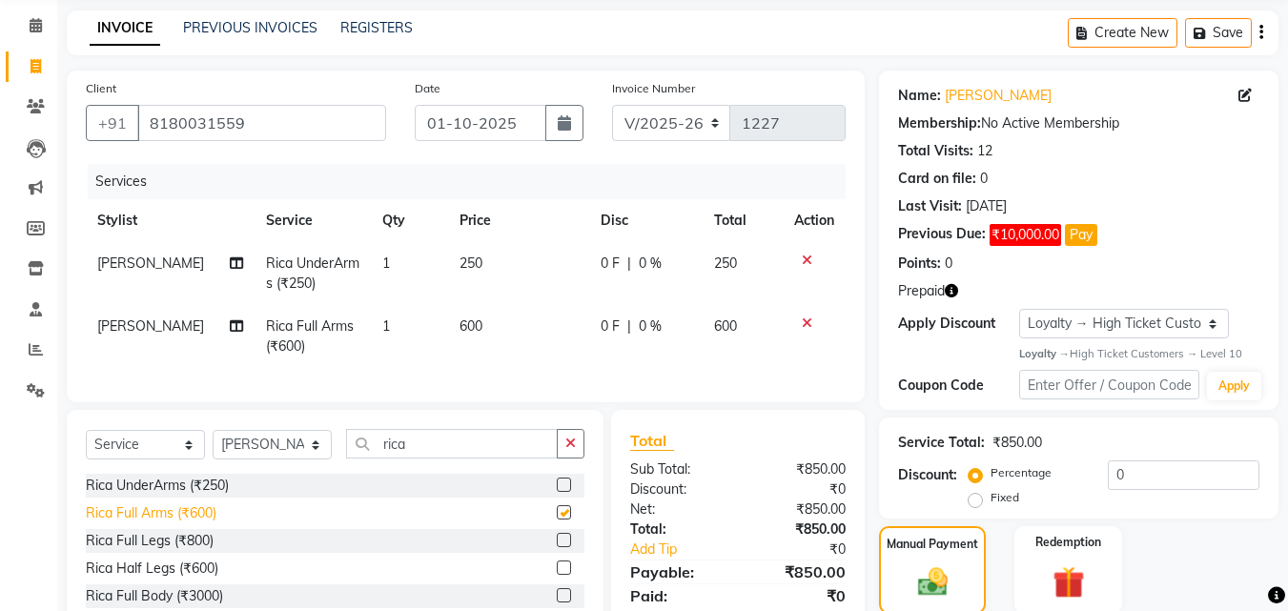
checkbox input "false"
click at [557, 575] on label at bounding box center [564, 568] width 14 height 14
click at [557, 575] on input "checkbox" at bounding box center [563, 568] width 12 height 12
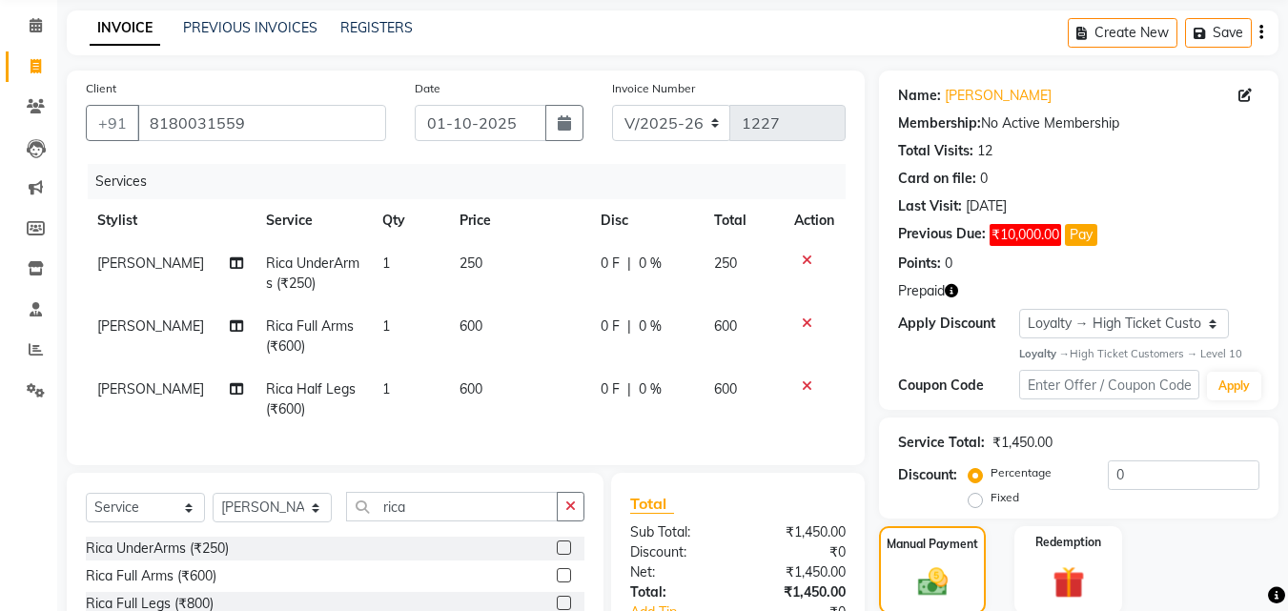
checkbox input "false"
click at [455, 521] on input "rica" at bounding box center [452, 507] width 212 height 30
type input "r"
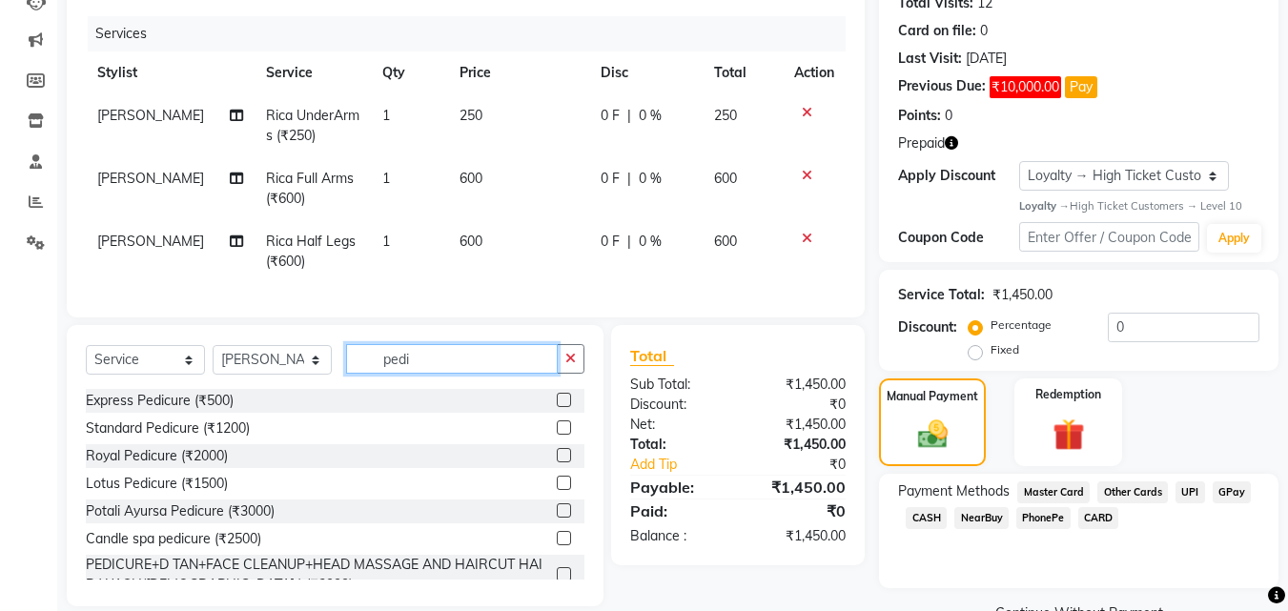
scroll to position [263, 0]
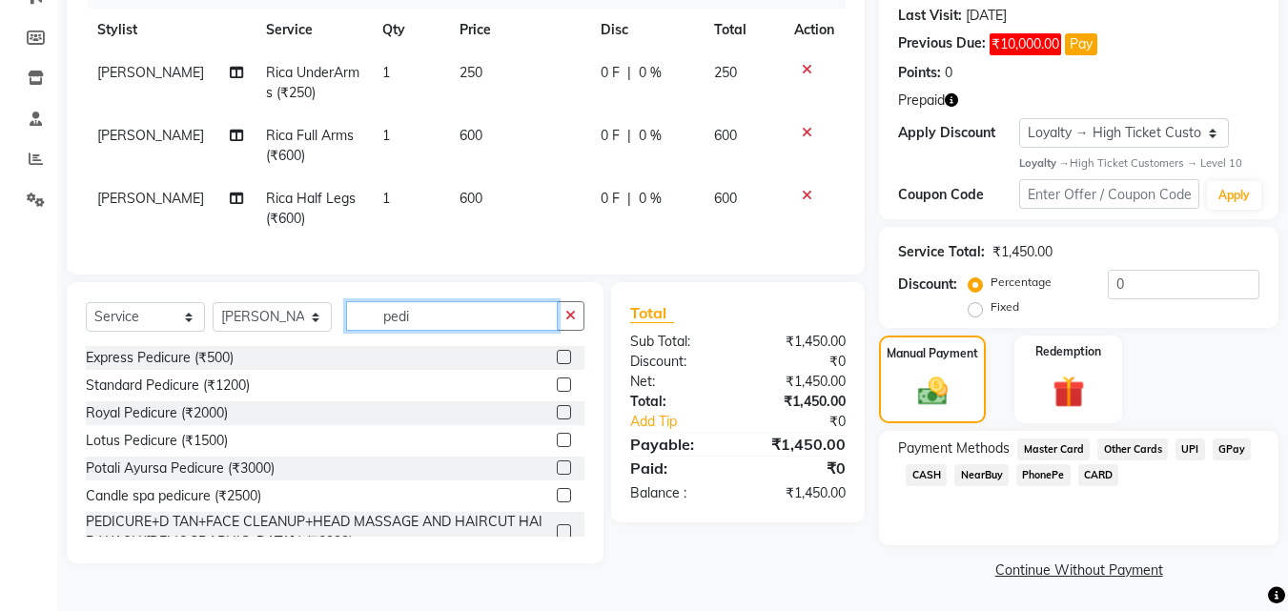
type input "pedi"
click at [557, 502] on label at bounding box center [564, 495] width 14 height 14
click at [557, 502] on input "checkbox" at bounding box center [563, 496] width 12 height 12
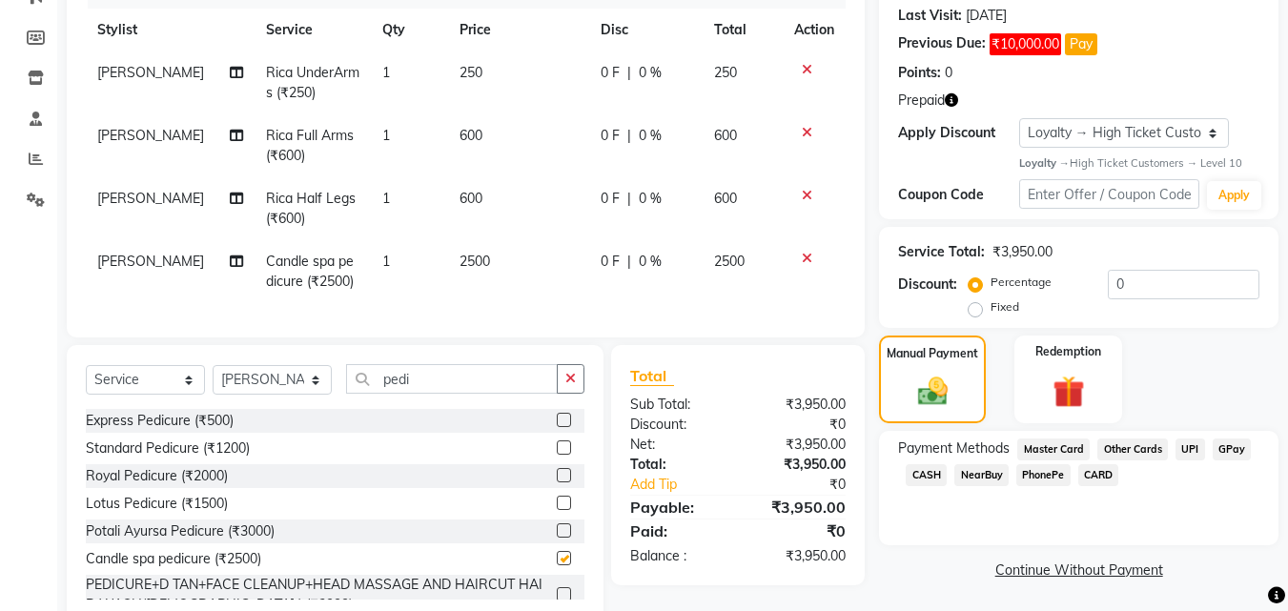
checkbox input "false"
click at [427, 390] on input "pedi" at bounding box center [452, 379] width 212 height 30
type input "p"
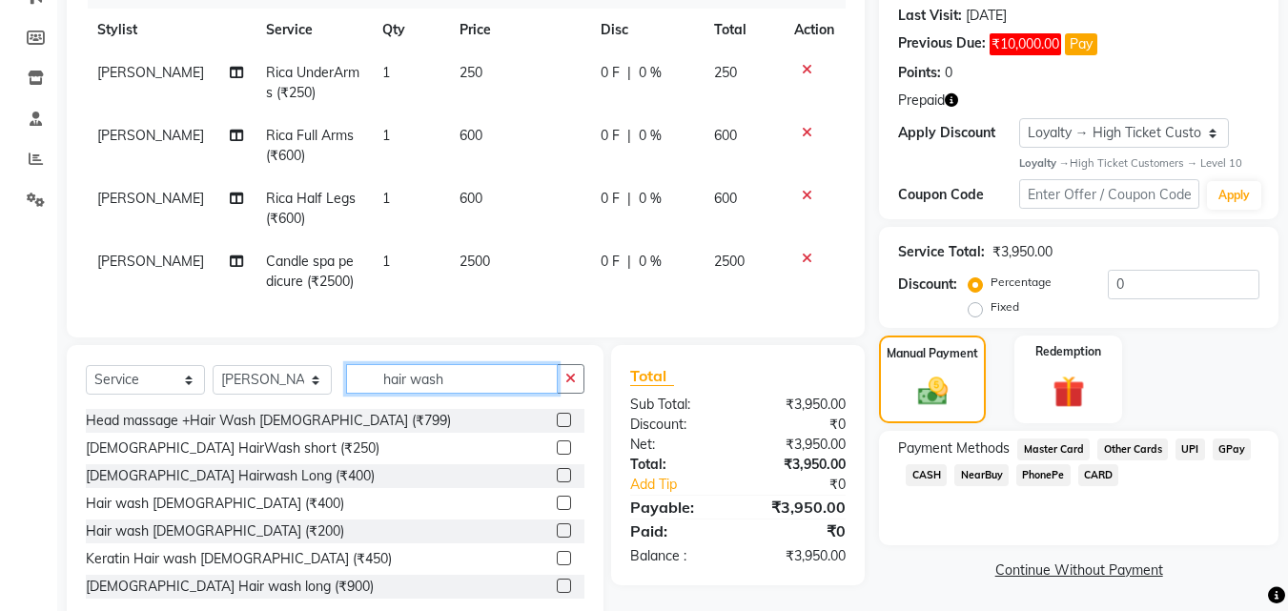
type input "hair wash"
click at [557, 565] on label at bounding box center [564, 558] width 14 height 14
click at [557, 565] on input "checkbox" at bounding box center [563, 559] width 12 height 12
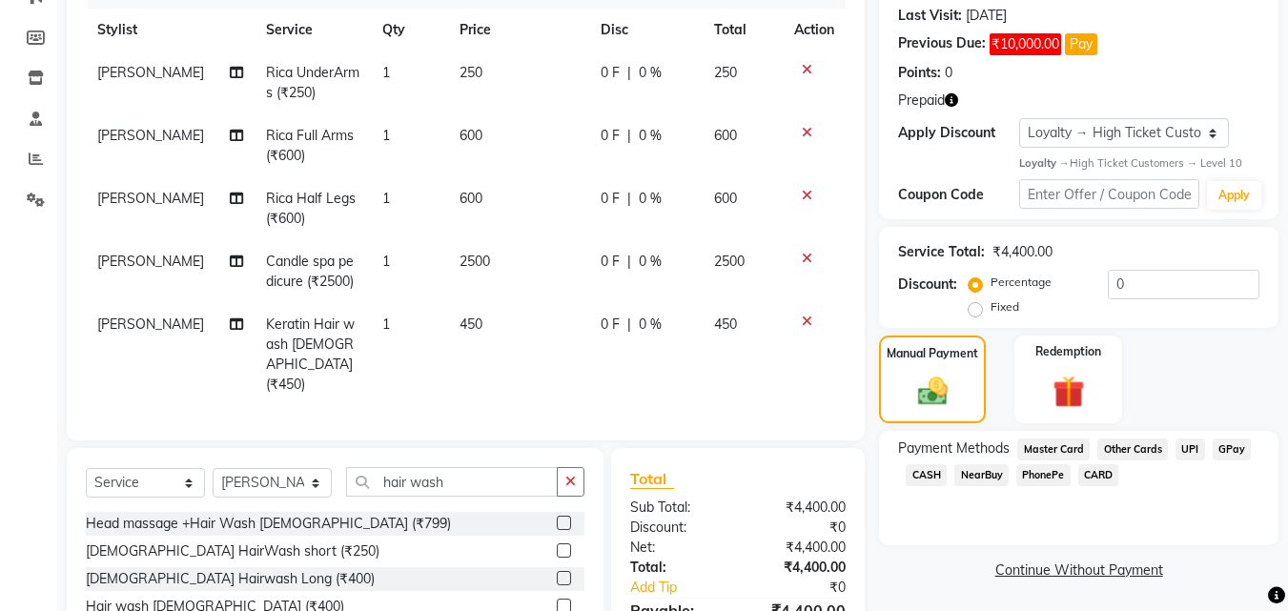
checkbox input "false"
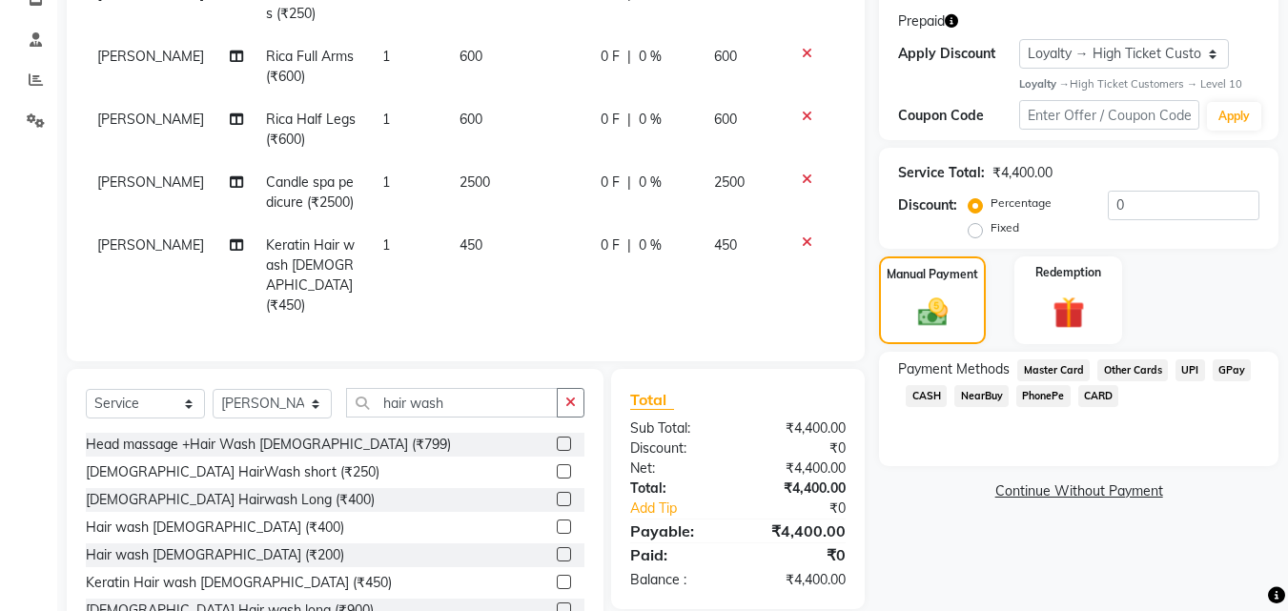
scroll to position [309, 0]
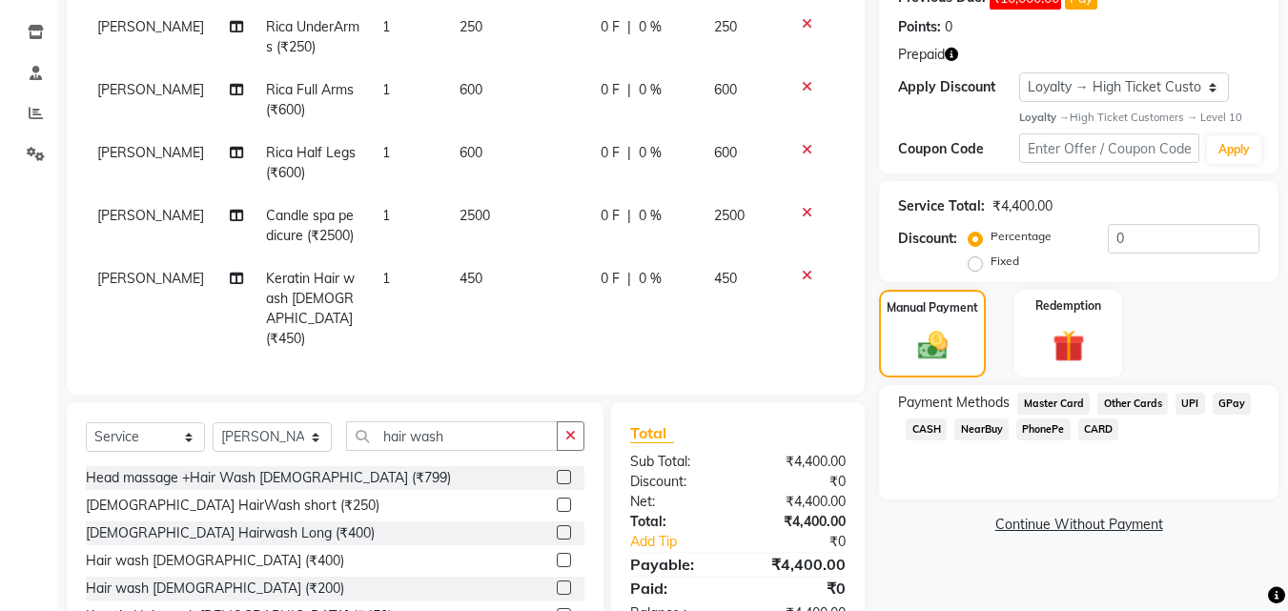
click at [480, 275] on td "450" at bounding box center [518, 308] width 141 height 103
select select "50947"
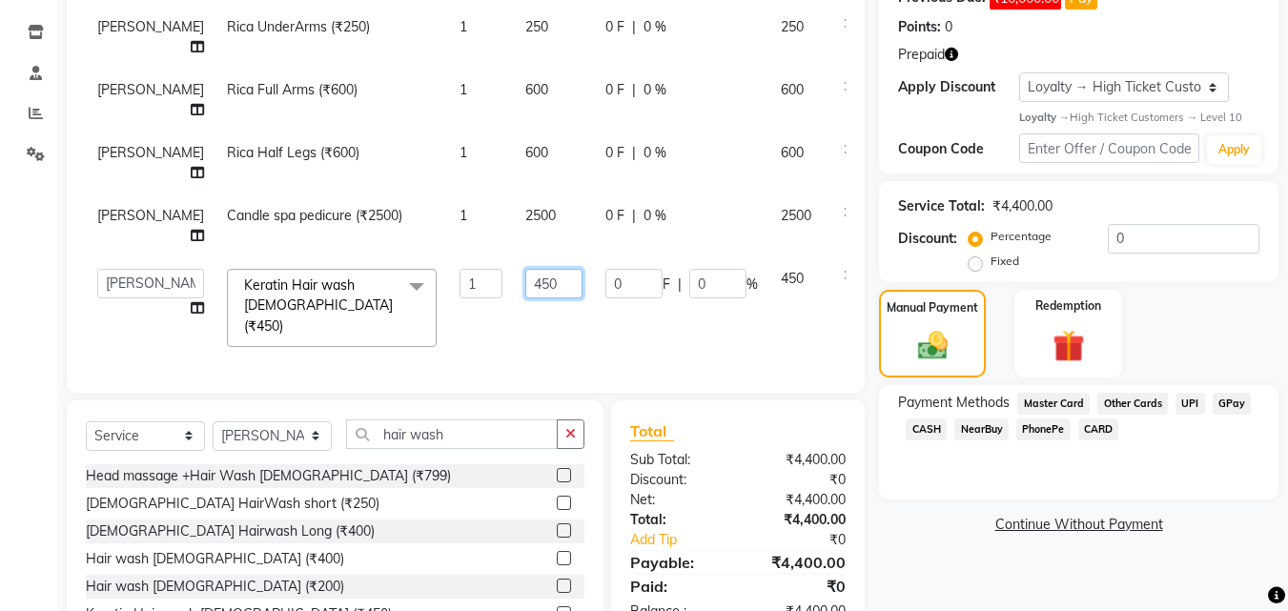
click at [525, 281] on input "450" at bounding box center [553, 284] width 57 height 30
type input "400"
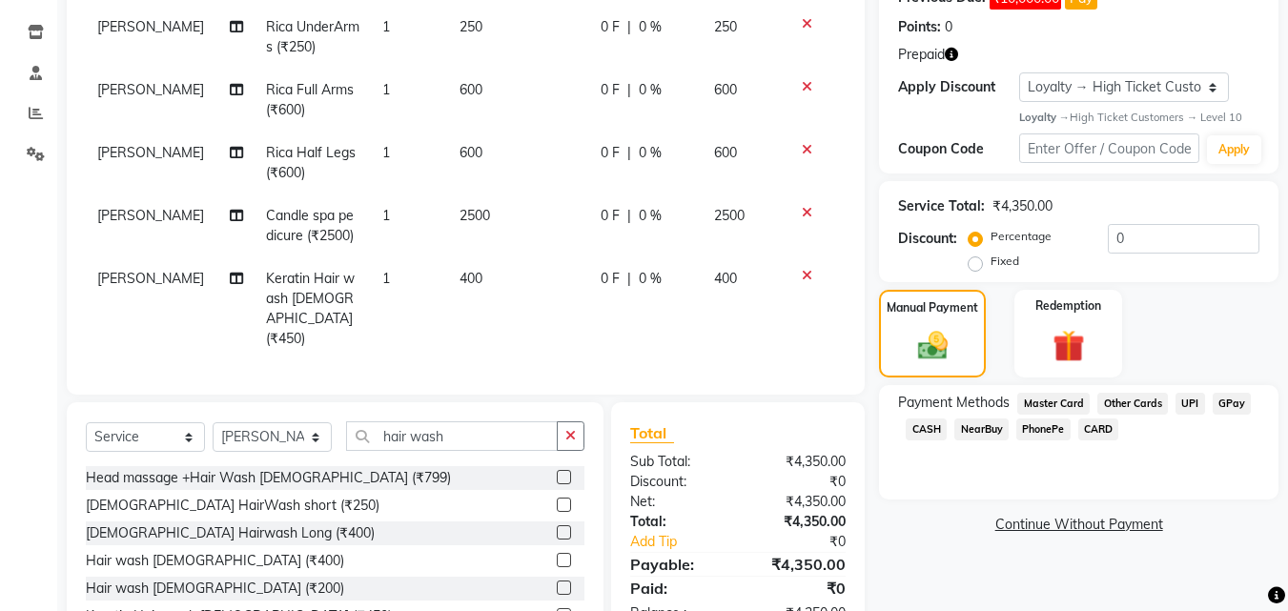
click at [946, 573] on div "Name: [PERSON_NAME] Membership: No Active Membership Total Visits: 12 Card on f…" at bounding box center [1086, 258] width 414 height 849
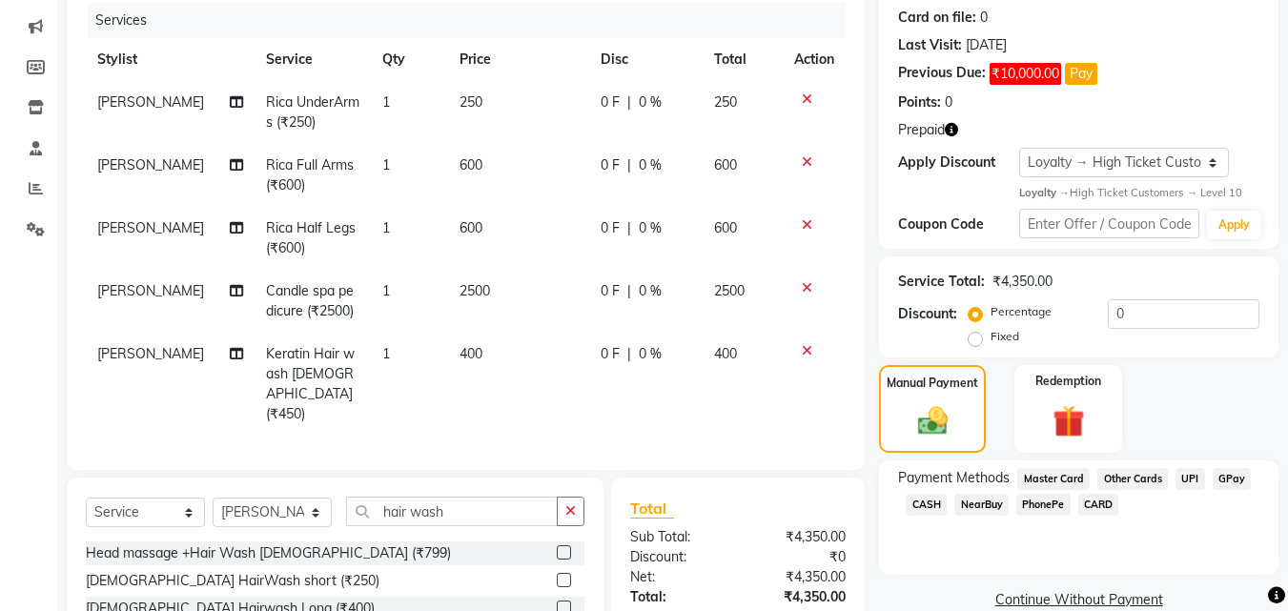
scroll to position [118, 0]
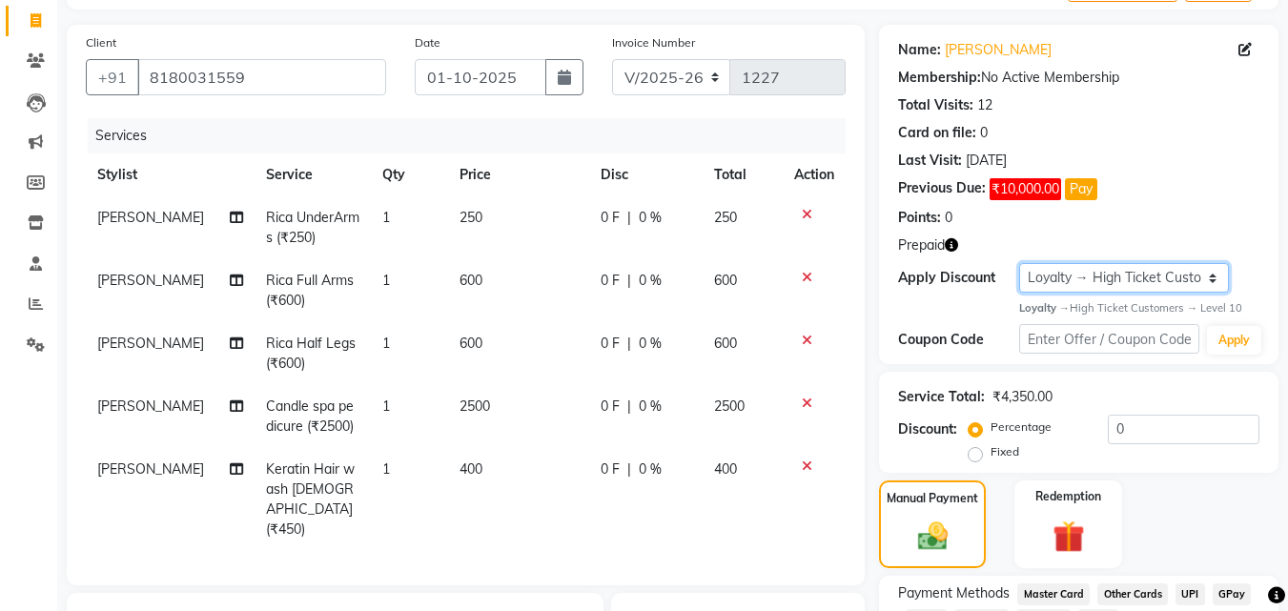
click at [1079, 278] on select "Select Loyalty → High Ticket Customers → Level 10" at bounding box center [1124, 278] width 211 height 30
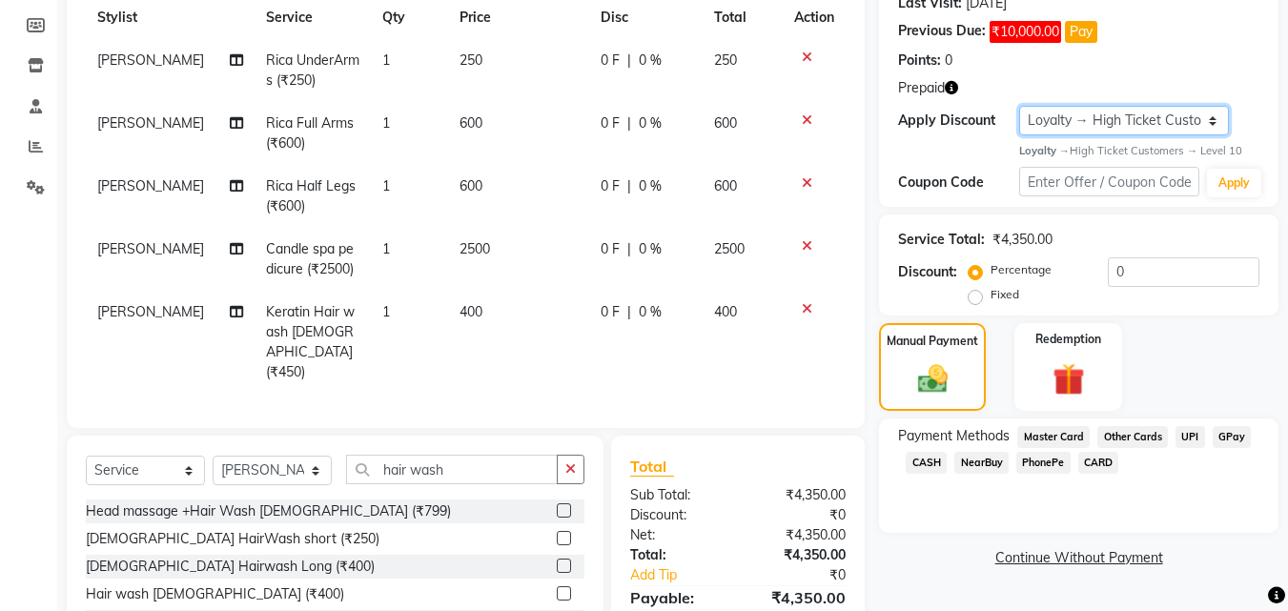
scroll to position [309, 0]
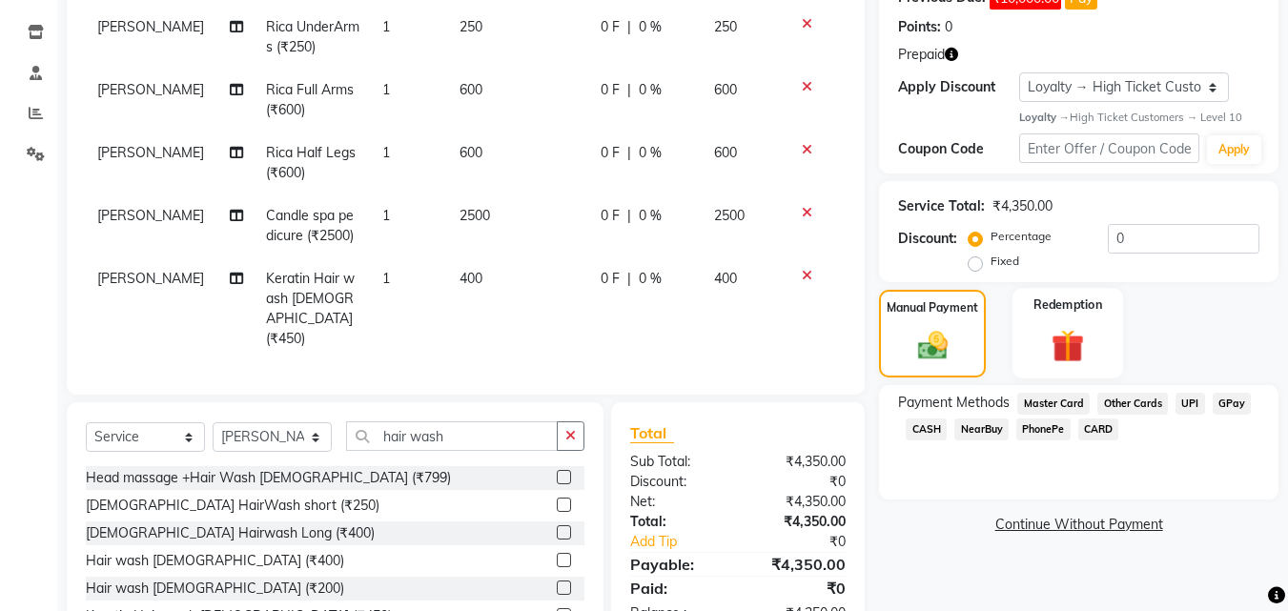
click at [1068, 340] on img at bounding box center [1067, 346] width 53 height 41
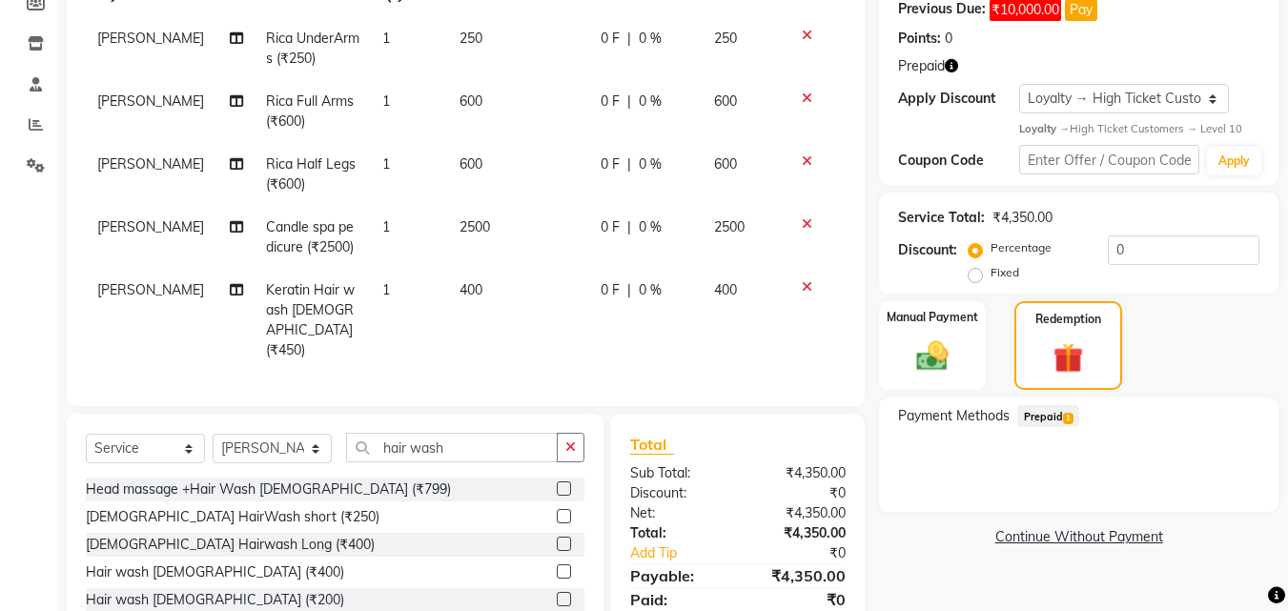
scroll to position [404, 0]
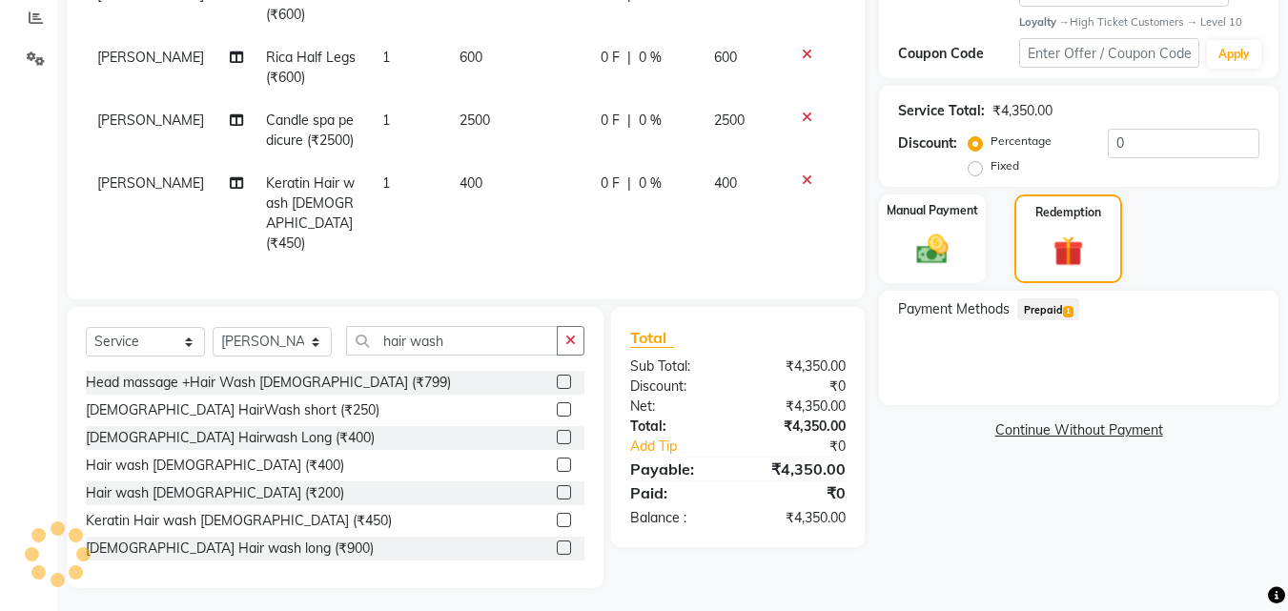
click at [1047, 307] on span "Prepaid 1" at bounding box center [1048, 309] width 62 height 22
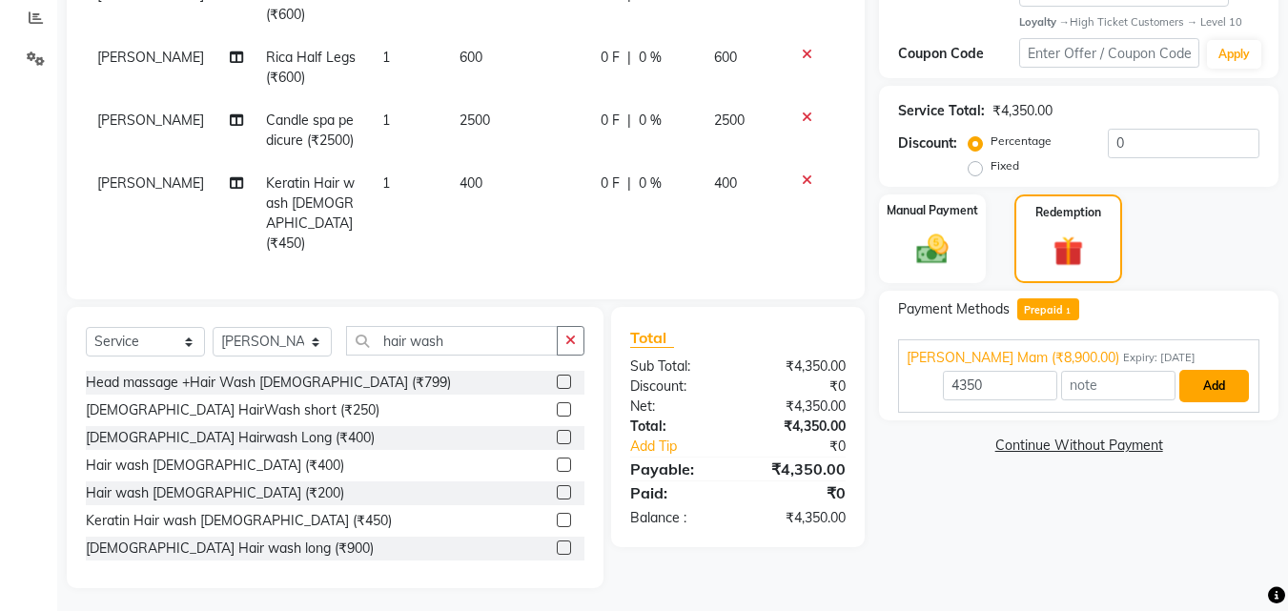
click at [1212, 378] on button "Add" at bounding box center [1214, 386] width 70 height 32
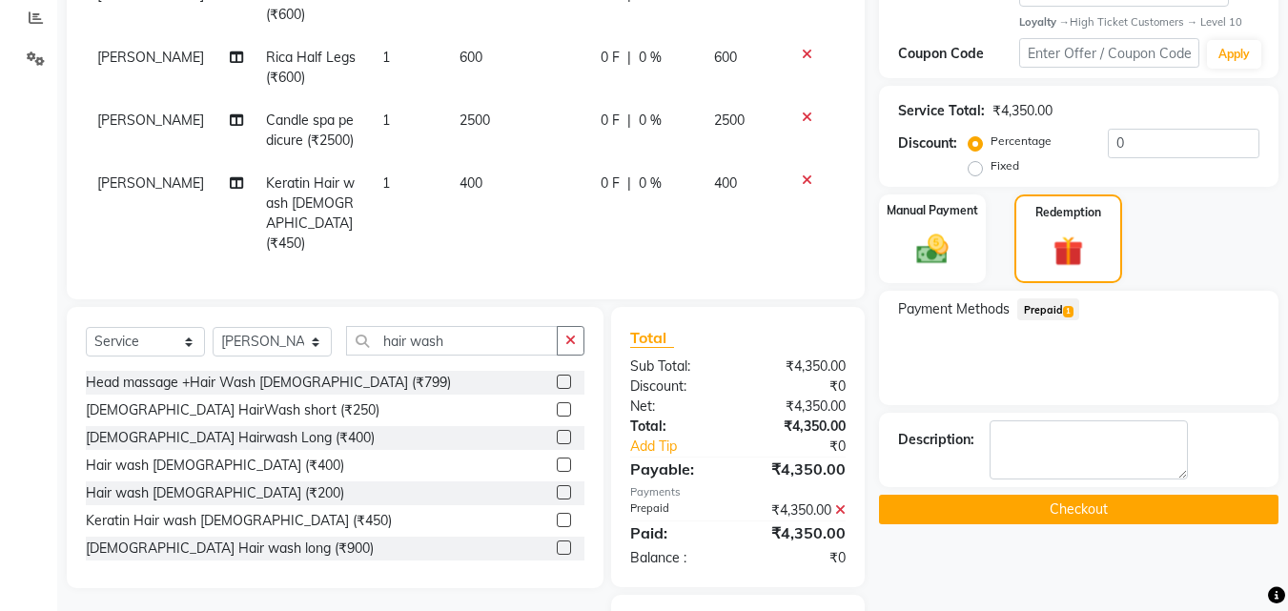
click at [1108, 507] on button "Checkout" at bounding box center [1078, 510] width 399 height 30
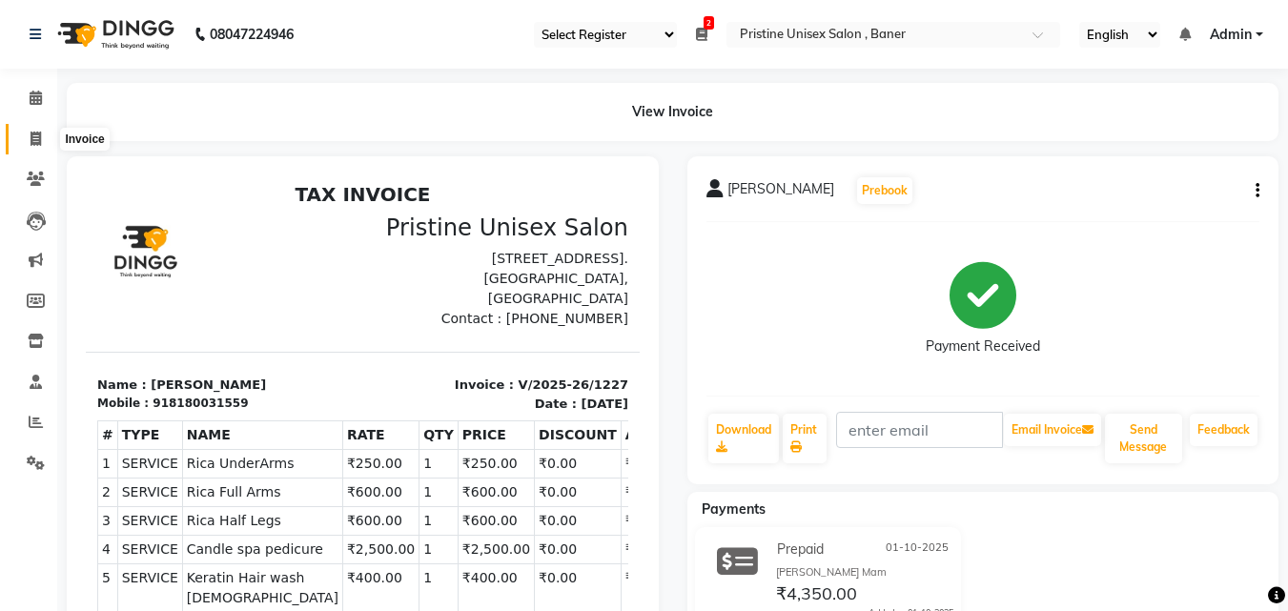
click at [31, 143] on icon at bounding box center [36, 139] width 10 height 14
select select "6610"
select select "service"
